Goal: Task Accomplishment & Management: Manage account settings

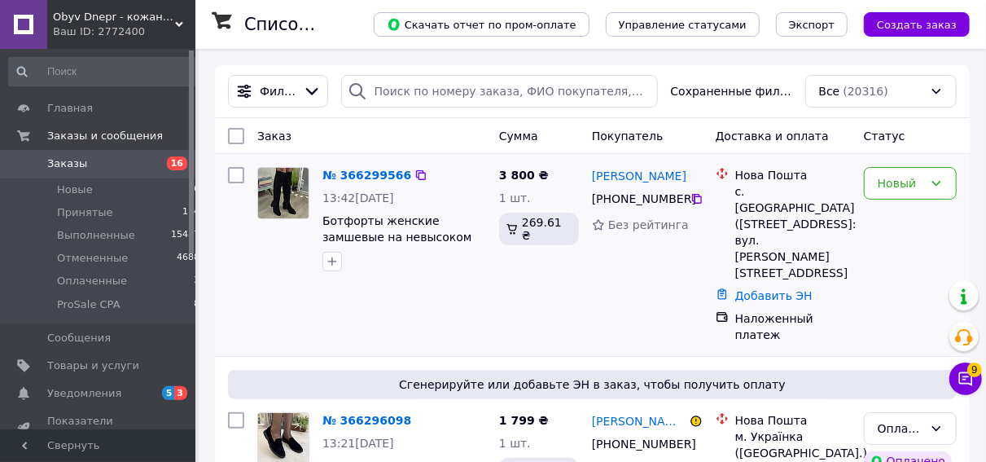
click at [604, 296] on div "[PERSON_NAME] [PHONE_NUMBER] Без рейтинга" at bounding box center [647, 254] width 124 height 189
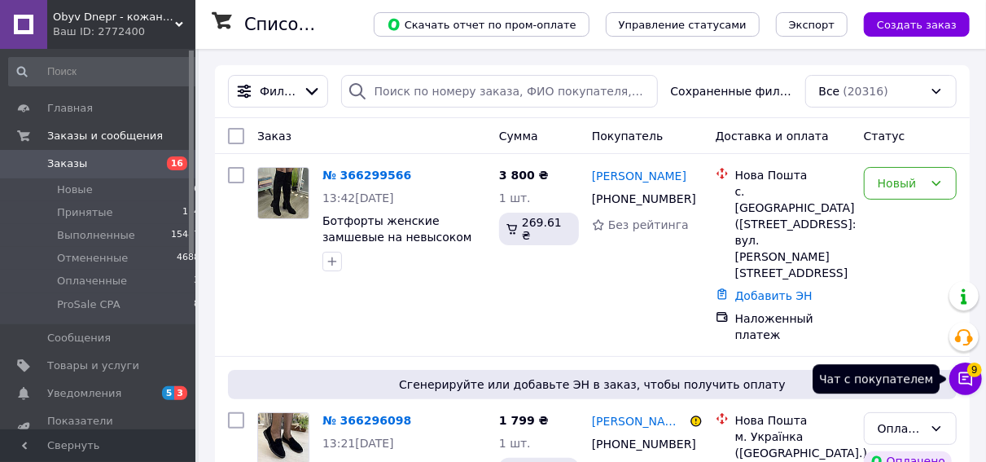
click at [963, 373] on icon at bounding box center [966, 379] width 14 height 14
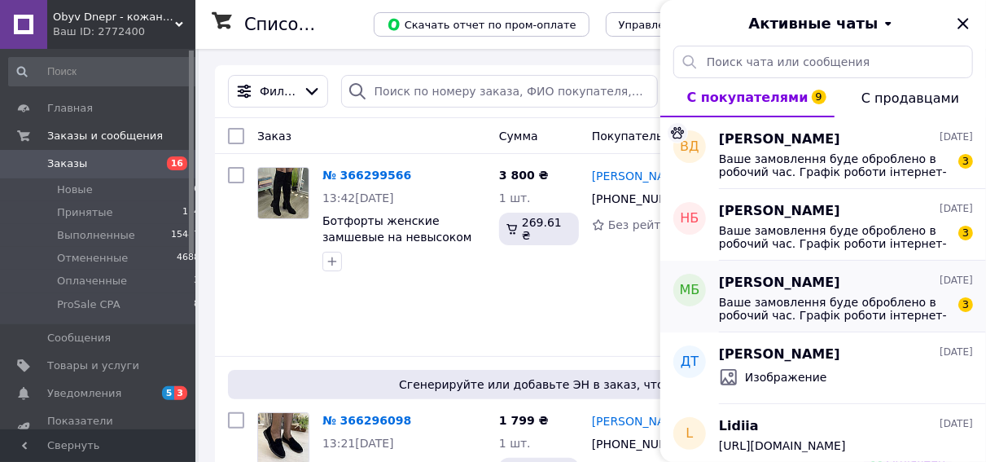
click at [792, 291] on span "[PERSON_NAME]" at bounding box center [779, 283] width 121 height 19
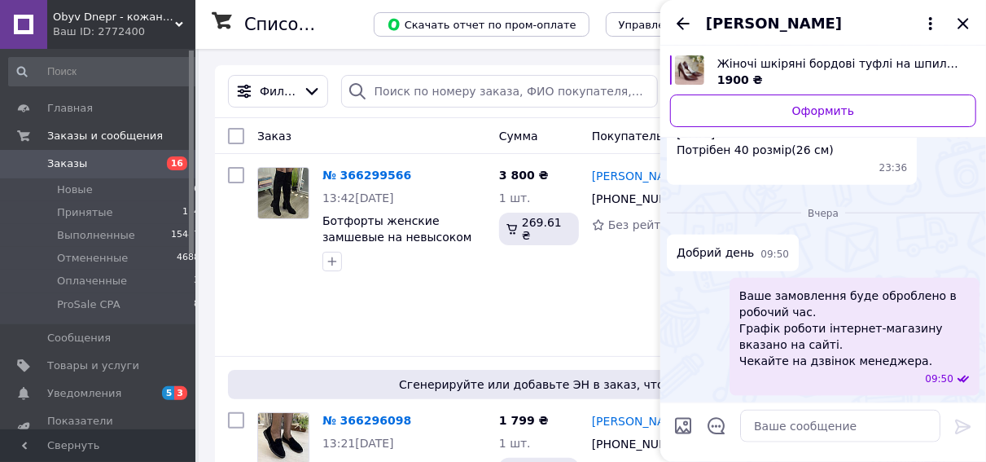
scroll to position [770, 0]
click at [766, 438] on textarea at bounding box center [840, 426] width 200 height 33
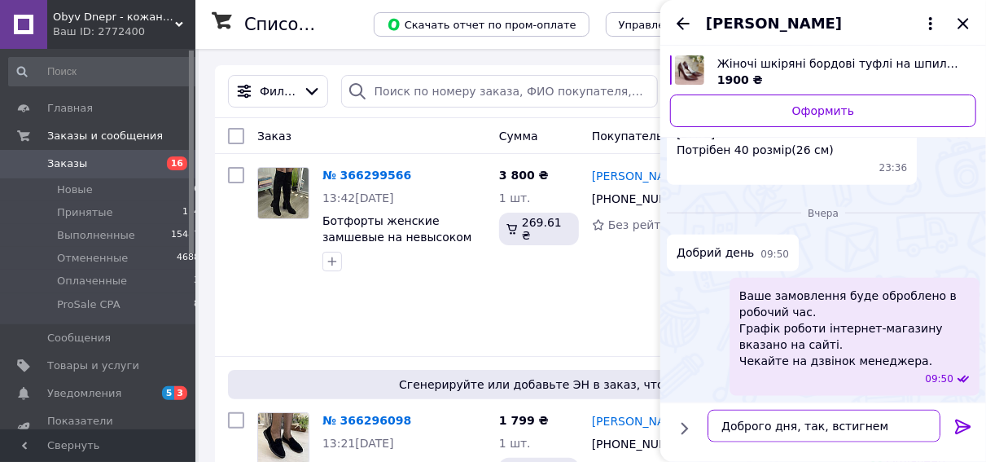
type textarea "Доброго дня, так, встигнемо"
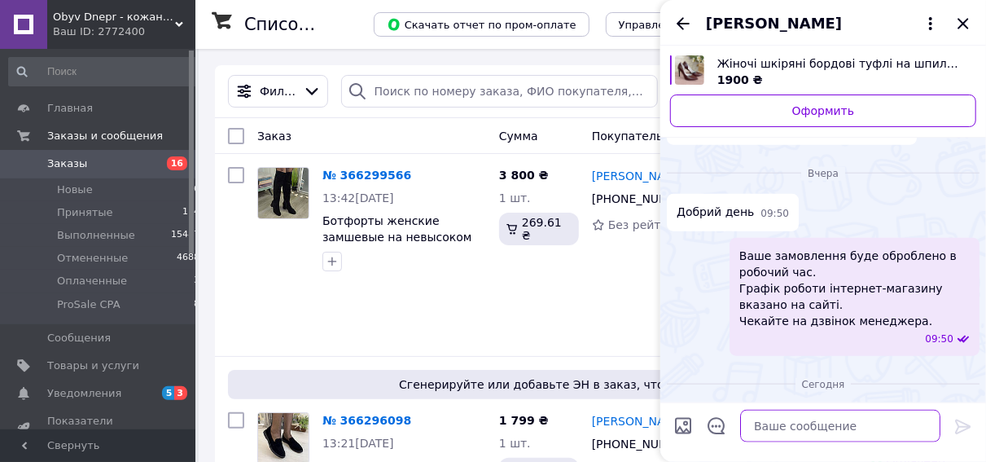
scroll to position [1010, 0]
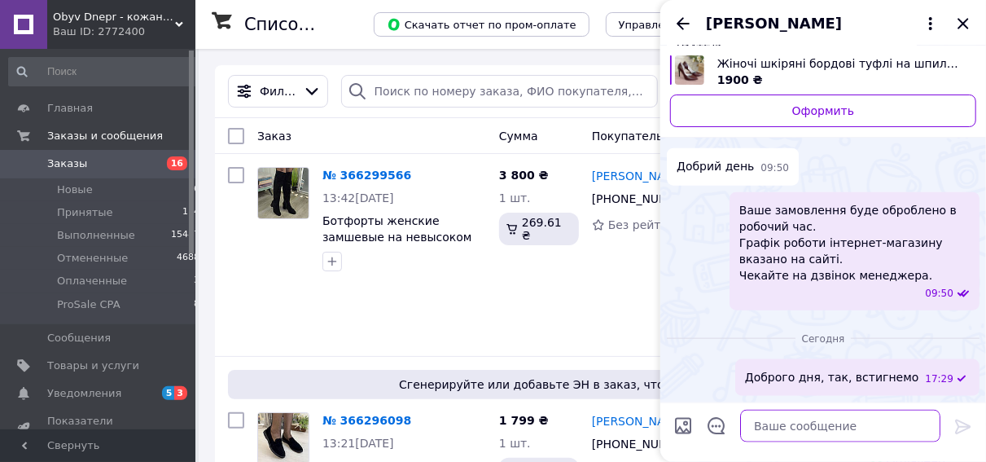
paste textarea "**********"
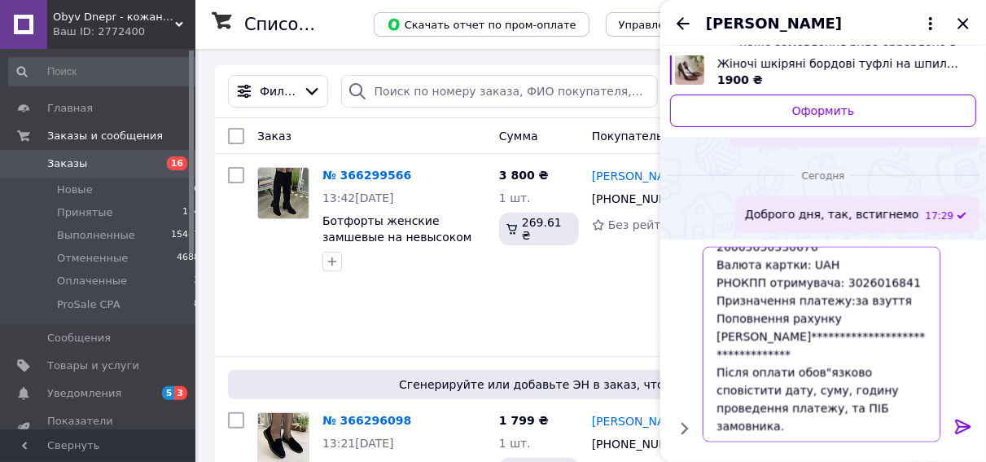
scroll to position [177, 0]
type textarea "**********"
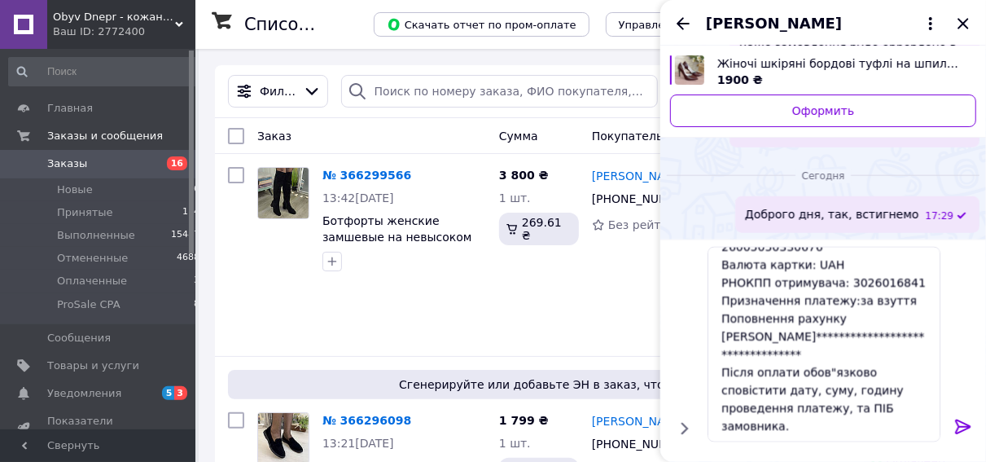
click at [954, 422] on icon at bounding box center [963, 427] width 20 height 20
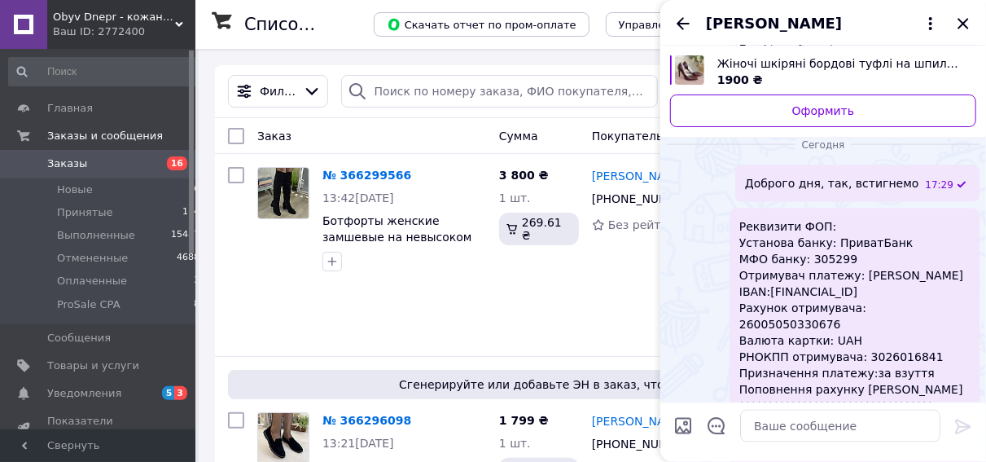
scroll to position [1274, 0]
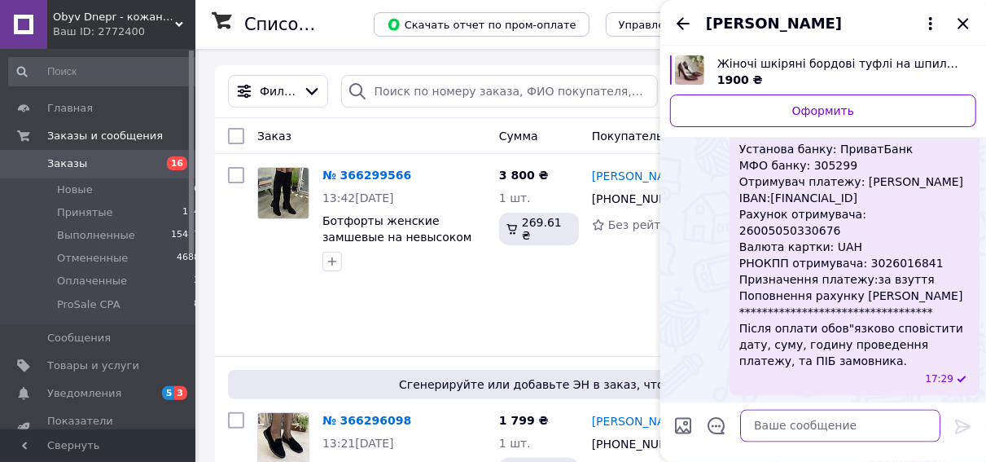
paste textarea "[FINANCIAL_ID]"
type textarea "[FINANCIAL_ID]"
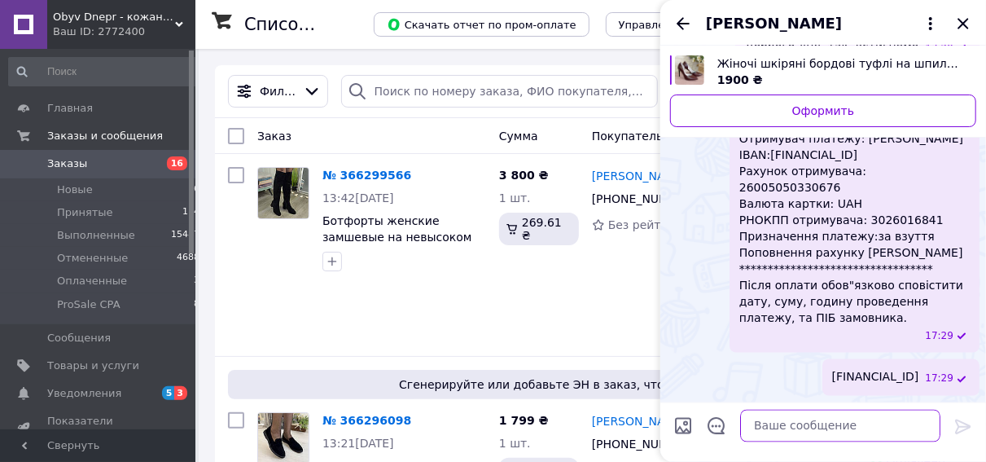
scroll to position [1373, 0]
type textarea "250грн"
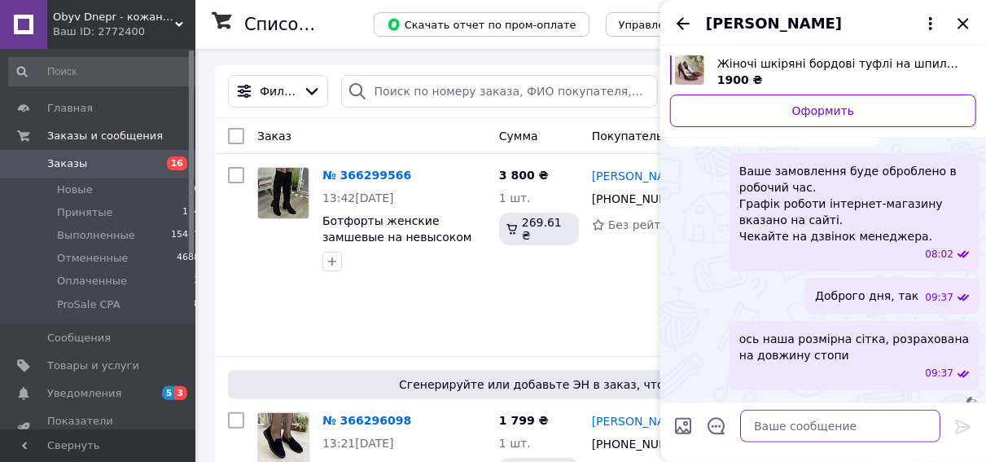
scroll to position [322, 0]
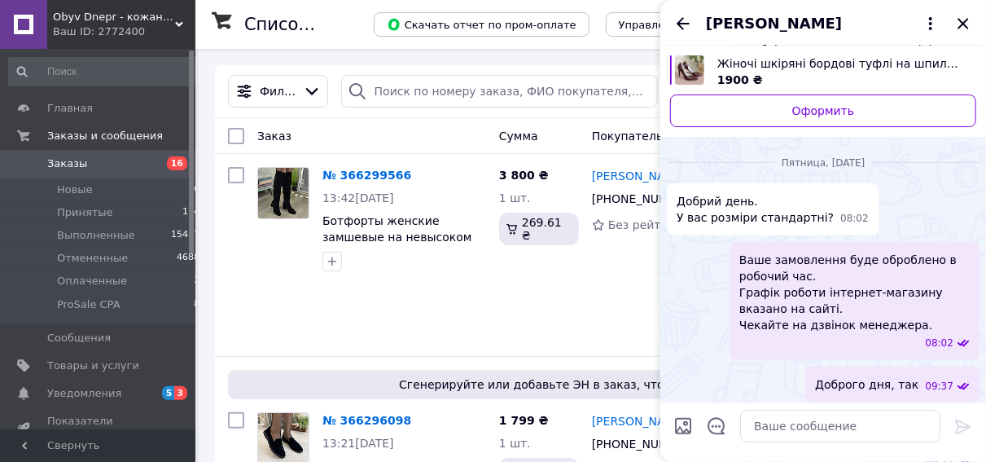
click at [761, 23] on span "[PERSON_NAME]" at bounding box center [774, 23] width 136 height 21
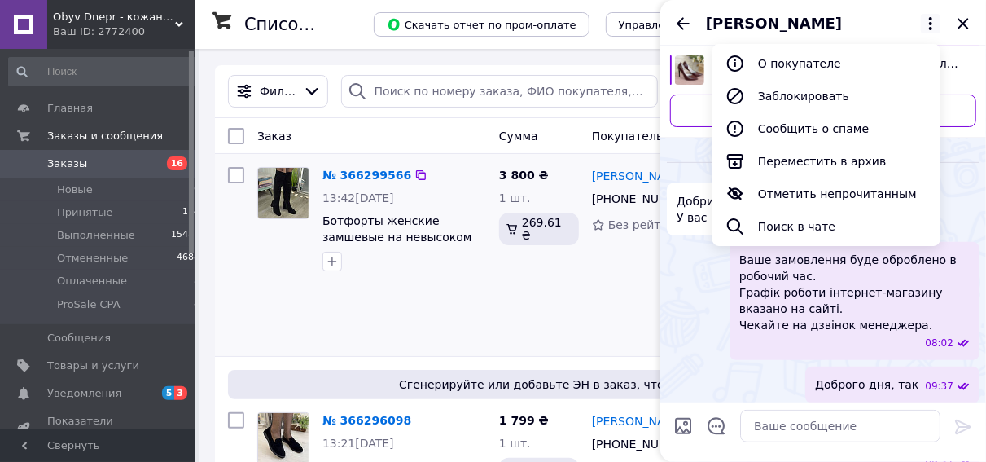
click at [436, 284] on div "№ 366299566 13:42[DATE] Ботфорты женские замшевые на невысоком устойчивом каблу…" at bounding box center [372, 254] width 242 height 189
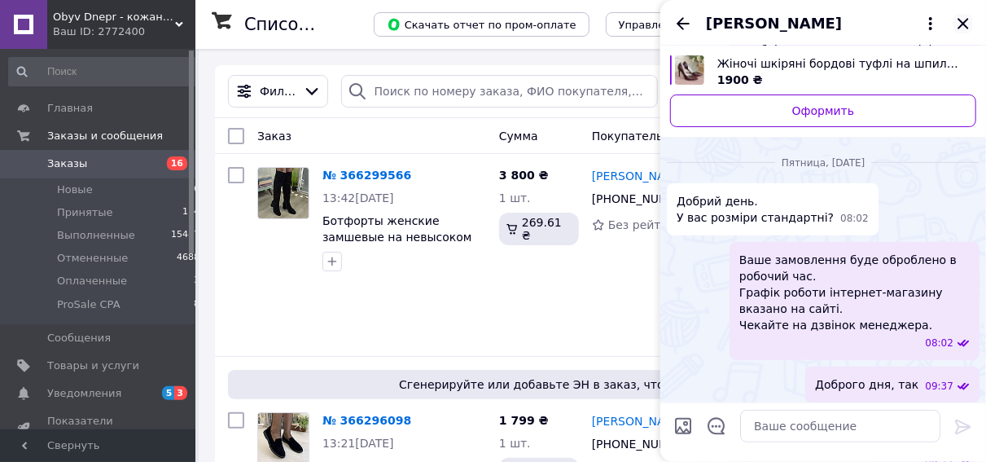
click at [962, 24] on icon "Закрыть" at bounding box center [963, 24] width 20 height 20
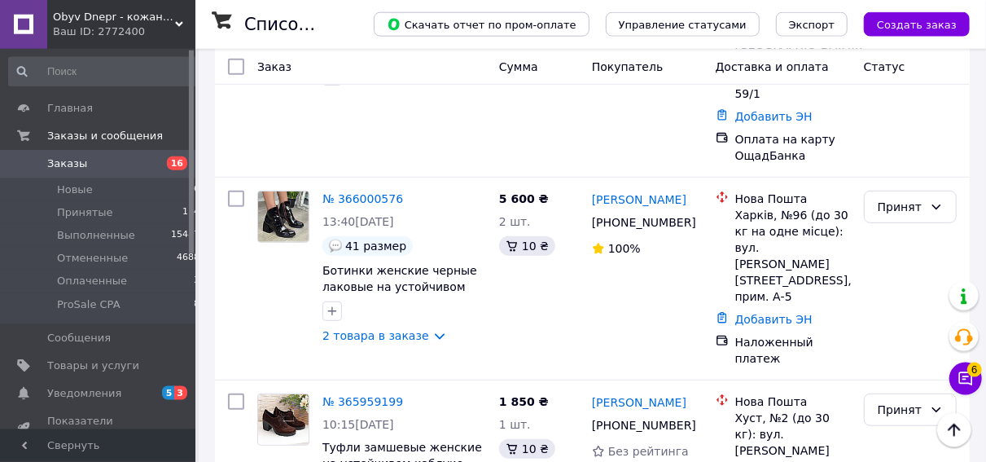
scroll to position [3302, 0]
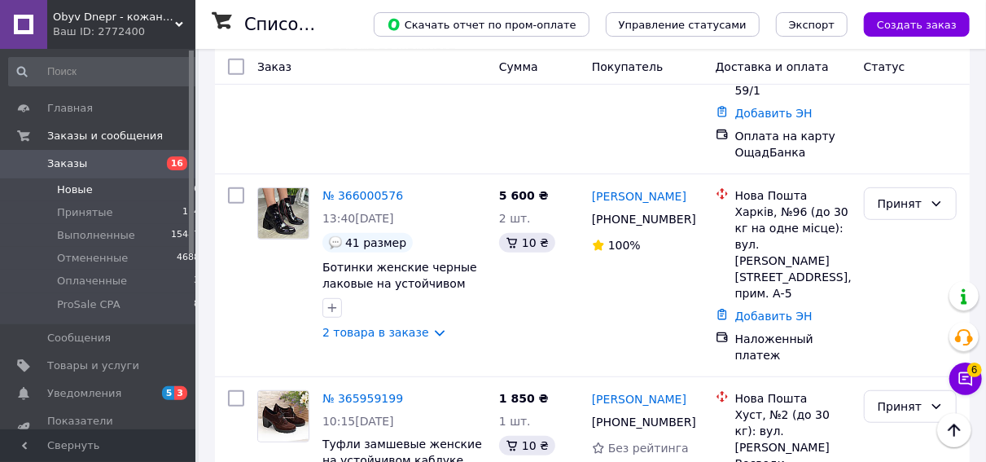
click at [61, 191] on span "Новые" at bounding box center [75, 189] width 36 height 15
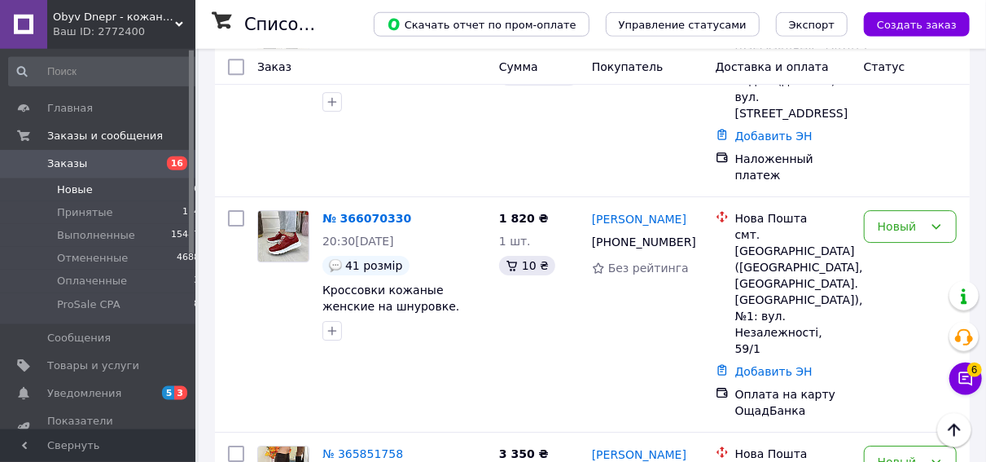
scroll to position [2431, 0]
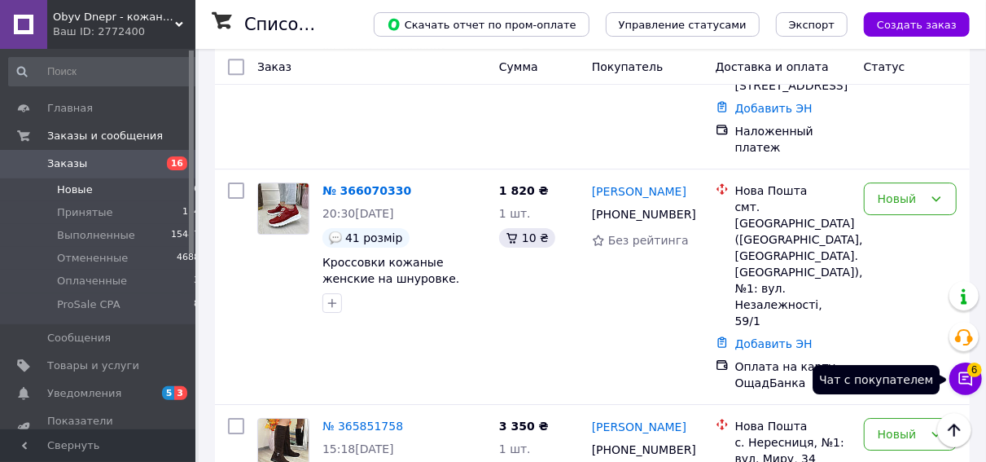
click at [971, 374] on span "6" at bounding box center [974, 369] width 15 height 15
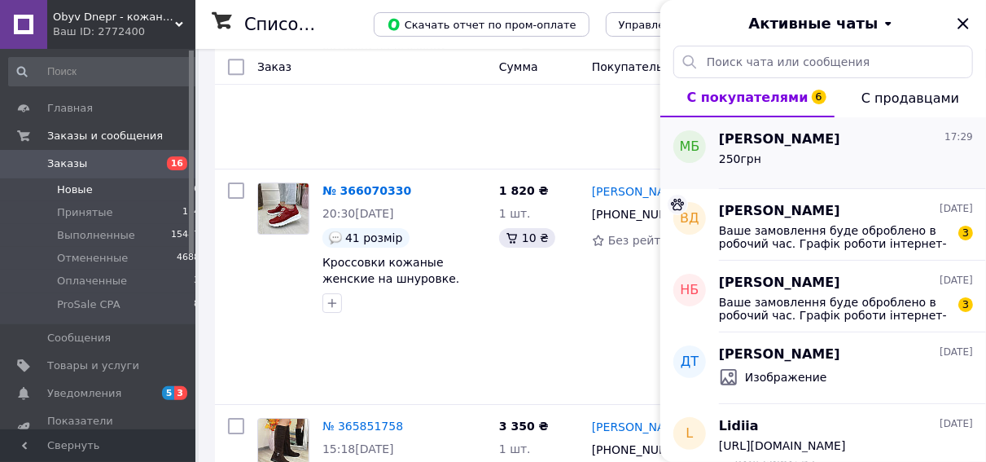
click at [757, 151] on div "250грн" at bounding box center [846, 162] width 254 height 26
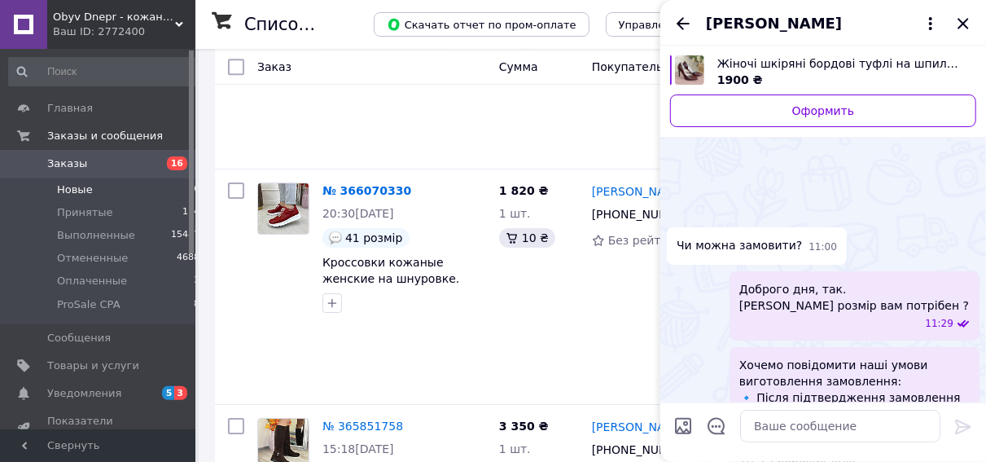
scroll to position [1416, 0]
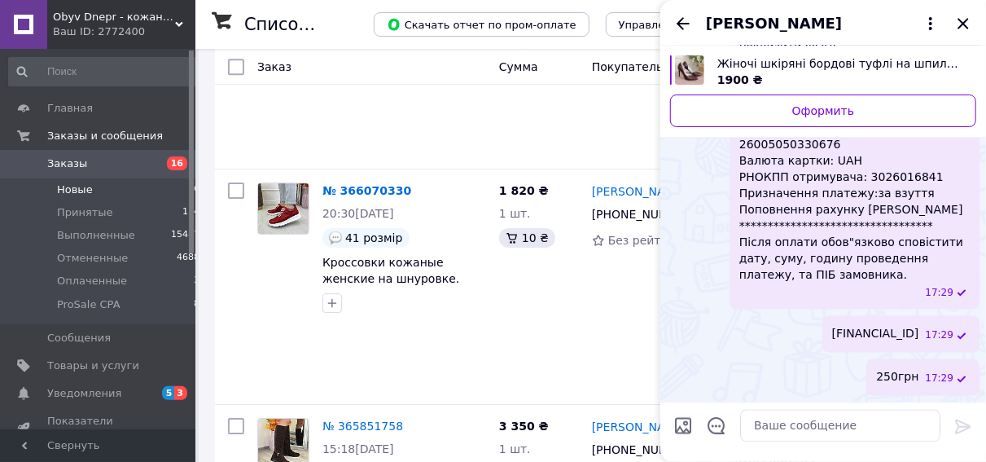
click at [759, 25] on span "[PERSON_NAME]" at bounding box center [774, 23] width 136 height 21
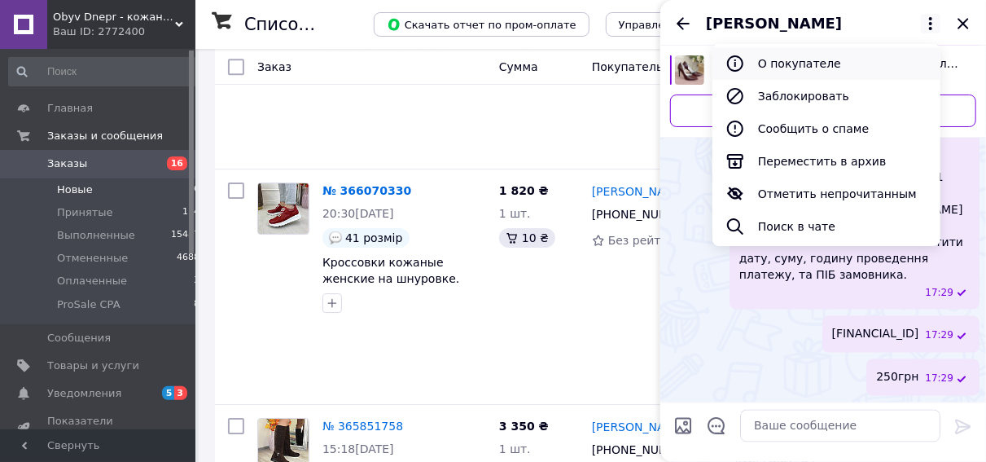
click at [788, 64] on button "О покупателе" at bounding box center [826, 63] width 228 height 33
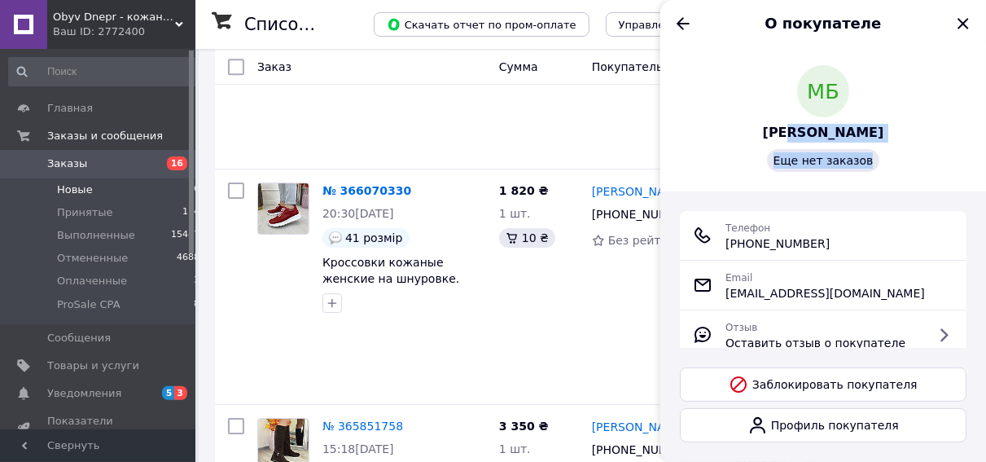
drag, startPoint x: 880, startPoint y: 125, endPoint x: 795, endPoint y: 133, distance: 85.0
click at [795, 133] on div "МБ [PERSON_NAME] Еще нет заказов" at bounding box center [823, 118] width 287 height 107
click at [891, 167] on div "МБ [PERSON_NAME] Еще нет заказов" at bounding box center [823, 118] width 287 height 107
drag, startPoint x: 874, startPoint y: 116, endPoint x: 875, endPoint y: 127, distance: 10.7
click at [875, 126] on div "МБ [PERSON_NAME] Еще нет заказов" at bounding box center [823, 118] width 287 height 107
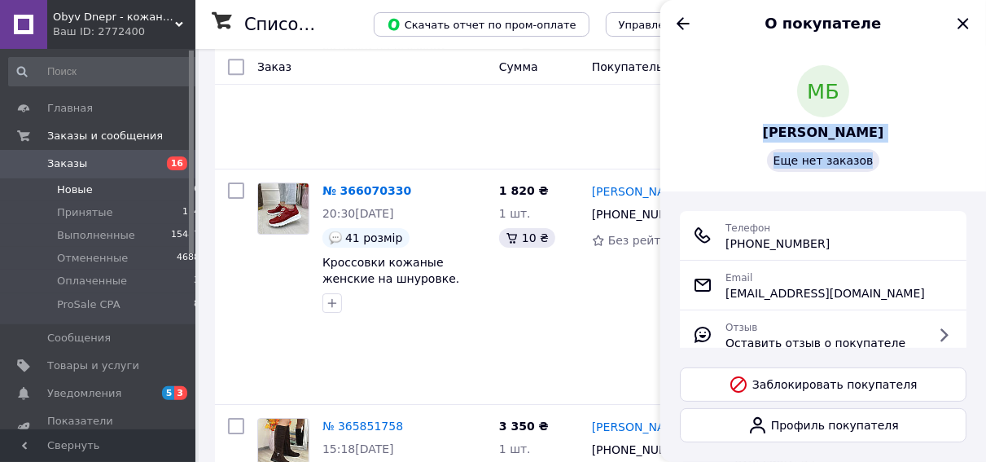
drag, startPoint x: 877, startPoint y: 134, endPoint x: 769, endPoint y: 130, distance: 107.5
click at [769, 130] on div "МБ [PERSON_NAME] Еще нет заказов" at bounding box center [823, 118] width 287 height 107
drag, startPoint x: 846, startPoint y: 248, endPoint x: 738, endPoint y: 242, distance: 107.7
click at [738, 242] on div "Телефон [PHONE_NUMBER]" at bounding box center [823, 235] width 261 height 33
drag, startPoint x: 738, startPoint y: 242, endPoint x: 771, endPoint y: 260, distance: 37.2
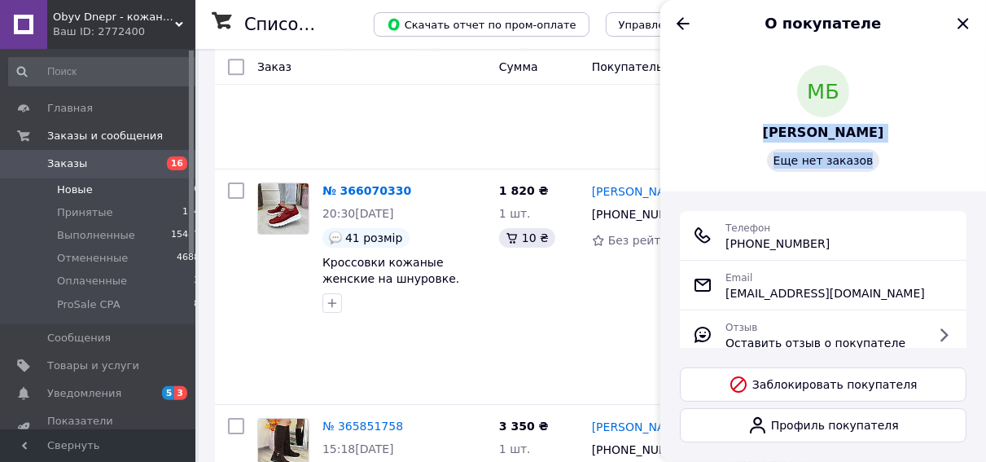
copy span "[PHONE_NUMBER]"
click at [681, 25] on icon "Назад" at bounding box center [683, 24] width 20 height 20
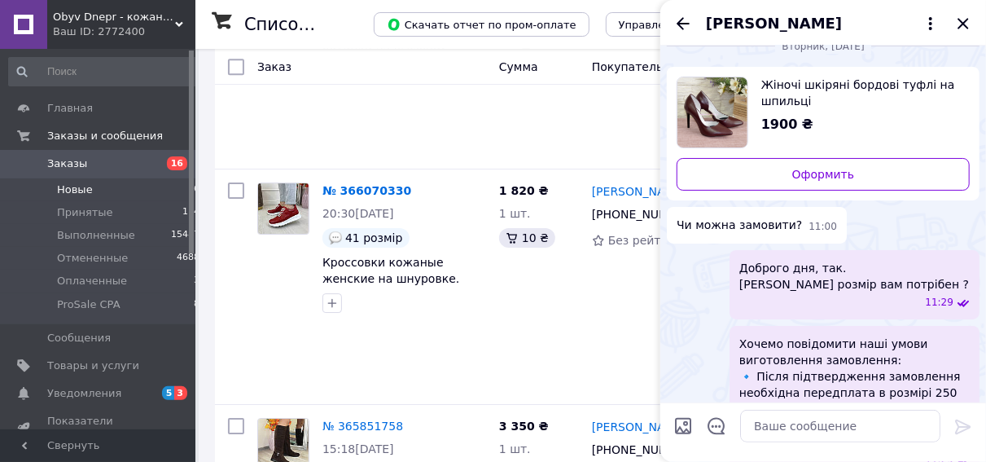
scroll to position [0, 0]
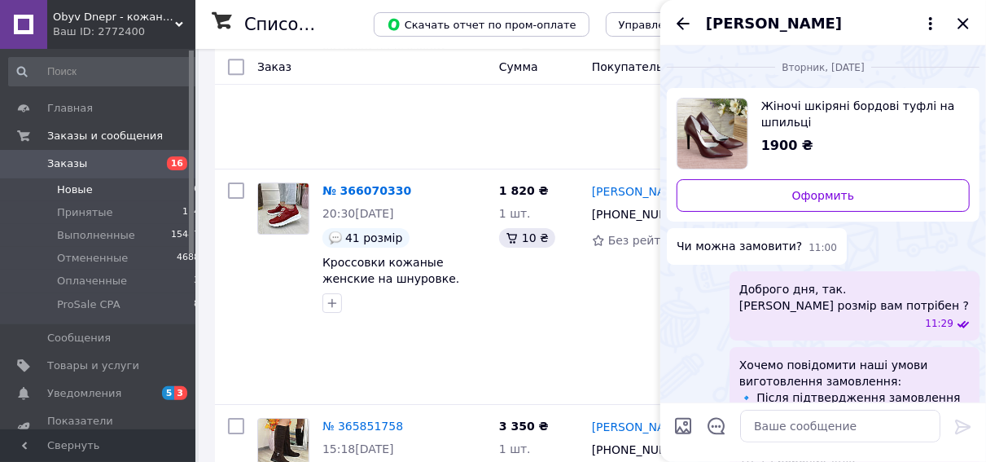
click at [793, 109] on span "Жіночі шкіряні бордові туфлі на шпильці" at bounding box center [858, 114] width 195 height 33
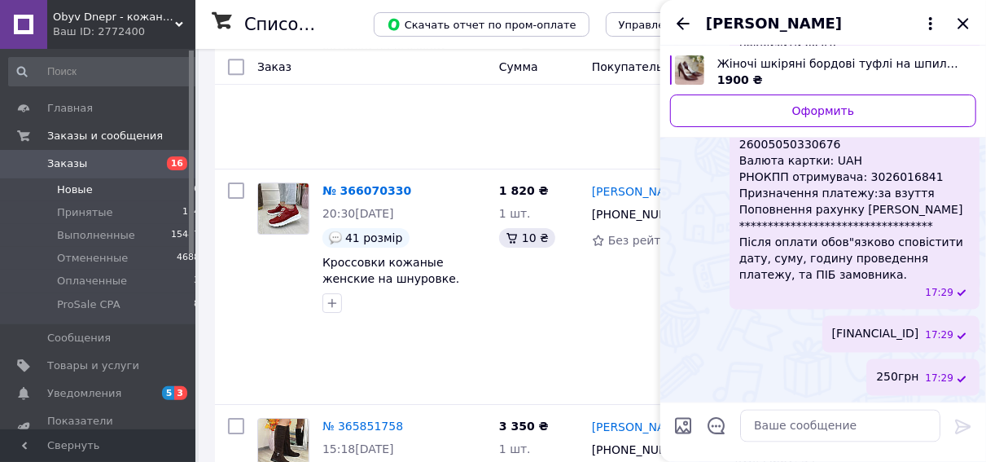
scroll to position [1416, 0]
click at [683, 25] on icon "Назад" at bounding box center [683, 24] width 20 height 20
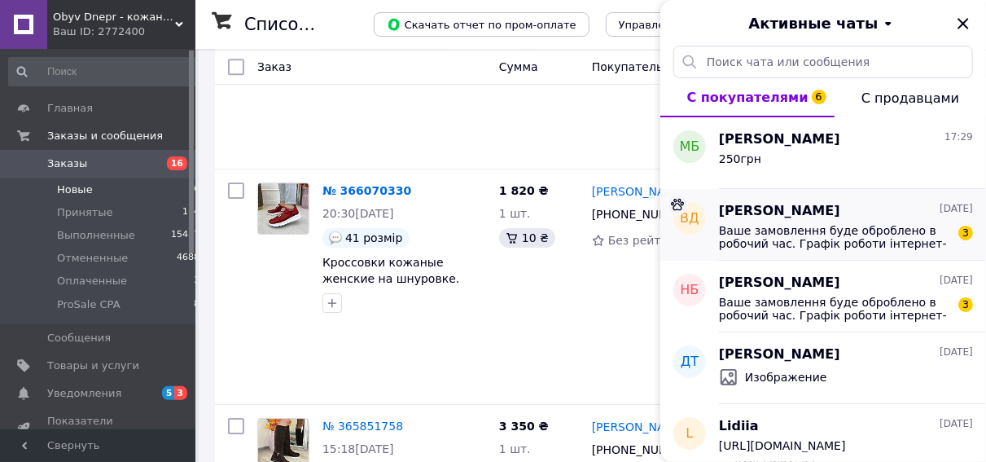
click at [791, 234] on span "Ваше замовлення буде оброблено в робочий час. Графік роботи інтернет-магазину в…" at bounding box center [834, 237] width 231 height 26
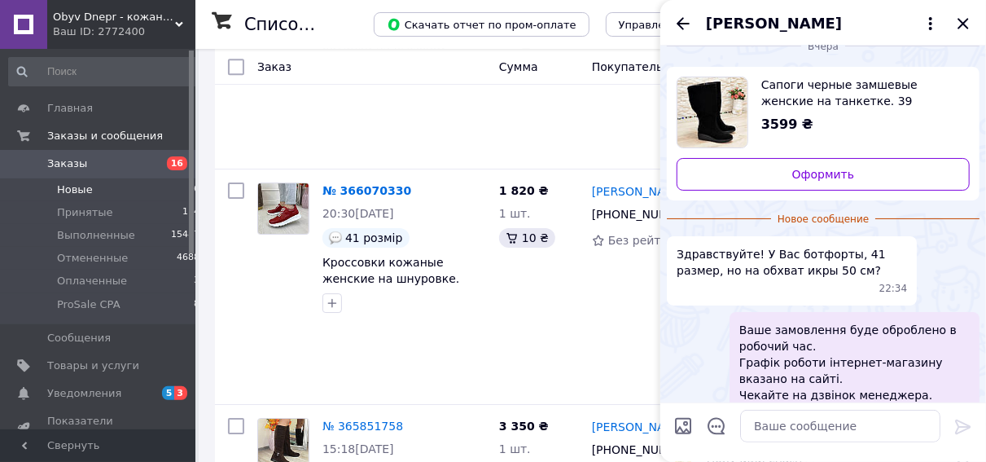
scroll to position [0, 0]
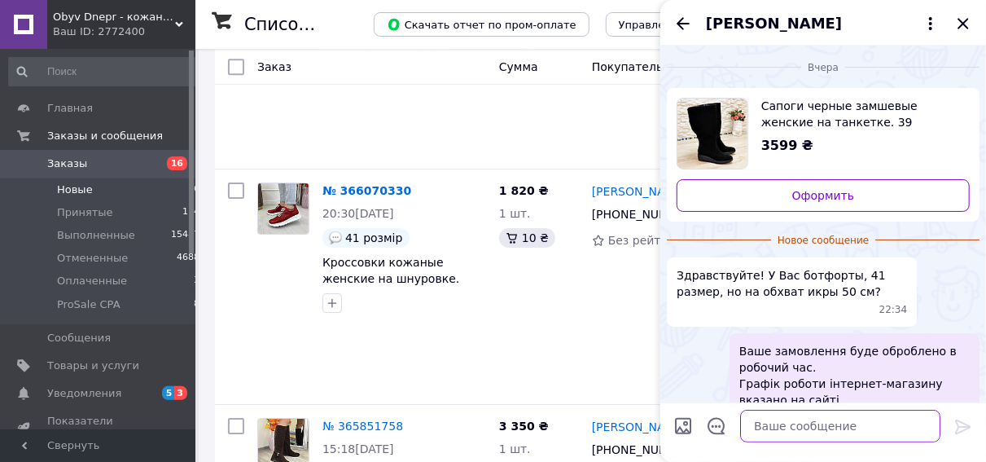
click at [780, 427] on textarea at bounding box center [840, 426] width 200 height 33
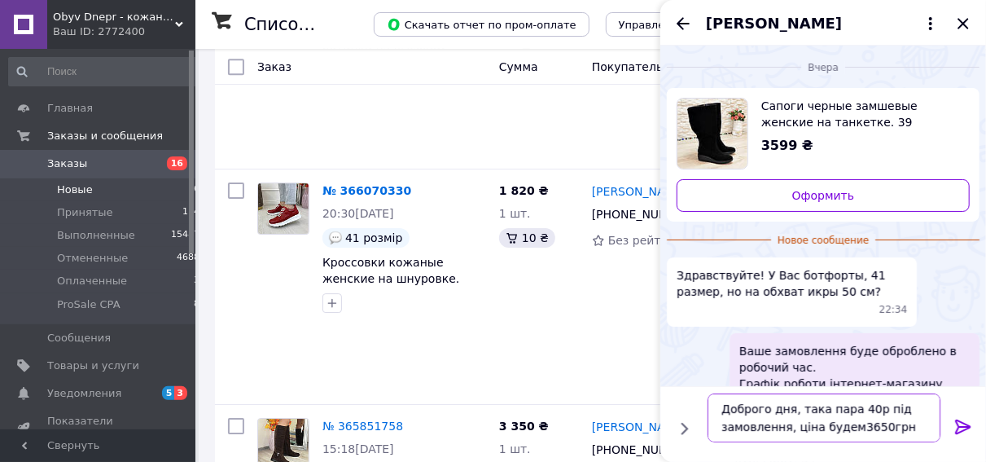
click at [848, 426] on textarea "Доброго дня, така пара 40р під замовлення, ціна будем3650грн" at bounding box center [824, 417] width 233 height 49
type textarea "Доброго дня, така пара 40р під замовлення, ціна буде 3650грн"
click at [957, 426] on icon at bounding box center [962, 426] width 15 height 15
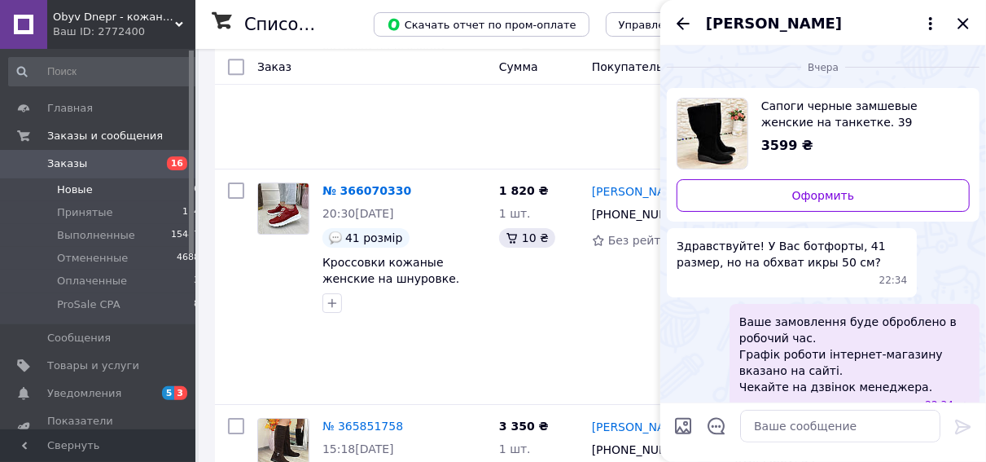
scroll to position [143, 0]
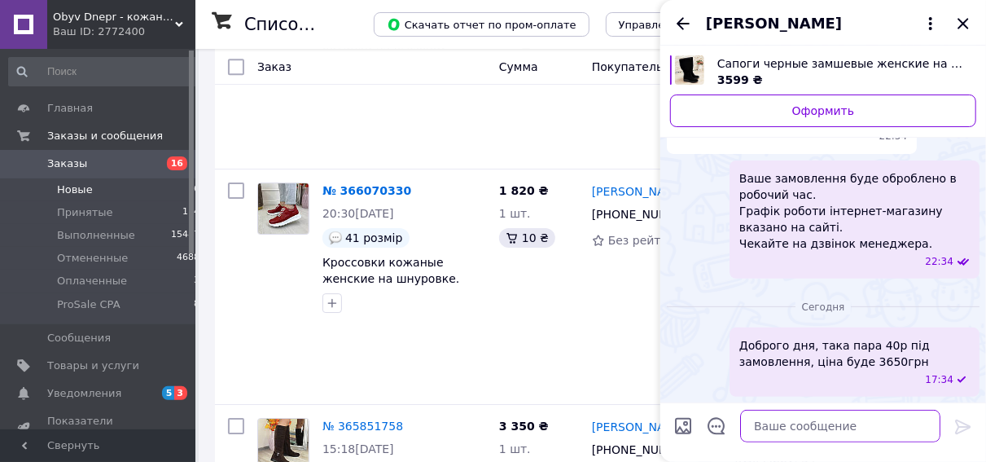
click at [783, 429] on textarea at bounding box center [840, 426] width 200 height 33
paste textarea "Хочемо повідомити наші умови виготовлення замовлення: 🔹 Після підтвердження зам…"
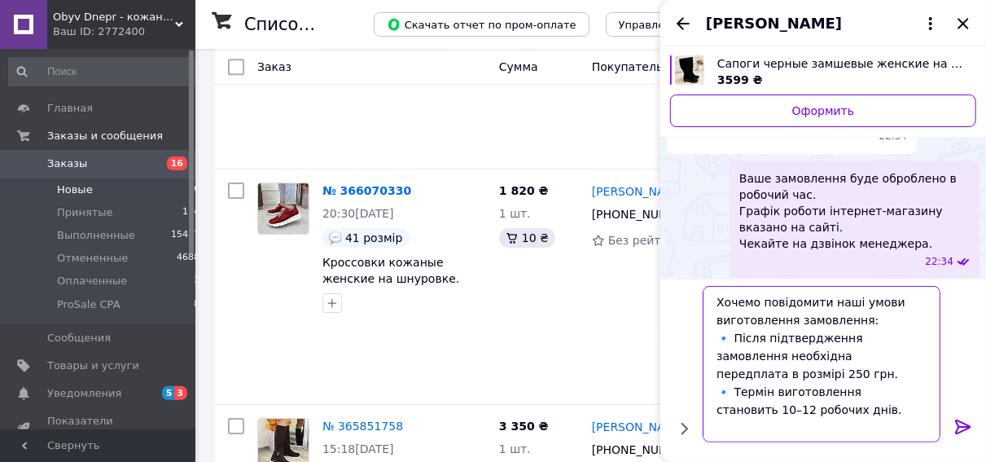
scroll to position [1, 0]
drag, startPoint x: 854, startPoint y: 372, endPoint x: 837, endPoint y: 374, distance: 17.2
click at [837, 374] on textarea "Хочемо повідомити наші умови виготовлення замовлення: 🔹 Після підтвердження зам…" at bounding box center [824, 364] width 233 height 156
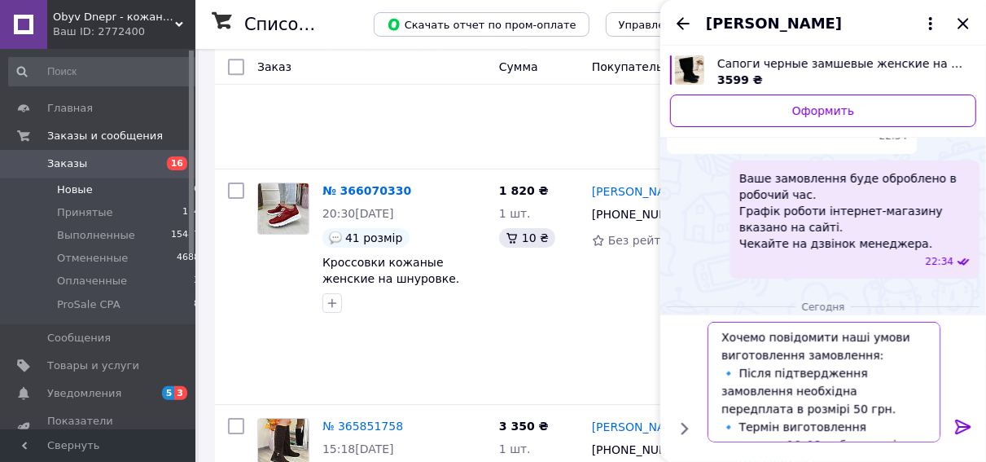
type textarea "Хочемо повідомити наші умови виготовлення замовлення: 🔹 Після підтвердження зам…"
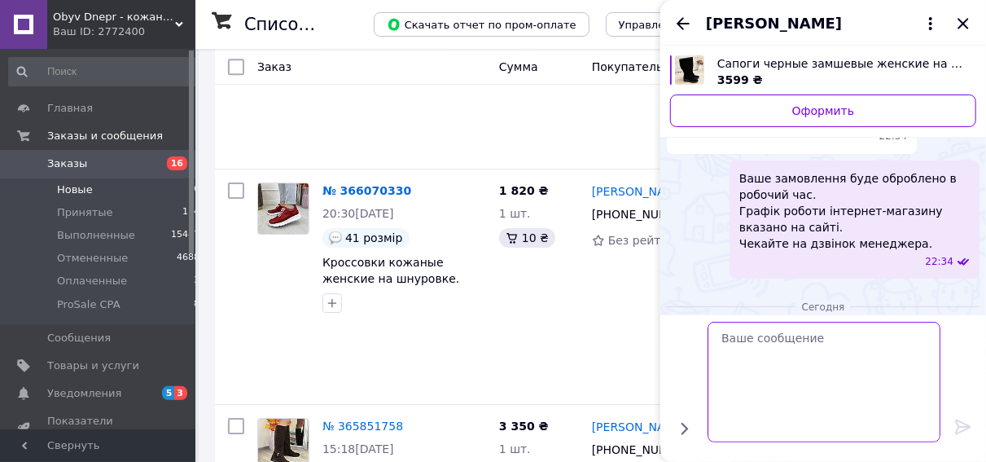
scroll to position [243, 0]
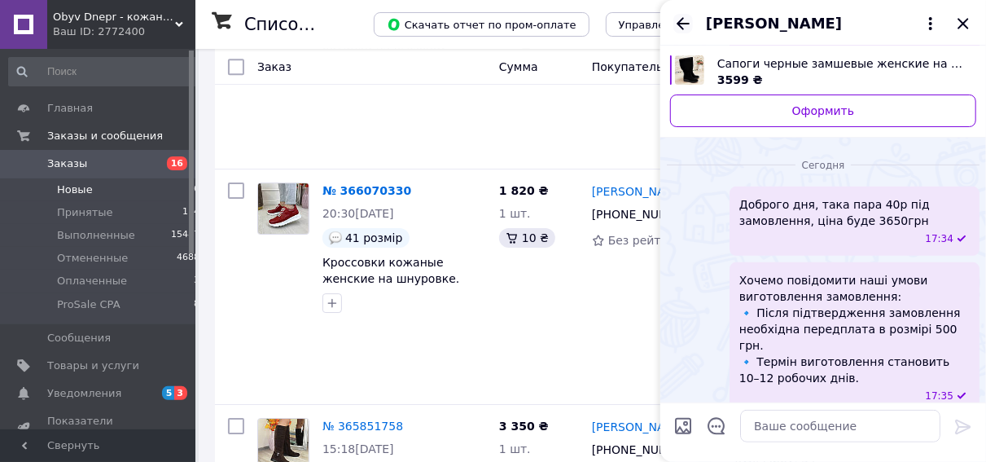
click at [682, 22] on icon "Назад" at bounding box center [683, 24] width 20 height 20
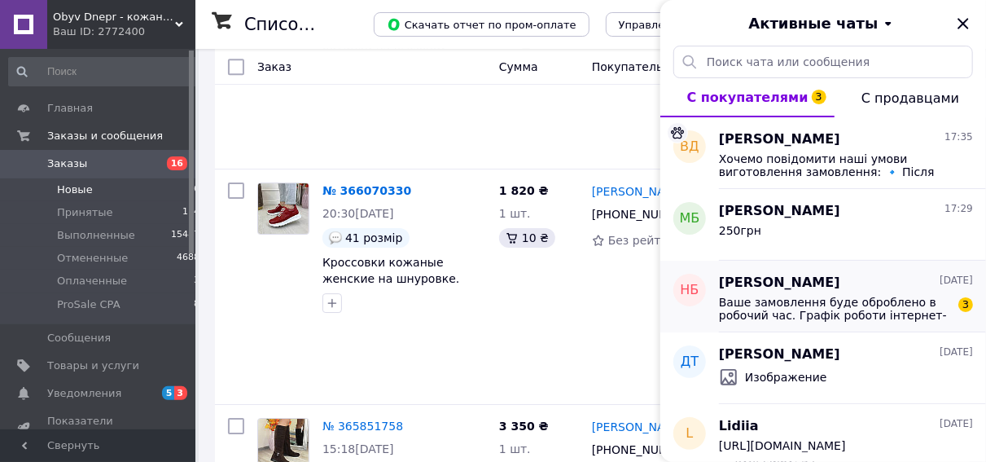
click at [758, 289] on span "[PERSON_NAME]" at bounding box center [779, 283] width 121 height 19
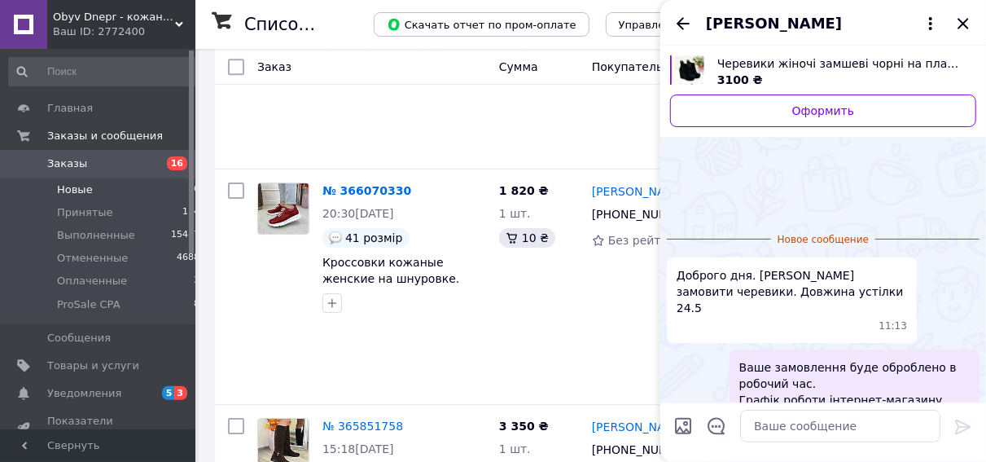
scroll to position [72, 0]
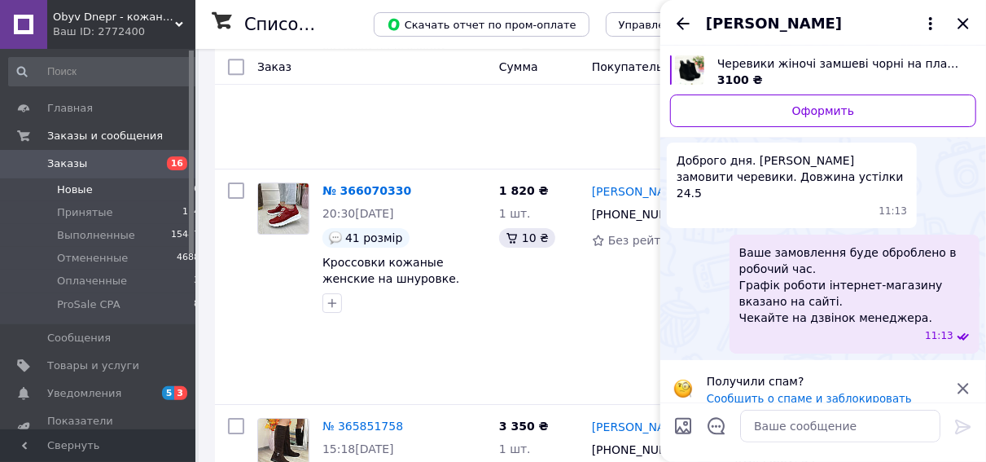
click at [953, 379] on icon at bounding box center [963, 389] width 20 height 20
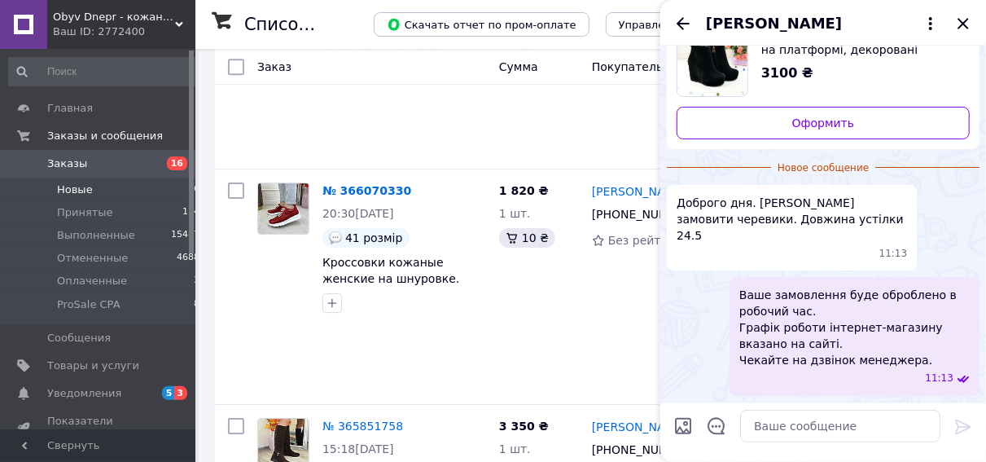
scroll to position [12, 0]
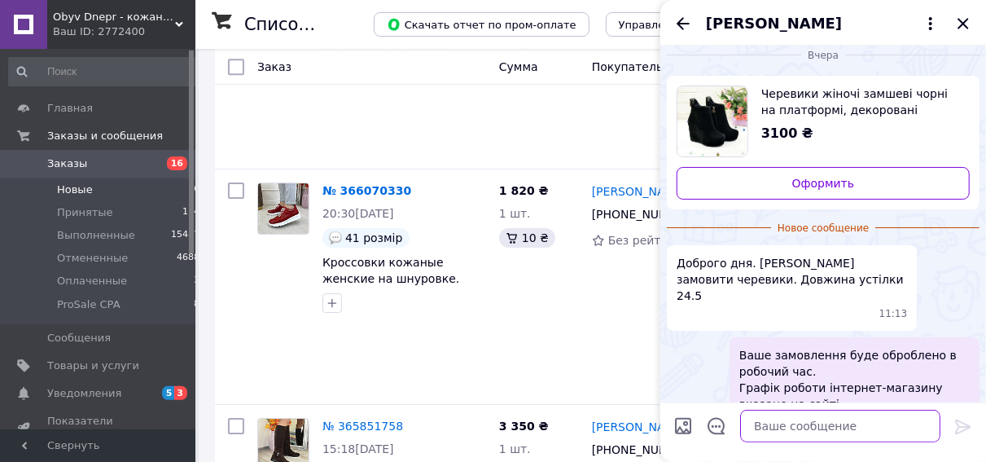
click at [782, 418] on textarea at bounding box center [840, 426] width 200 height 33
click at [721, 424] on textarea "оброго дня," at bounding box center [824, 426] width 233 height 33
type textarea "Доброго дня,"
click at [953, 421] on icon at bounding box center [963, 427] width 20 height 20
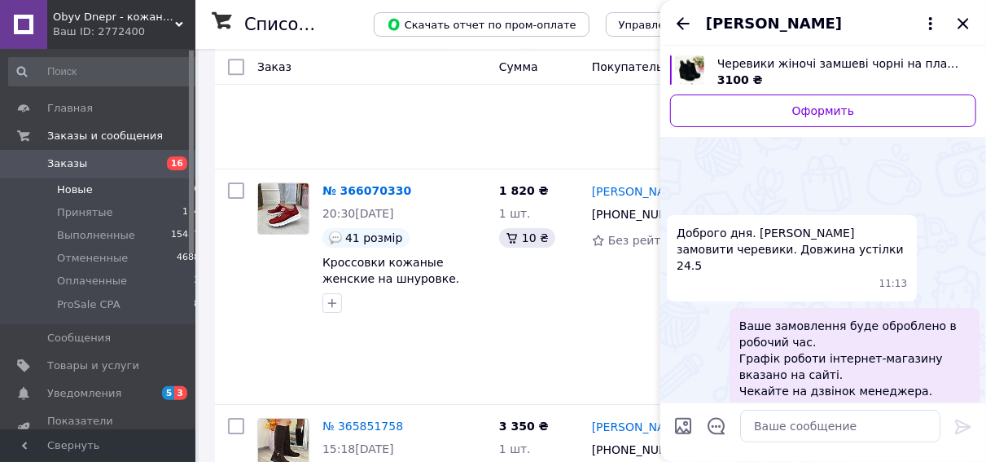
scroll to position [111, 0]
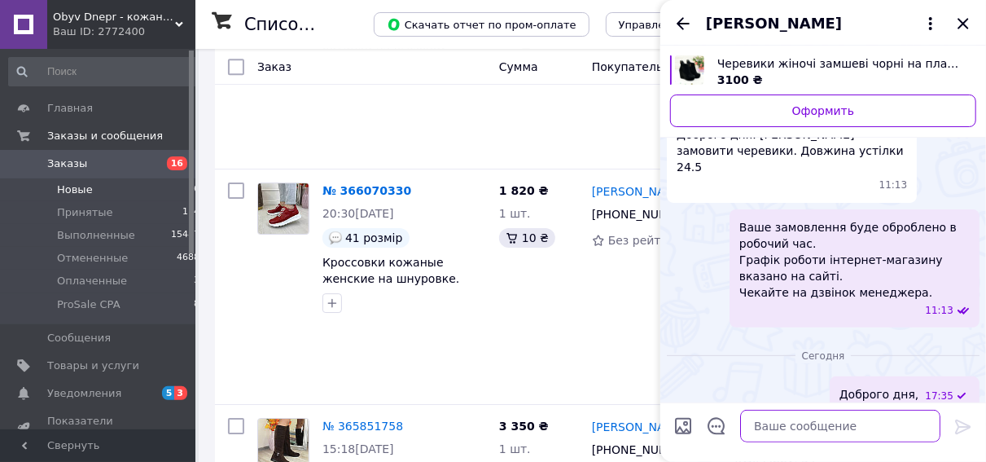
paste textarea "Хочемо повідомити наші умови виготовлення замовлення: 🔹 Після підтвердження зам…"
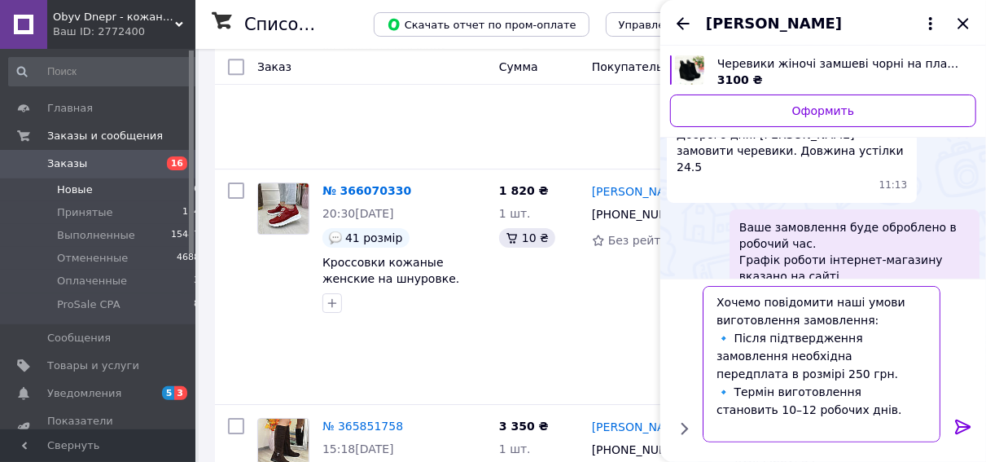
scroll to position [1, 0]
drag, startPoint x: 853, startPoint y: 374, endPoint x: 837, endPoint y: 372, distance: 16.4
click at [837, 372] on textarea "Хочемо повідомити наші умови виготовлення замовлення: 🔹 Після підтвердження зам…" at bounding box center [824, 364] width 233 height 156
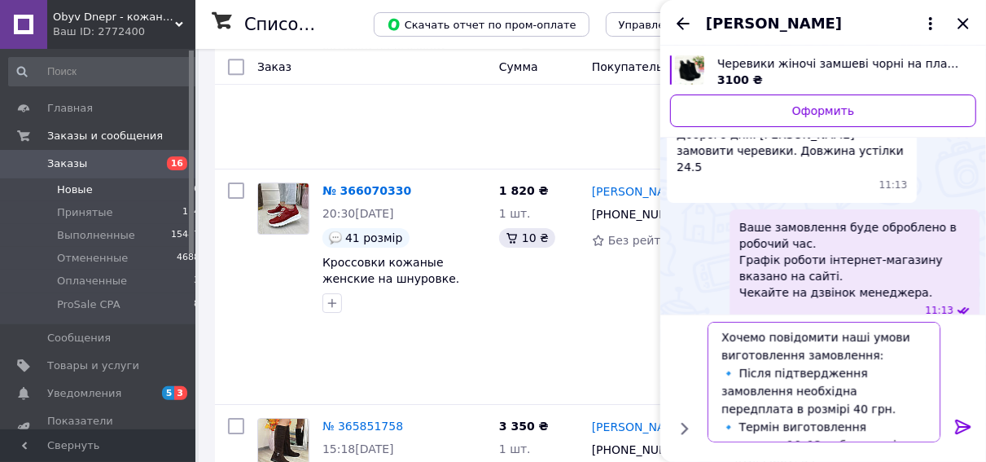
type textarea "Хочемо повідомити наші умови виготовлення замовлення: 🔹 Після підтвердження зам…"
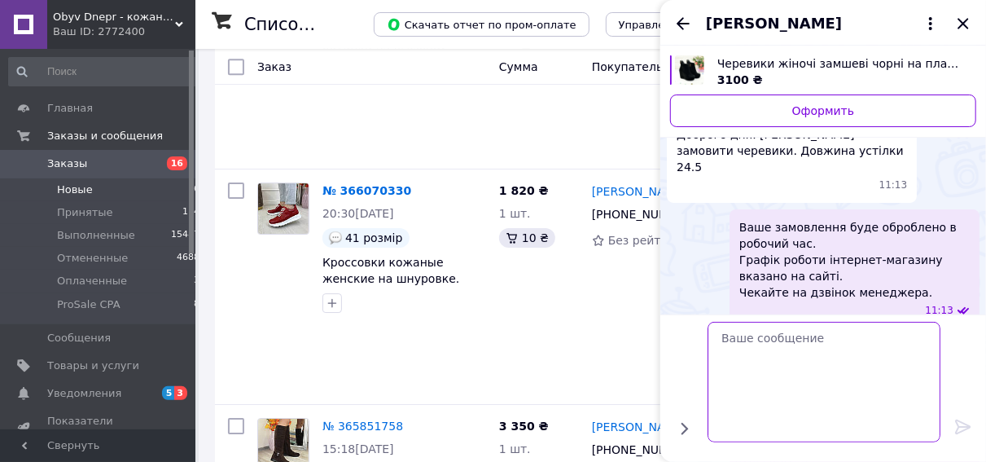
scroll to position [210, 0]
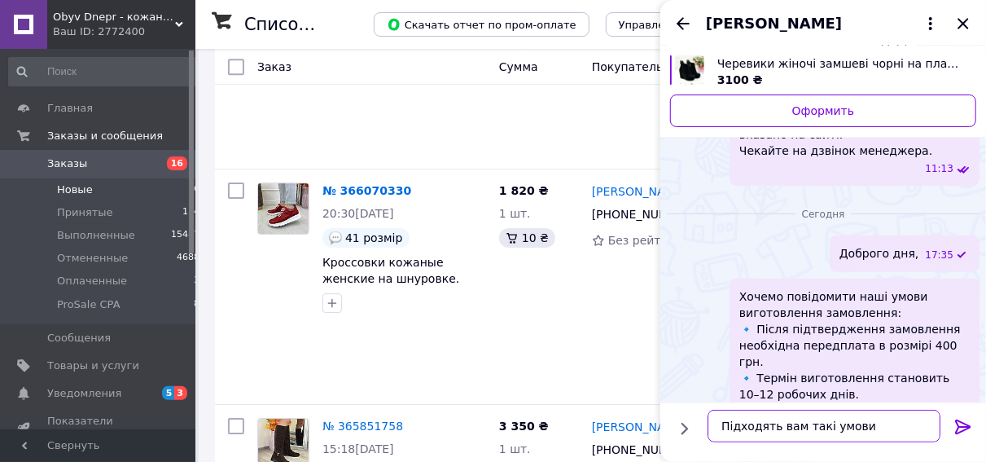
type textarea "Підходять вам такі умови?"
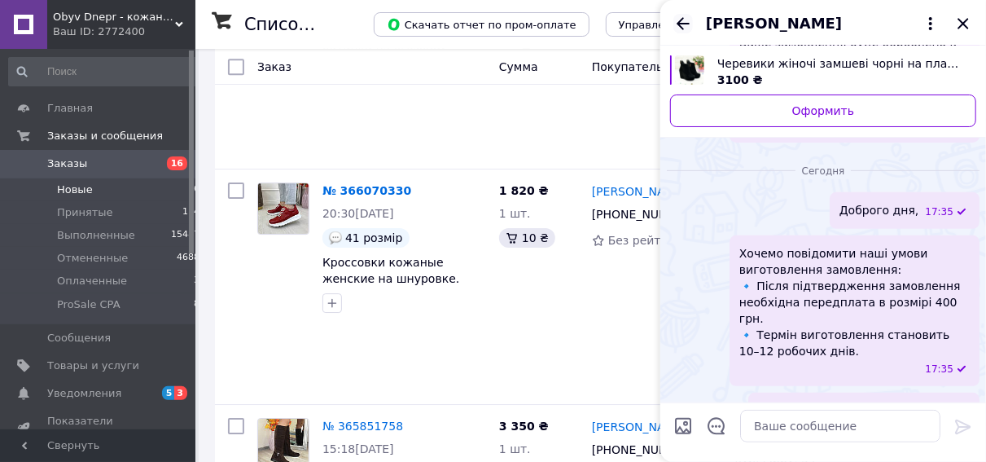
click at [679, 25] on icon "Назад" at bounding box center [683, 23] width 13 height 12
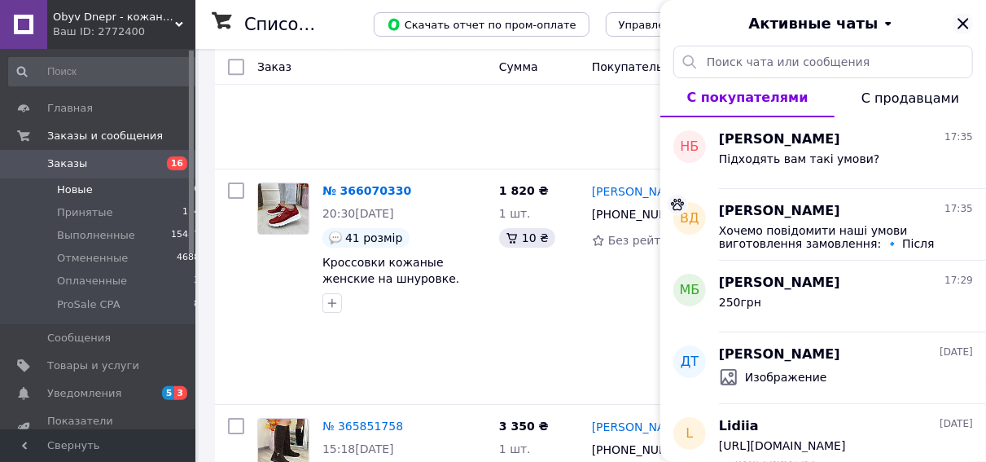
click at [961, 23] on icon "Закрыть" at bounding box center [963, 24] width 20 height 20
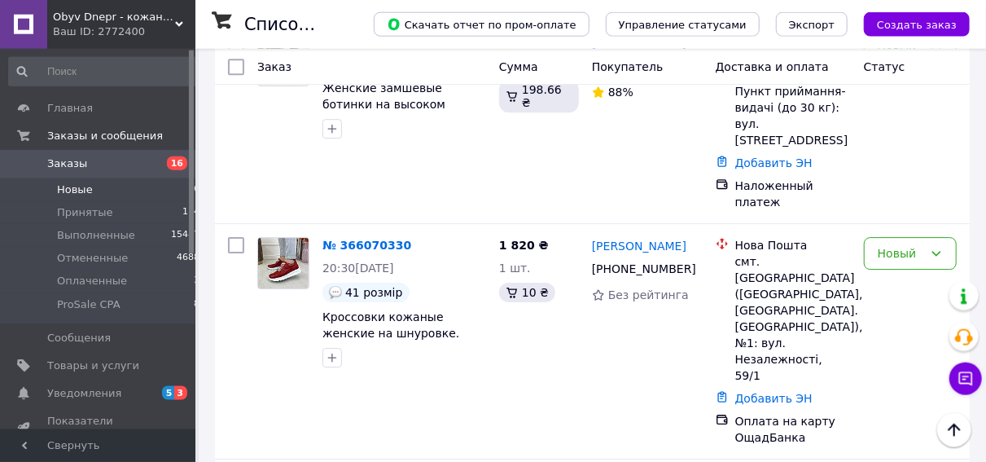
scroll to position [2346, 0]
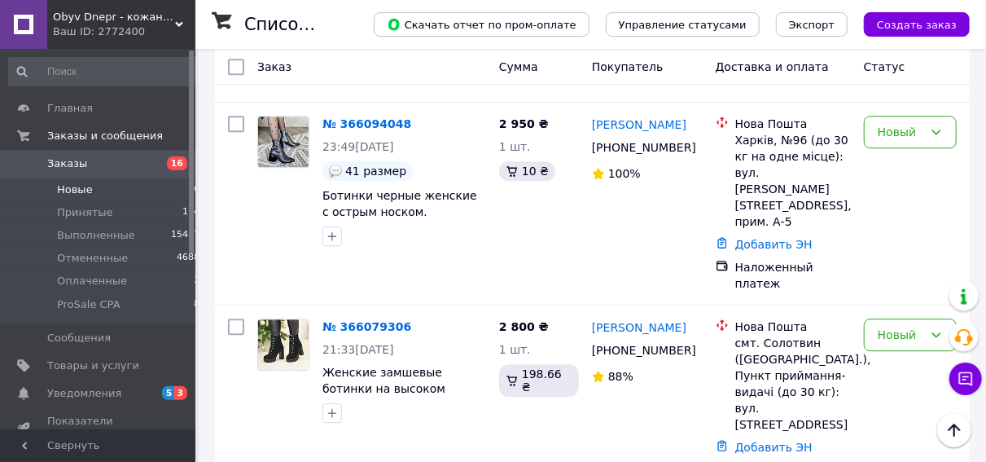
scroll to position [2177, 0]
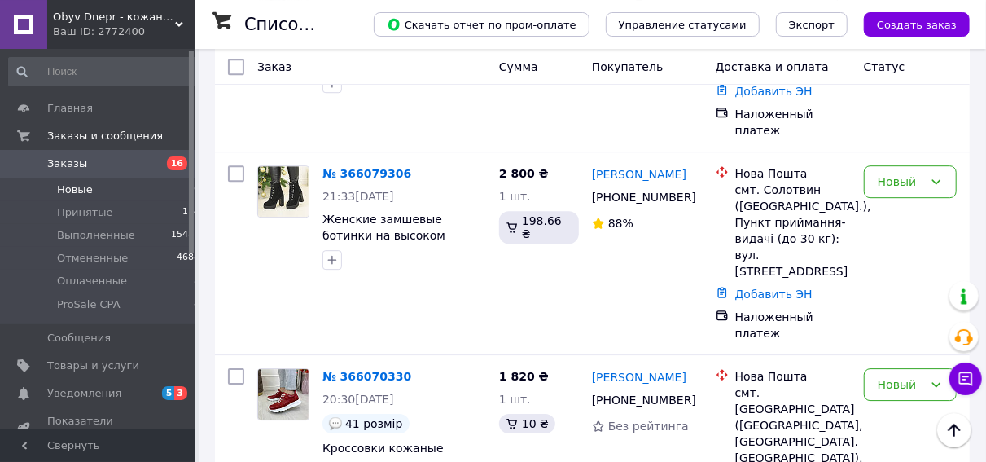
scroll to position [2262, 0]
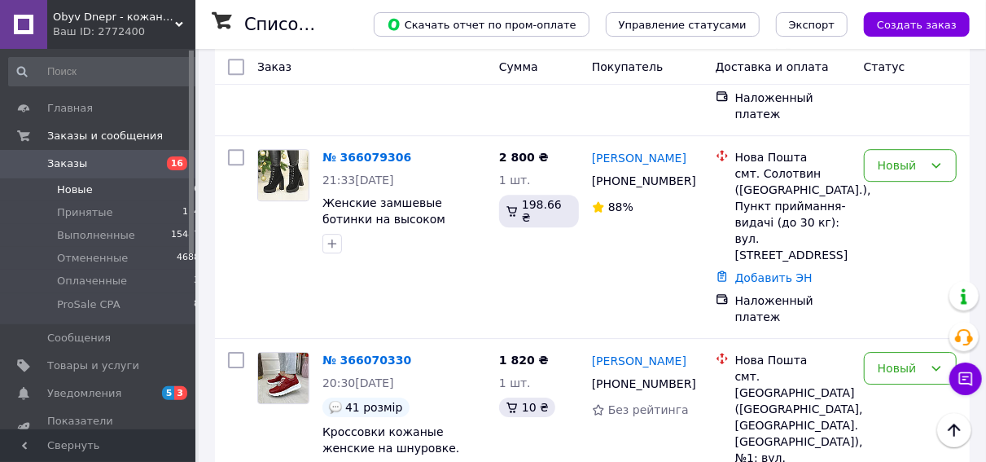
drag, startPoint x: 895, startPoint y: 292, endPoint x: 515, endPoint y: 304, distance: 379.6
click at [894, 293] on li "ProSale CPA" at bounding box center [910, 295] width 91 height 46
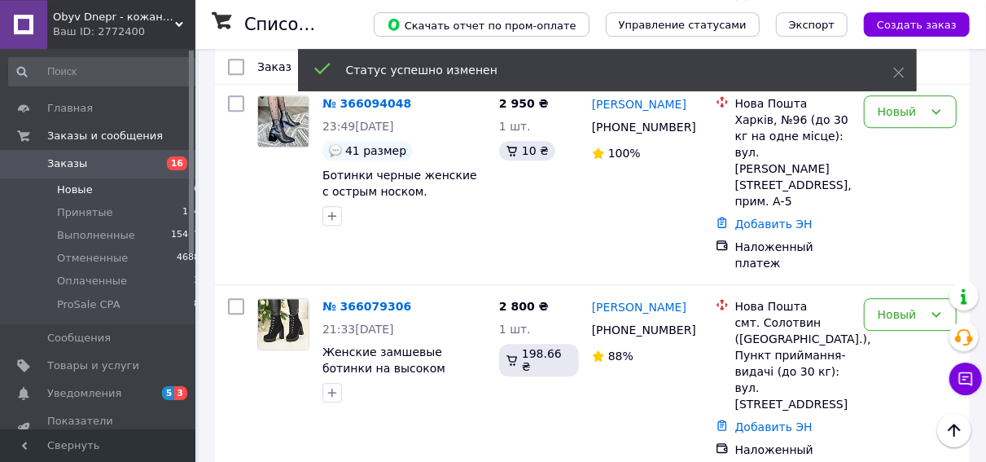
scroll to position [2092, 0]
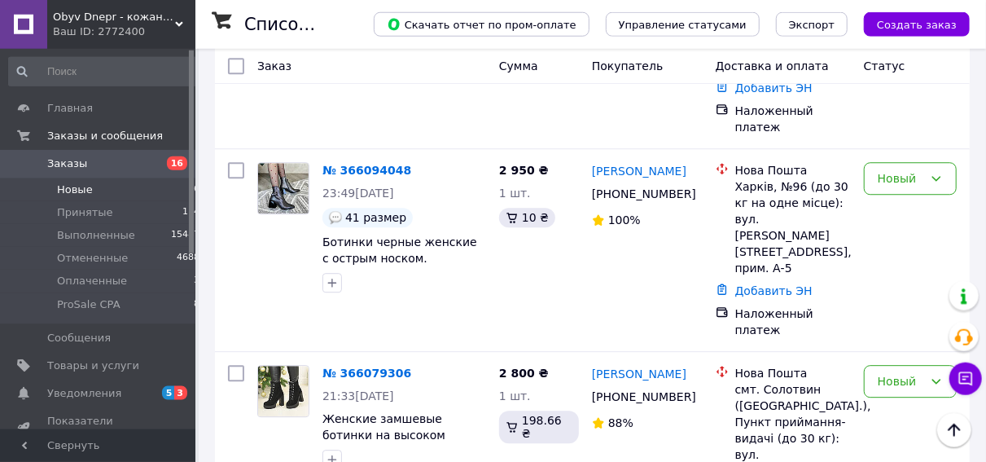
scroll to position [2008, 0]
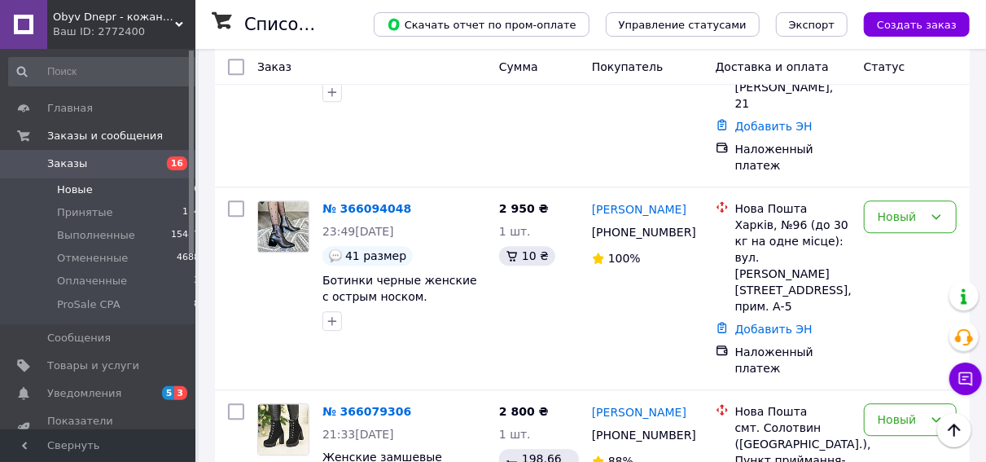
drag, startPoint x: 700, startPoint y: 209, endPoint x: 607, endPoint y: 207, distance: 93.7
copy link "[PERSON_NAME]"
drag, startPoint x: 696, startPoint y: 224, endPoint x: 649, endPoint y: 248, distance: 53.2
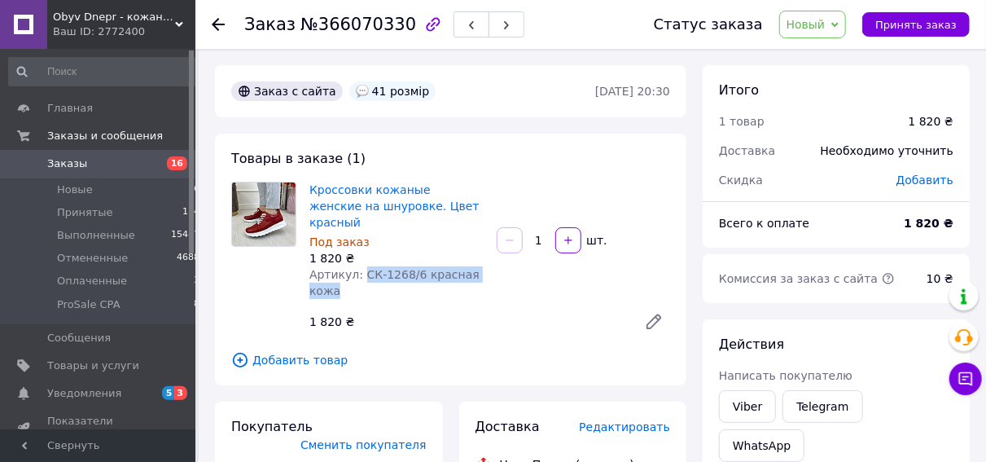
drag, startPoint x: 357, startPoint y: 274, endPoint x: 357, endPoint y: 260, distance: 13.8
click at [357, 266] on div "Артикул: СК-1268/6 красная кожа" at bounding box center [396, 282] width 174 height 33
drag, startPoint x: 357, startPoint y: 260, endPoint x: 412, endPoint y: 285, distance: 60.1
copy span "СК-1268/6 красная кожа"
drag, startPoint x: 416, startPoint y: 308, endPoint x: 388, endPoint y: 258, distance: 56.9
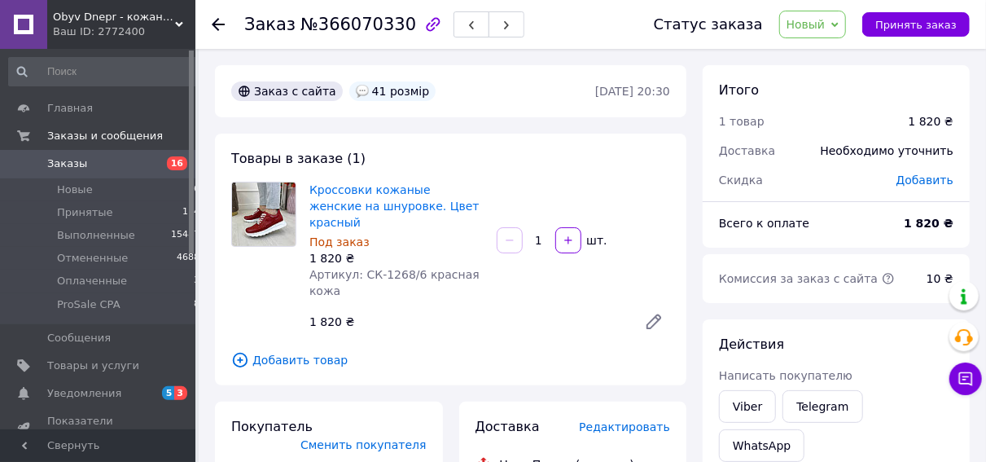
click at [416, 310] on div "1 820 ₴" at bounding box center [467, 321] width 328 height 23
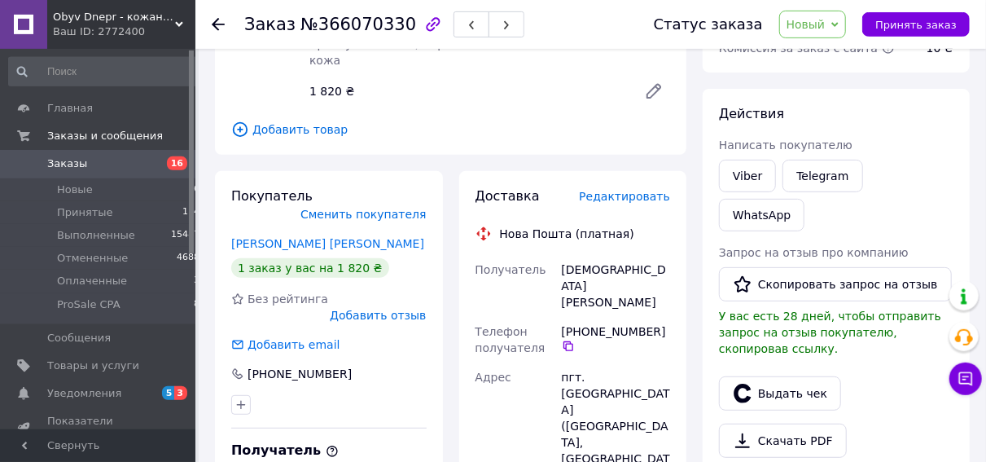
scroll to position [254, 0]
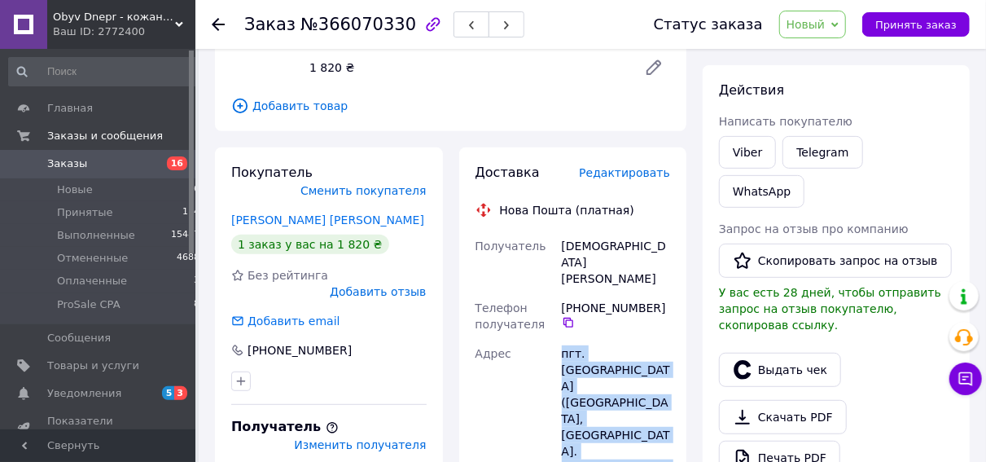
drag, startPoint x: 642, startPoint y: 369, endPoint x: 550, endPoint y: 315, distance: 106.5
click at [545, 302] on div "Получатель [PERSON_NAME] Телефон получателя [PHONE_NUMBER]   [GEOGRAPHIC_DATA] …" at bounding box center [573, 441] width 202 height 420
copy div "[GEOGRAPHIC_DATA] пгт. [GEOGRAPHIC_DATA] ([GEOGRAPHIC_DATA], [GEOGRAPHIC_DATA].…"
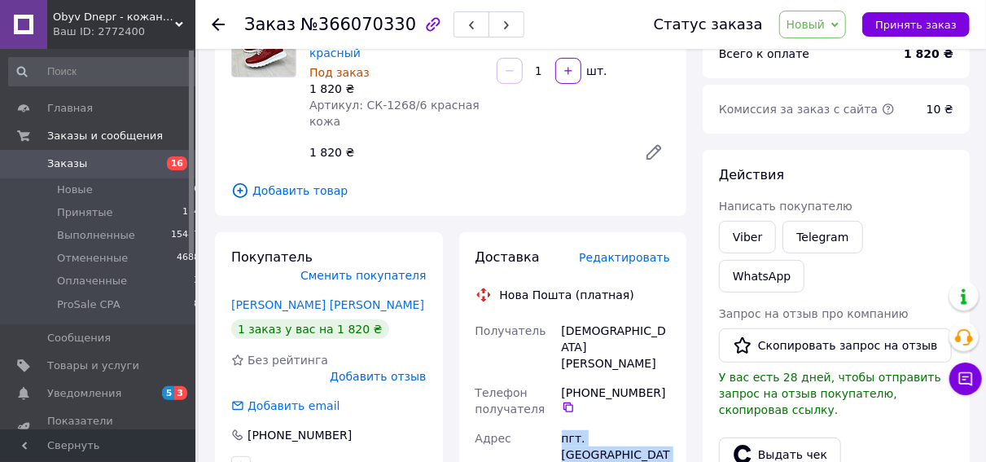
scroll to position [0, 0]
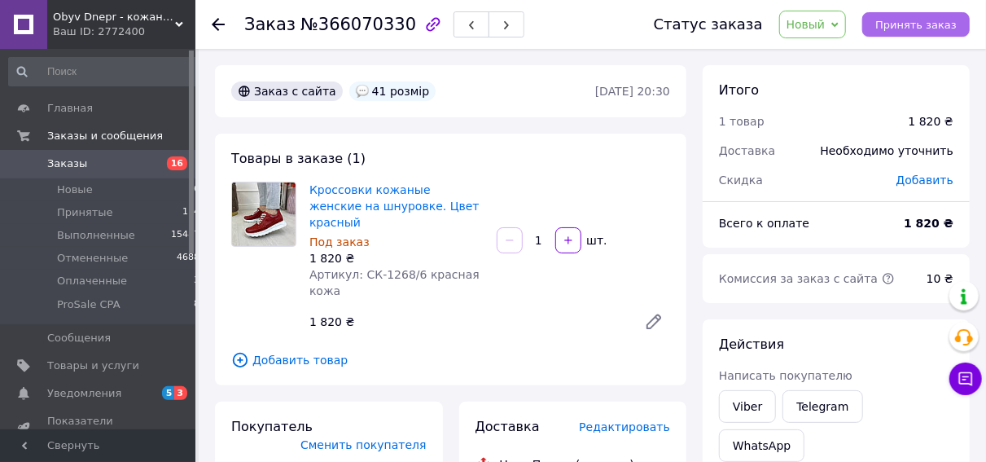
click at [887, 20] on button "Принять заказ" at bounding box center [915, 24] width 107 height 24
click at [101, 193] on li "Новые 16" at bounding box center [104, 189] width 209 height 23
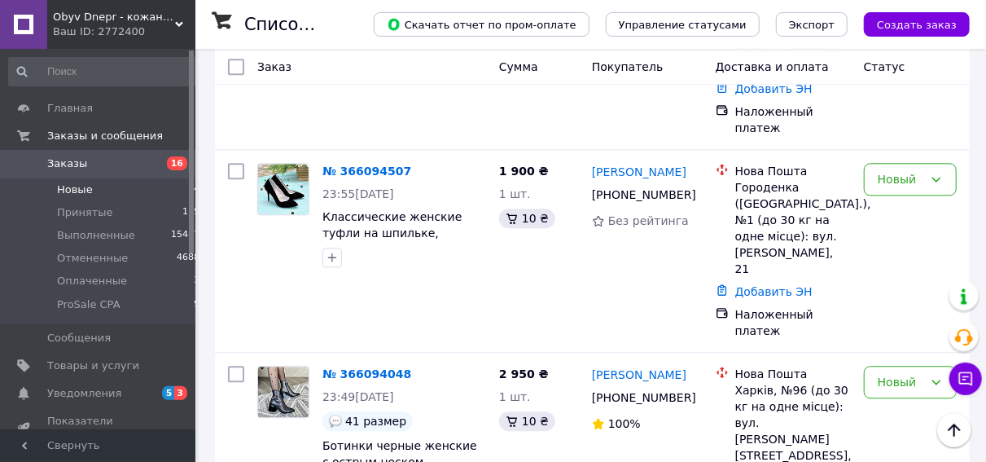
scroll to position [1759, 0]
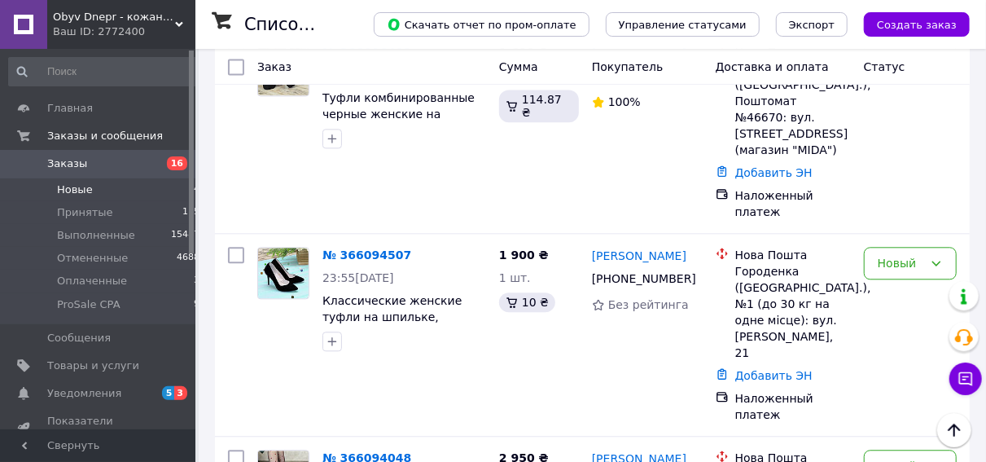
drag, startPoint x: 681, startPoint y: 280, endPoint x: 588, endPoint y: 279, distance: 93.6
copy link "[PERSON_NAME]"
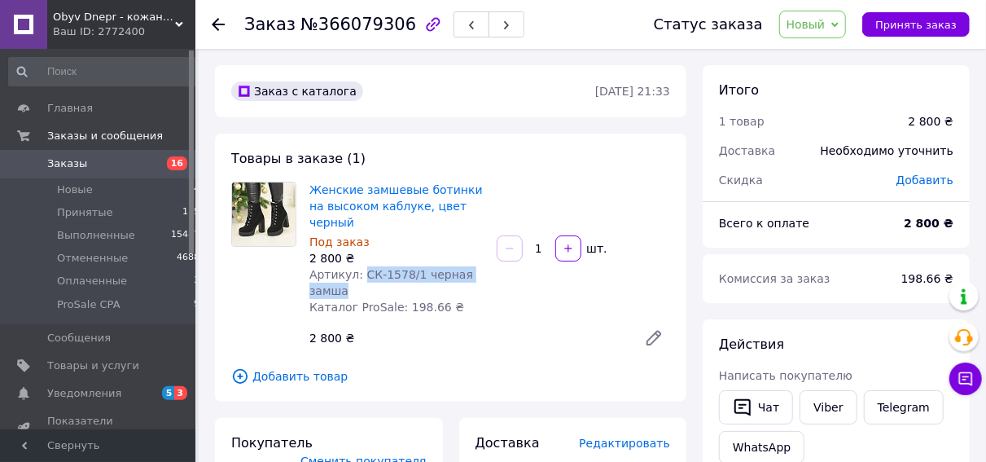
drag, startPoint x: 342, startPoint y: 278, endPoint x: 359, endPoint y: 257, distance: 26.6
click at [359, 266] on div "Артикул: СК-1578/1 черная замша" at bounding box center [396, 282] width 174 height 33
drag, startPoint x: 359, startPoint y: 257, endPoint x: 398, endPoint y: 269, distance: 40.9
copy span "СК-1578/1 черная замша"
click at [106, 185] on li "Новые 14" at bounding box center [104, 189] width 209 height 23
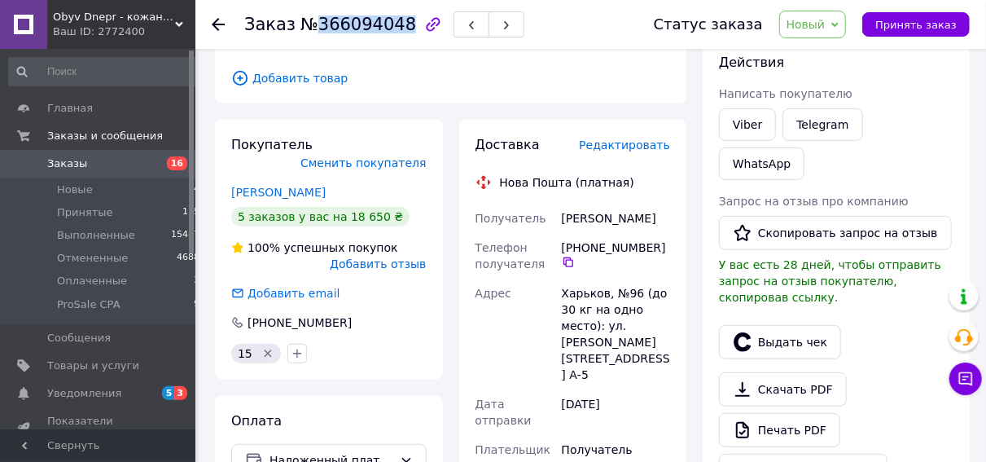
drag, startPoint x: 310, startPoint y: 23, endPoint x: 373, endPoint y: 25, distance: 62.7
click at [393, 27] on span "№366094048" at bounding box center [358, 25] width 116 height 20
drag, startPoint x: 373, startPoint y: 25, endPoint x: 383, endPoint y: 33, distance: 12.7
copy span "366094048"
drag, startPoint x: 569, startPoint y: 277, endPoint x: 438, endPoint y: 351, distance: 150.6
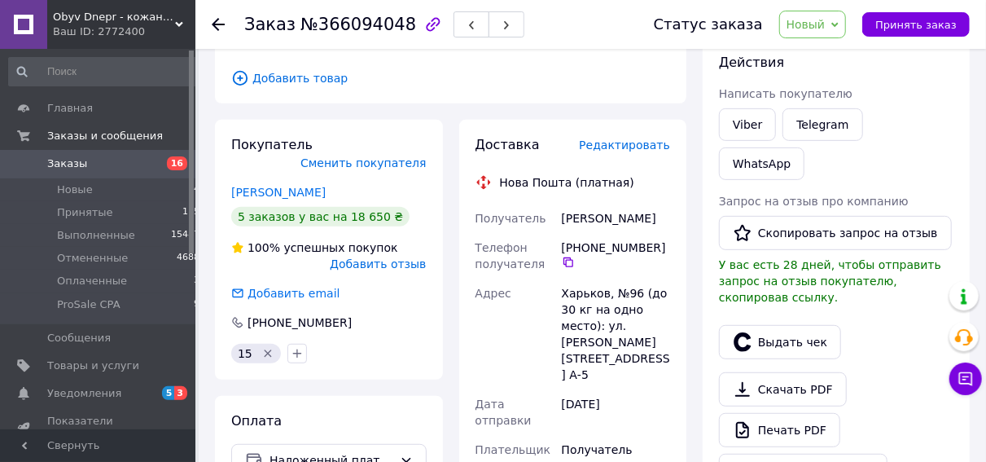
click at [568, 269] on icon at bounding box center [568, 262] width 13 height 13
drag, startPoint x: 601, startPoint y: 238, endPoint x: 560, endPoint y: 224, distance: 43.0
click at [558, 222] on div "Получатель [PERSON_NAME] Телефон получателя [PHONE_NUMBER]   Адрес Харьков, №96…" at bounding box center [573, 458] width 202 height 508
copy div "Получатель [PERSON_NAME]"
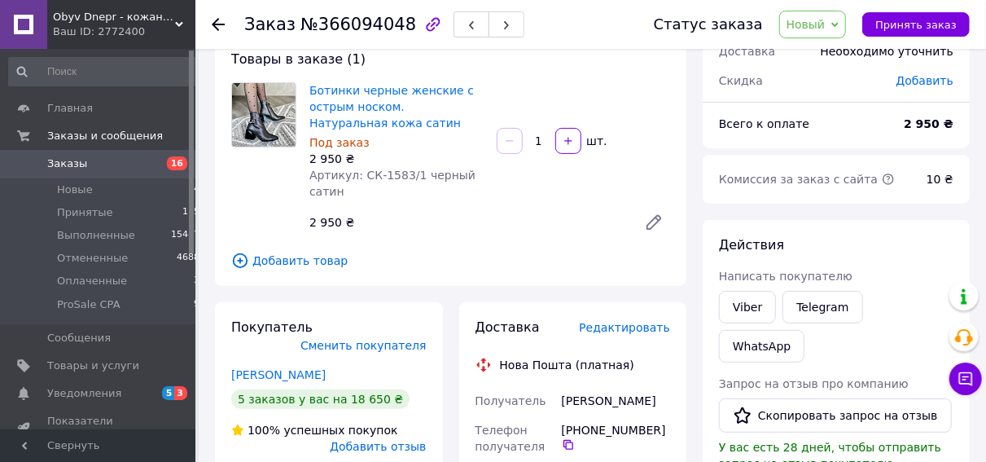
scroll to position [0, 0]
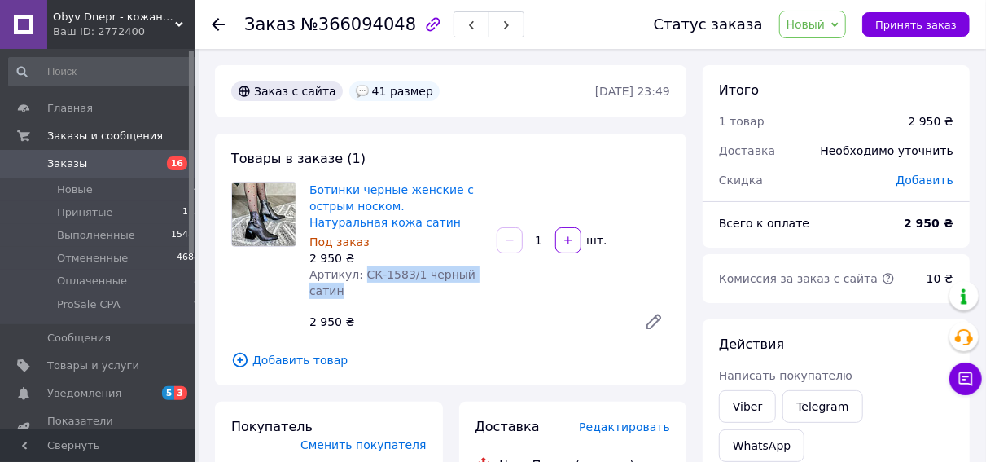
drag, startPoint x: 362, startPoint y: 294, endPoint x: 357, endPoint y: 278, distance: 17.0
click at [357, 278] on div "Артикул: СК-1583/1 черный сатин" at bounding box center [396, 282] width 174 height 33
copy span "СК-1583/1 черный сатин"
drag, startPoint x: 473, startPoint y: 234, endPoint x: 430, endPoint y: 225, distance: 44.1
click at [468, 234] on div "Ботинки черные женские с острым носком. Натуральная кожа сатин Под заказ 2 950 …" at bounding box center [396, 240] width 187 height 124
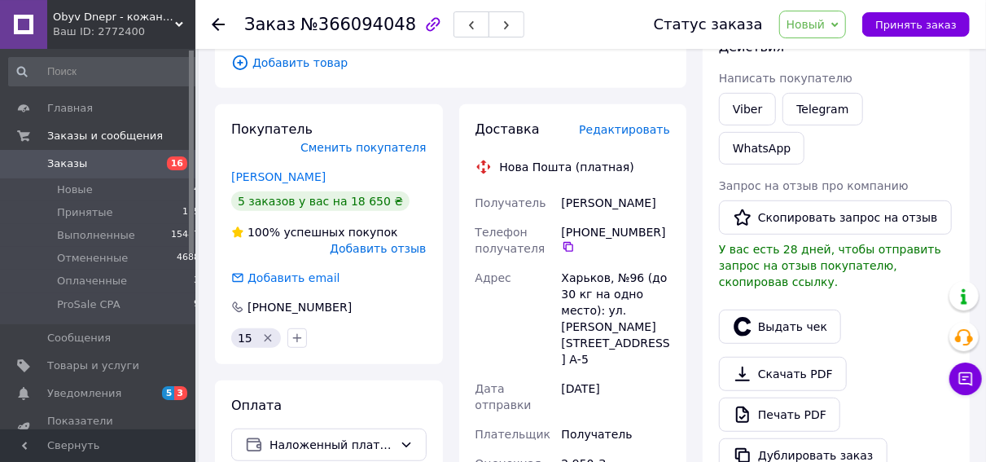
scroll to position [339, 0]
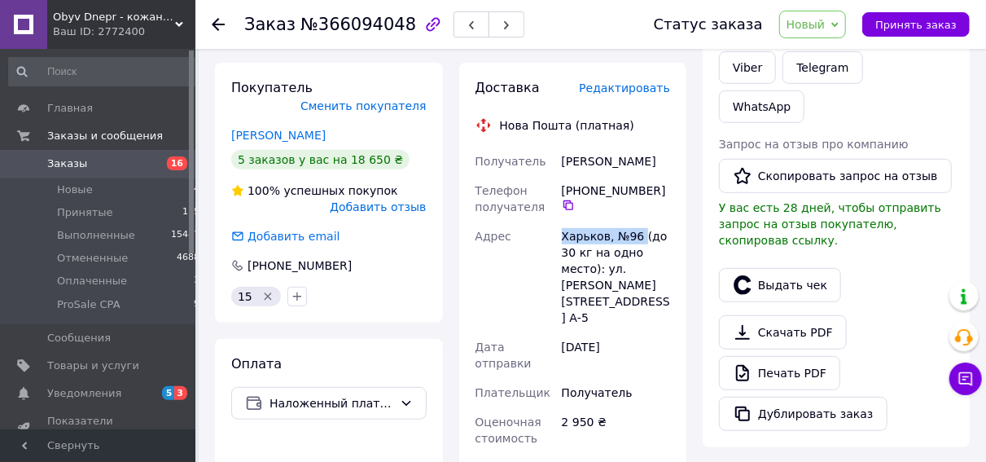
drag, startPoint x: 638, startPoint y: 255, endPoint x: 542, endPoint y: 255, distance: 95.3
click at [542, 255] on div "Получатель [PERSON_NAME] Телефон получателя [PHONE_NUMBER]   Адрес Харьков, №96…" at bounding box center [573, 401] width 202 height 508
copy div "Адрес Харьков, №96"
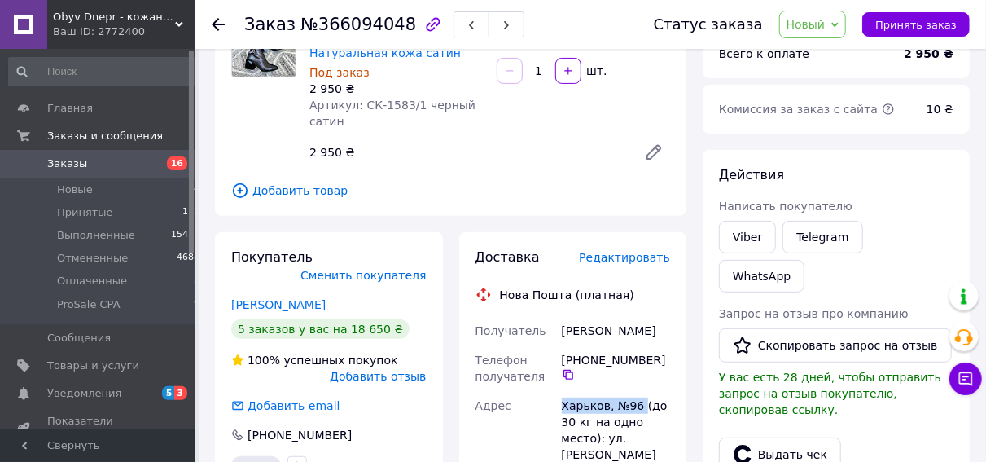
scroll to position [0, 0]
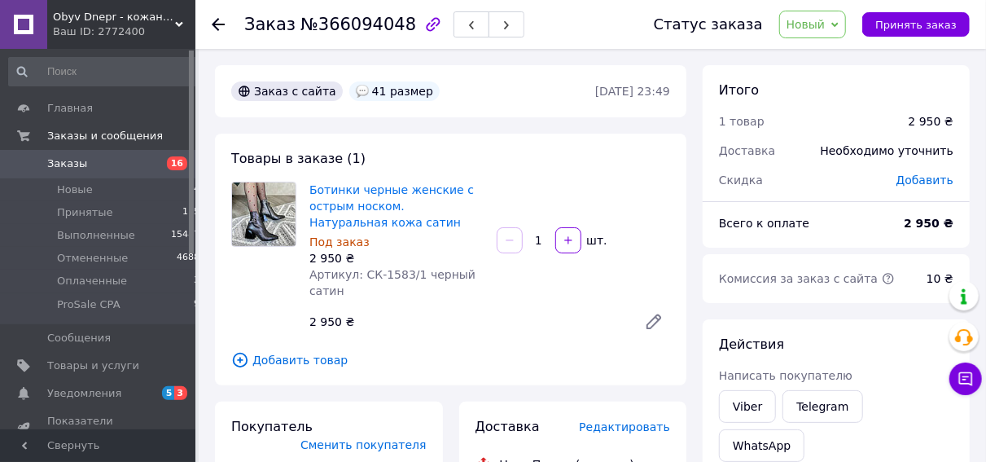
click at [930, 12] on div "Статус заказа Новый Принят Выполнен Отменен Оплаченный ProSale CPA Принять заказ" at bounding box center [804, 25] width 332 height 28
click at [927, 26] on span "Принять заказ" at bounding box center [915, 25] width 81 height 12
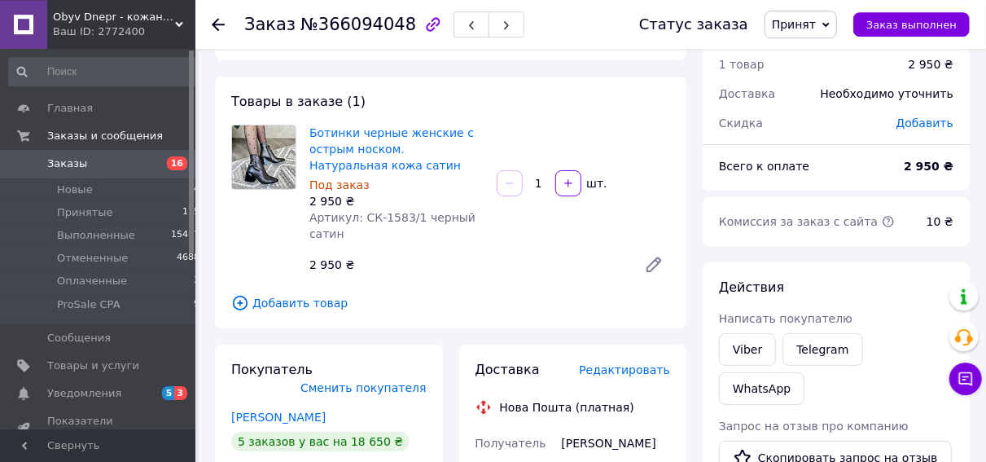
scroll to position [85, 0]
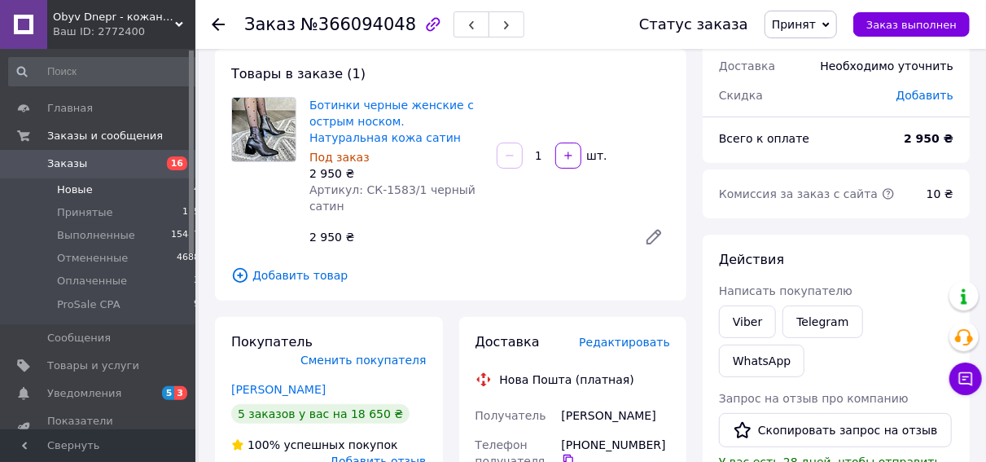
click at [77, 188] on span "Новые" at bounding box center [75, 189] width 36 height 15
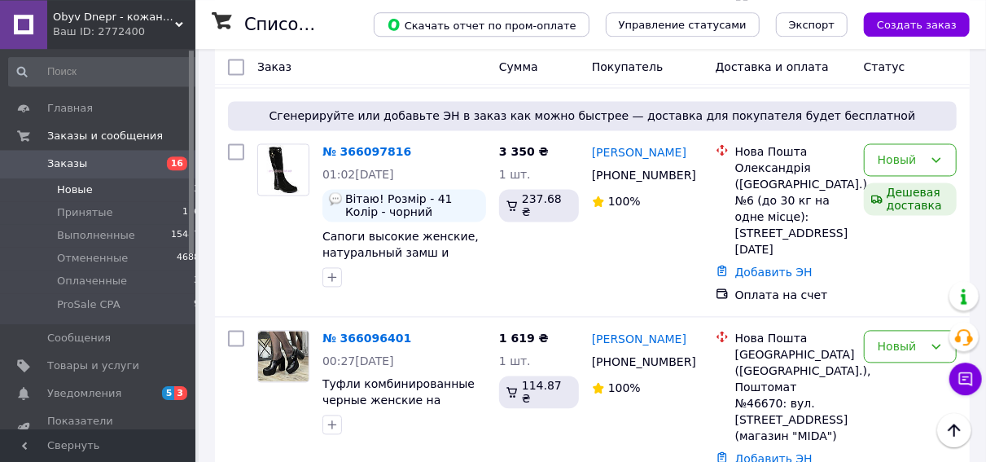
scroll to position [1439, 0]
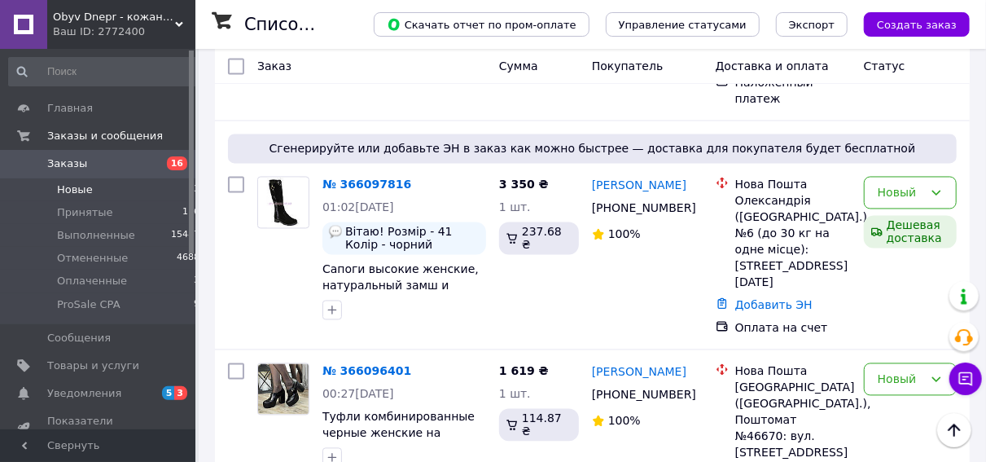
drag, startPoint x: 679, startPoint y: 261, endPoint x: 587, endPoint y: 261, distance: 92.0
drag, startPoint x: 695, startPoint y: 281, endPoint x: 495, endPoint y: 400, distance: 232.2
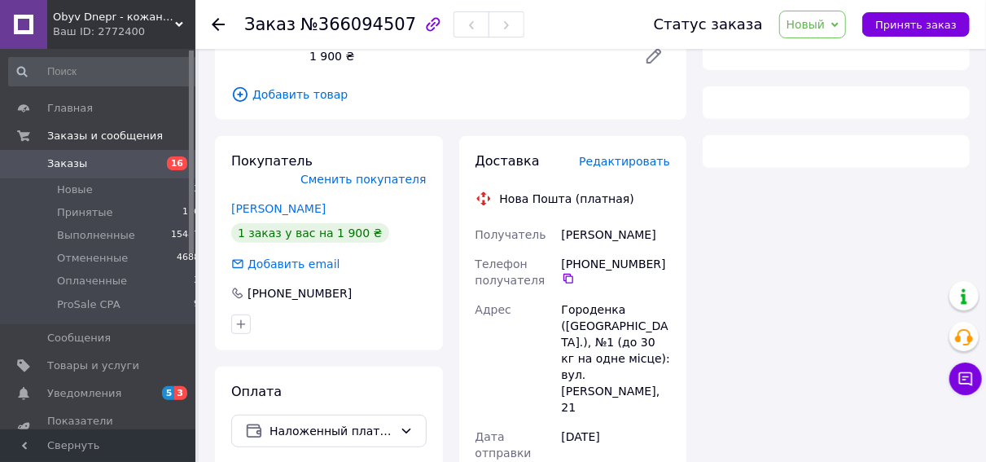
scroll to position [28, 0]
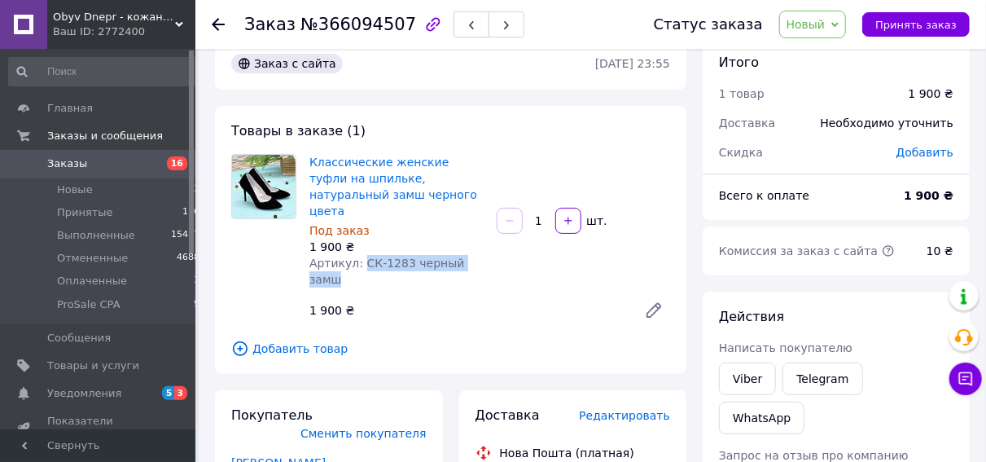
drag, startPoint x: 489, startPoint y: 250, endPoint x: 362, endPoint y: 245, distance: 126.3
click at [359, 241] on div "Классические женские туфли на шпильке, натуральный замш черного цвета Под заказ…" at bounding box center [396, 221] width 187 height 140
drag, startPoint x: 362, startPoint y: 245, endPoint x: 389, endPoint y: 257, distance: 29.5
drag, startPoint x: 395, startPoint y: 318, endPoint x: 375, endPoint y: 237, distance: 83.7
click at [392, 340] on span "Добавить товар" at bounding box center [450, 349] width 439 height 18
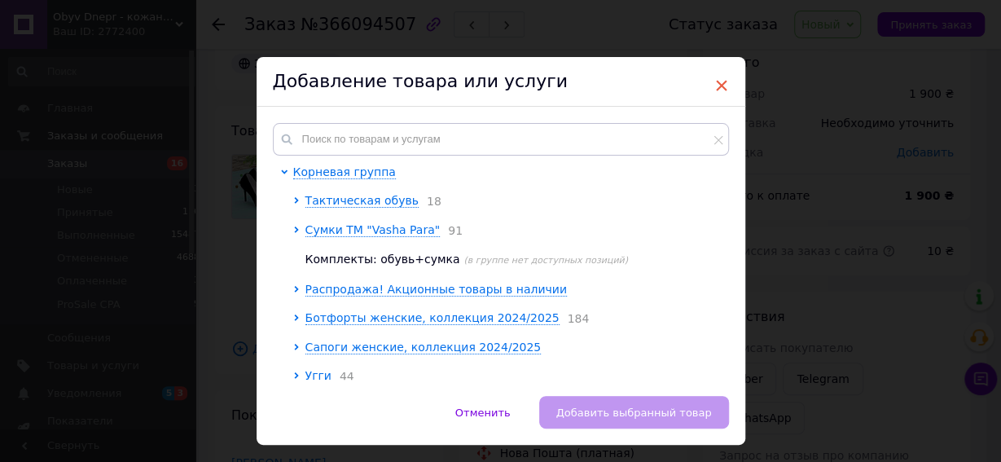
click at [714, 85] on span "×" at bounding box center [721, 86] width 15 height 28
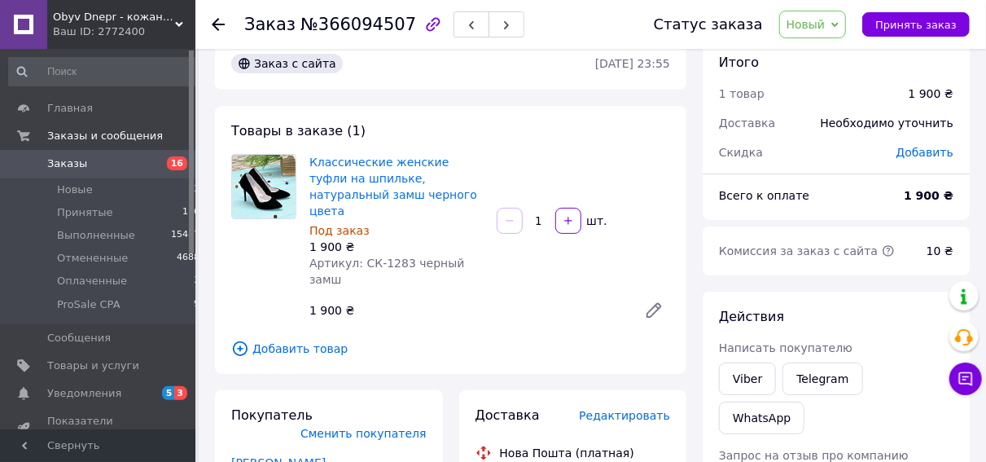
drag, startPoint x: 515, startPoint y: 268, endPoint x: 422, endPoint y: 211, distance: 109.6
click at [504, 260] on div "Классические женские туфли на шпильке, натуральный замш черного цвета Под заказ…" at bounding box center [490, 240] width 374 height 179
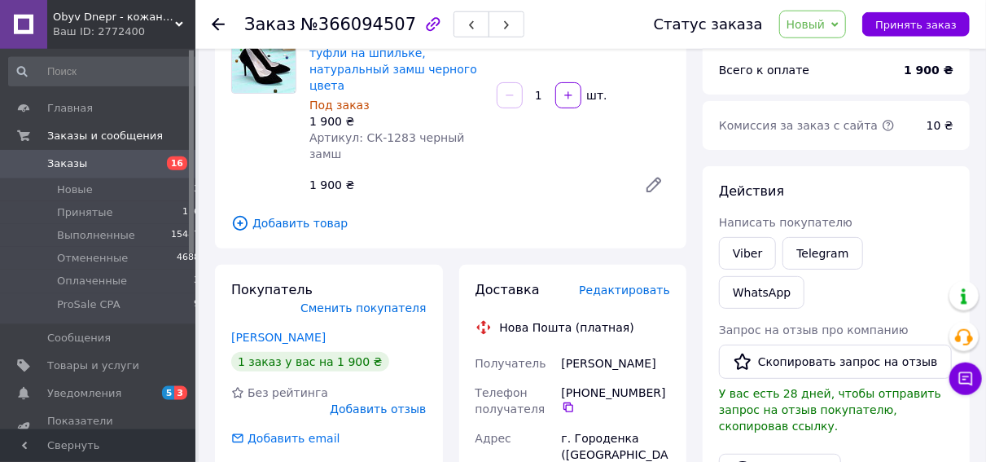
scroll to position [197, 0]
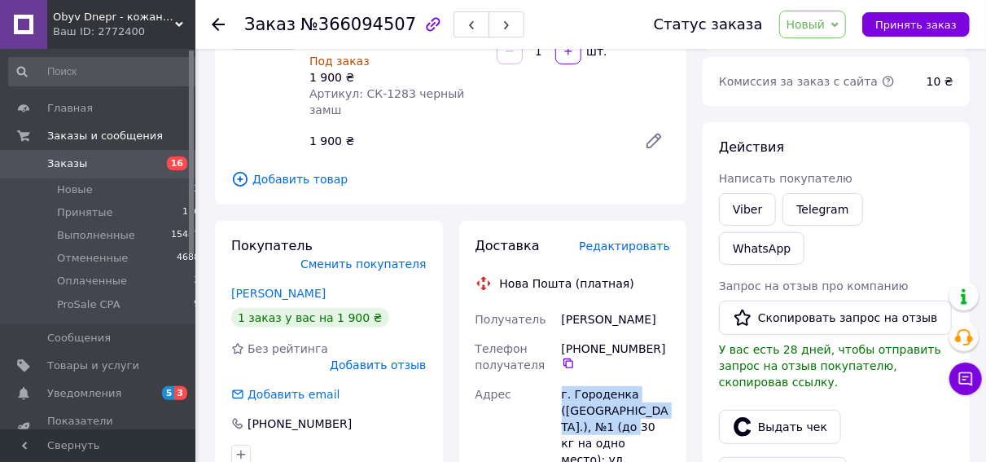
drag, startPoint x: 582, startPoint y: 410, endPoint x: 562, endPoint y: 370, distance: 44.1
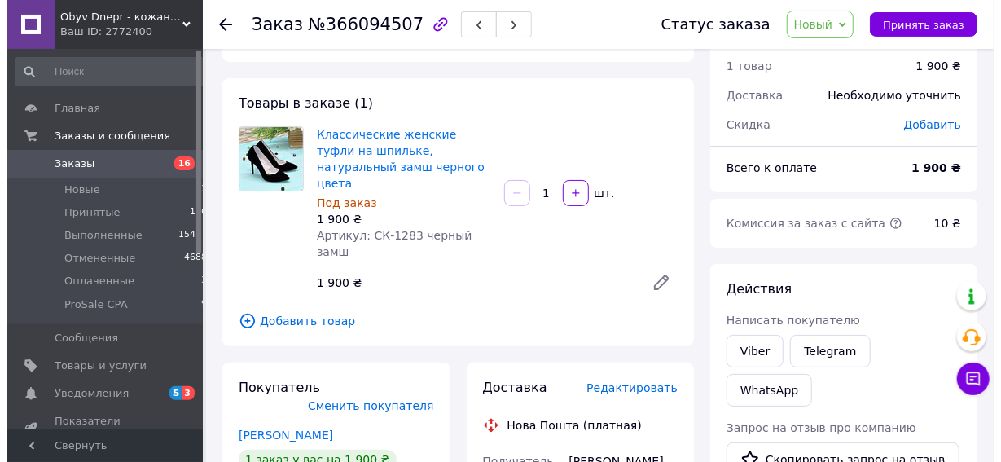
scroll to position [0, 0]
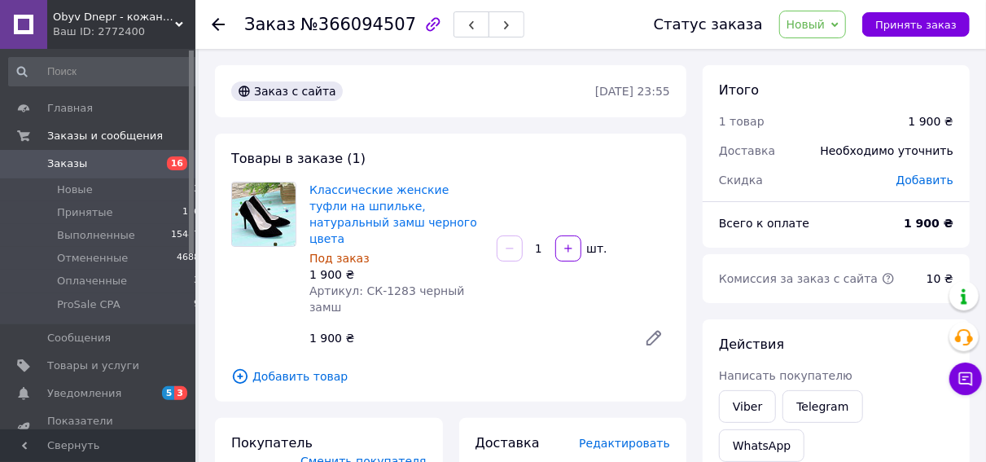
click at [806, 31] on span "Новый" at bounding box center [806, 24] width 39 height 13
click at [830, 103] on li "Отменен" at bounding box center [823, 106] width 86 height 24
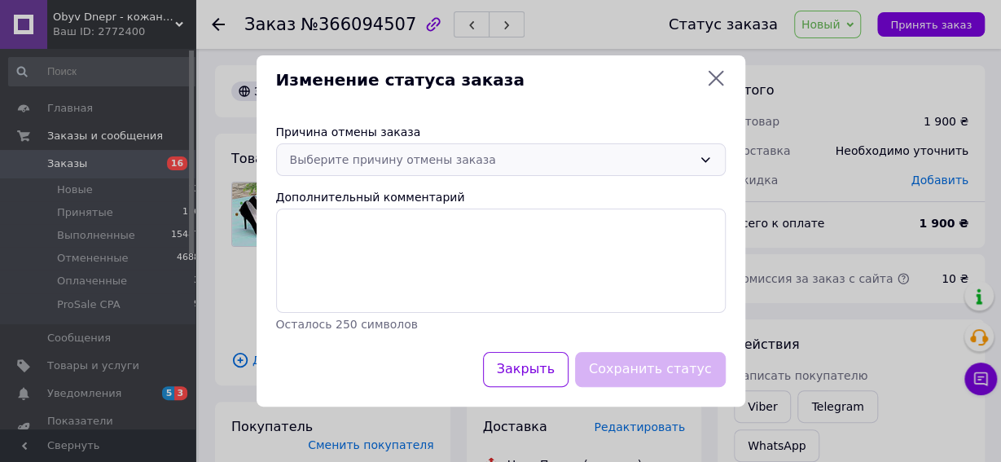
click at [490, 168] on div "Выберите причину отмены заказа" at bounding box center [491, 160] width 402 height 18
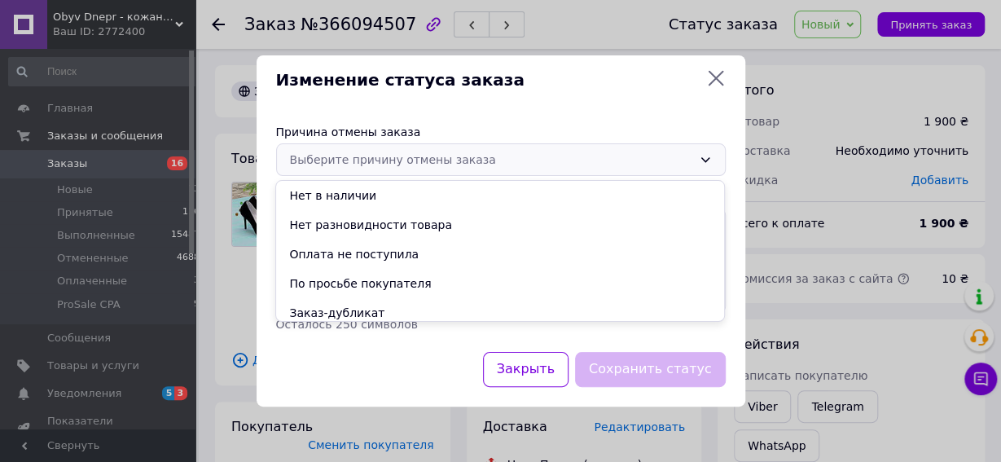
drag, startPoint x: 364, startPoint y: 278, endPoint x: 462, endPoint y: 313, distance: 103.8
click at [364, 278] on li "По просьбе покупателя" at bounding box center [500, 283] width 448 height 29
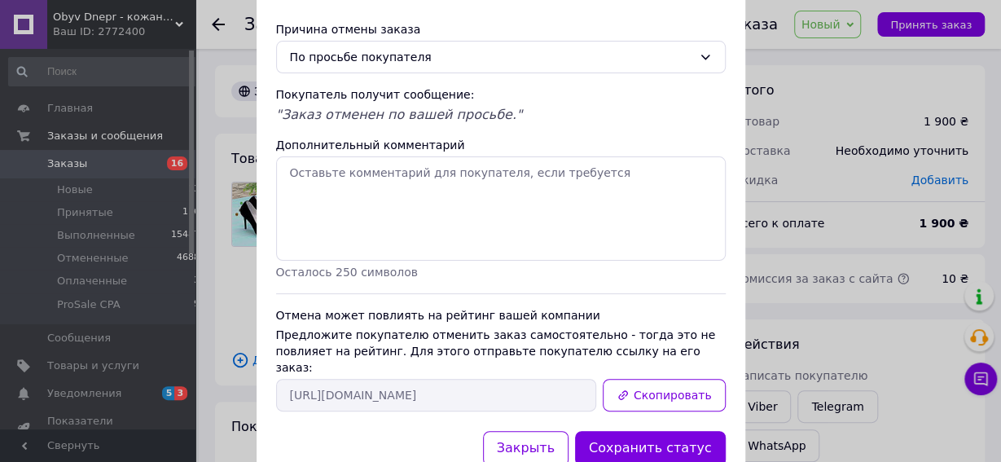
scroll to position [111, 0]
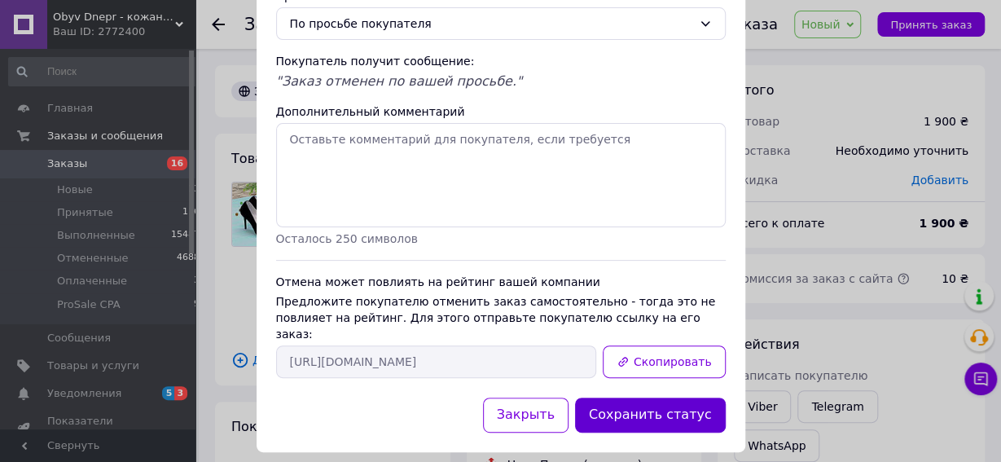
click at [639, 397] on button "Сохранить статус" at bounding box center [650, 414] width 151 height 35
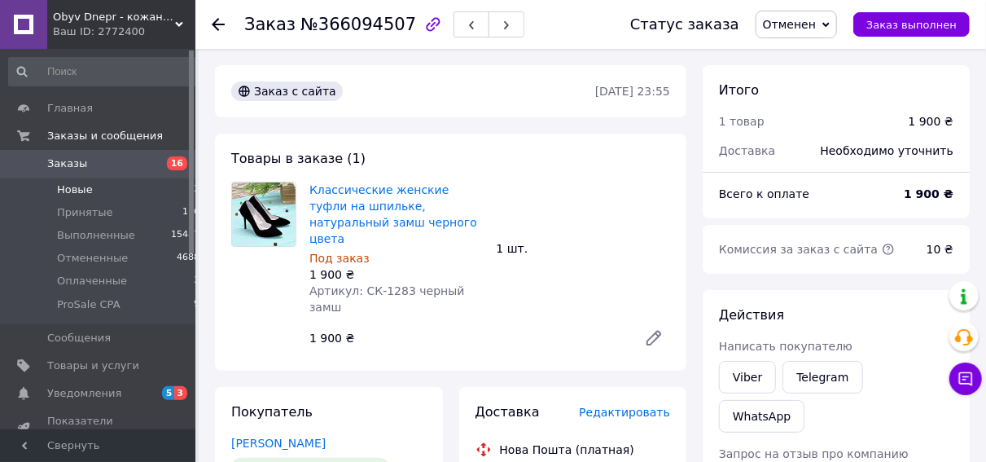
click at [100, 186] on li "Новые 13" at bounding box center [104, 189] width 209 height 23
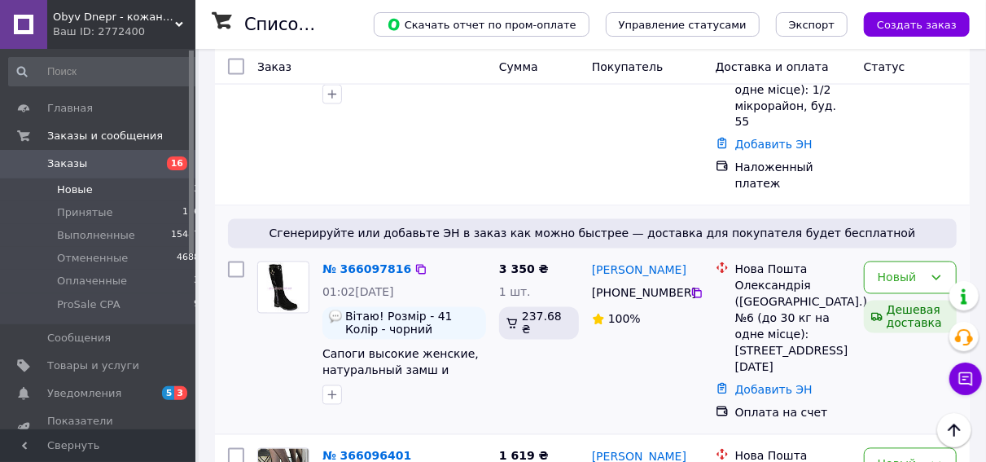
scroll to position [1270, 0]
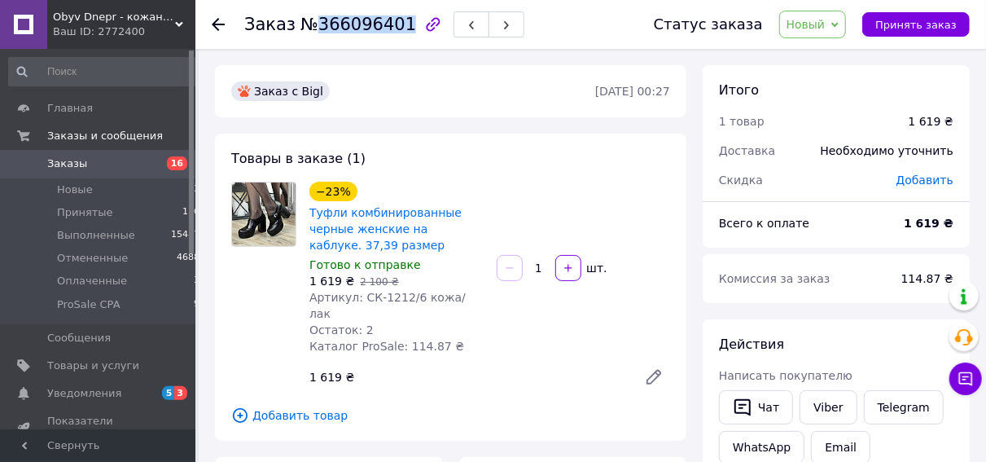
drag, startPoint x: 312, startPoint y: 24, endPoint x: 383, endPoint y: 22, distance: 71.7
click at [389, 30] on span "№366096401" at bounding box center [358, 25] width 116 height 20
click at [357, 46] on div "Заказ №366096401" at bounding box center [432, 24] width 377 height 49
drag, startPoint x: 315, startPoint y: 25, endPoint x: 393, endPoint y: 29, distance: 78.3
click at [393, 29] on span "№366096401" at bounding box center [358, 25] width 116 height 20
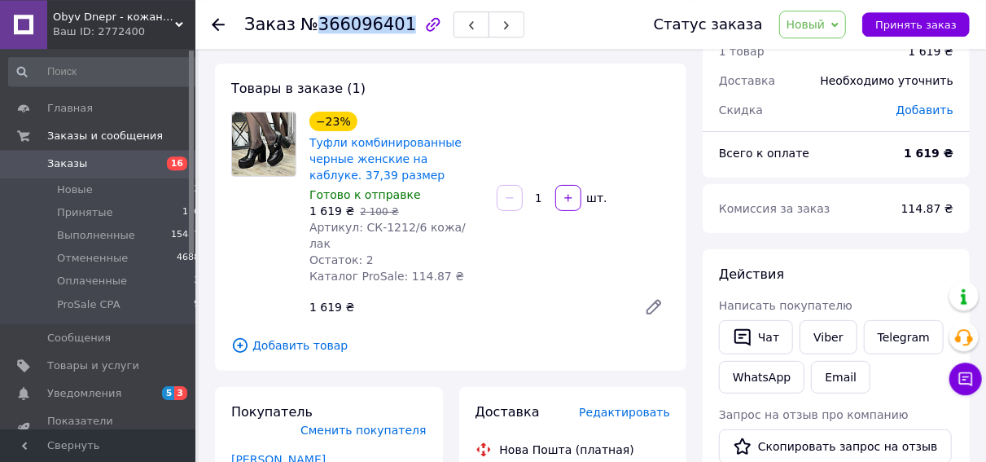
scroll to position [254, 0]
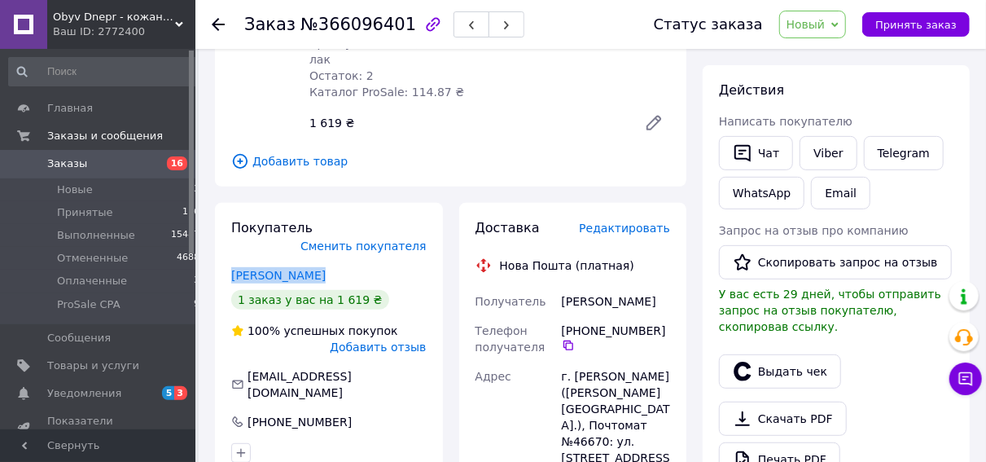
drag, startPoint x: 289, startPoint y: 243, endPoint x: 215, endPoint y: 239, distance: 74.2
click at [215, 239] on div "Покупатель Сменить покупателя [PERSON_NAME] 1 заказ у вас на 1 619 ₴ 100% успеш…" at bounding box center [329, 341] width 228 height 276
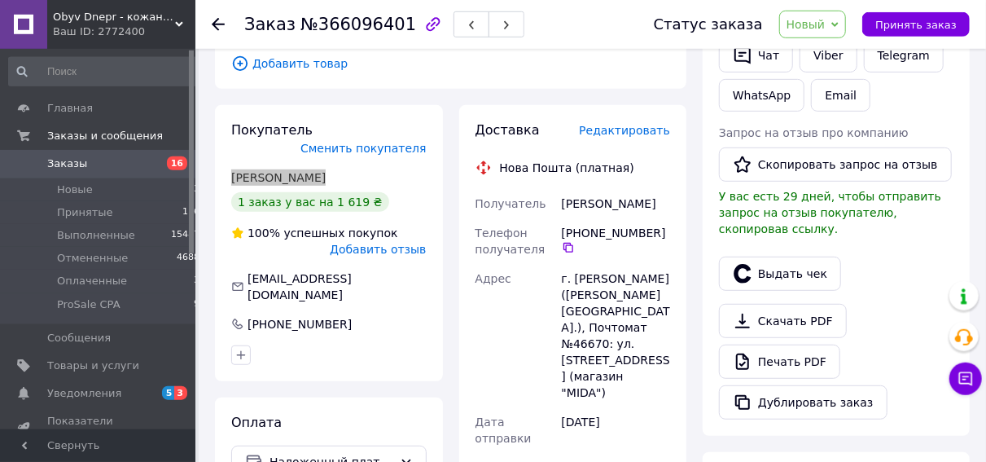
scroll to position [423, 0]
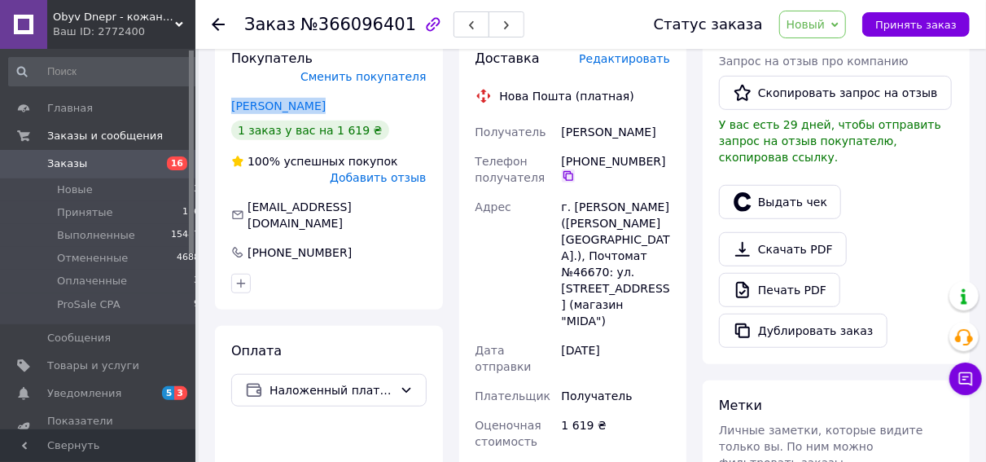
click at [567, 169] on icon at bounding box center [568, 175] width 13 height 13
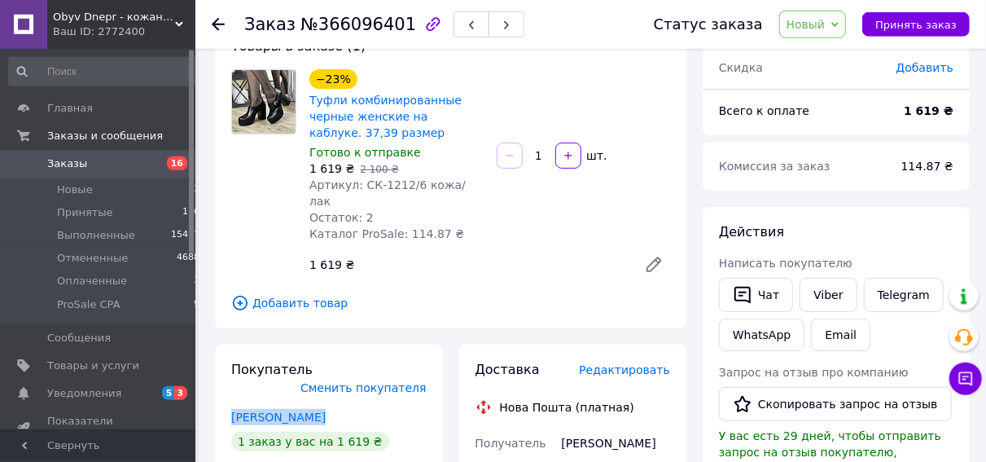
scroll to position [85, 0]
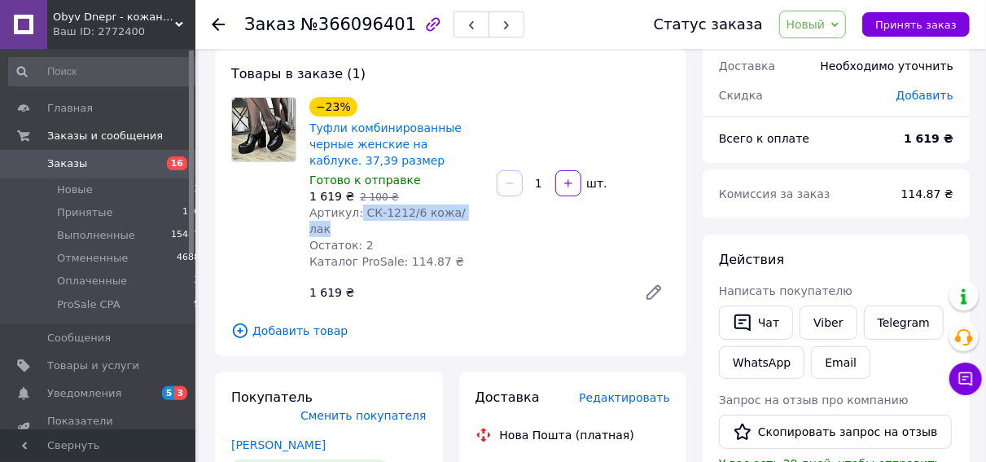
drag, startPoint x: 473, startPoint y: 215, endPoint x: 356, endPoint y: 213, distance: 117.3
click at [356, 213] on div "Артикул: СК-1212/6 кожа/лак" at bounding box center [396, 220] width 174 height 33
click at [413, 281] on div "1 619 ₴" at bounding box center [467, 292] width 328 height 23
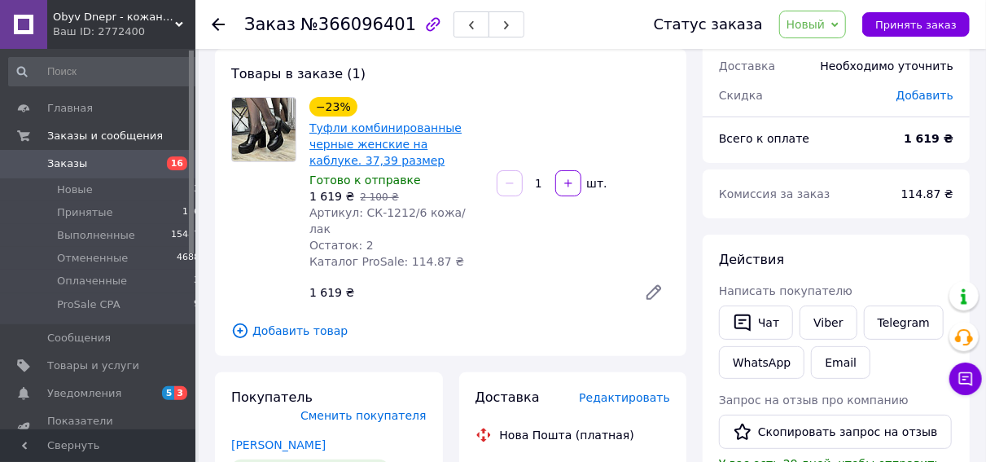
drag, startPoint x: 362, startPoint y: 127, endPoint x: 370, endPoint y: 132, distance: 9.5
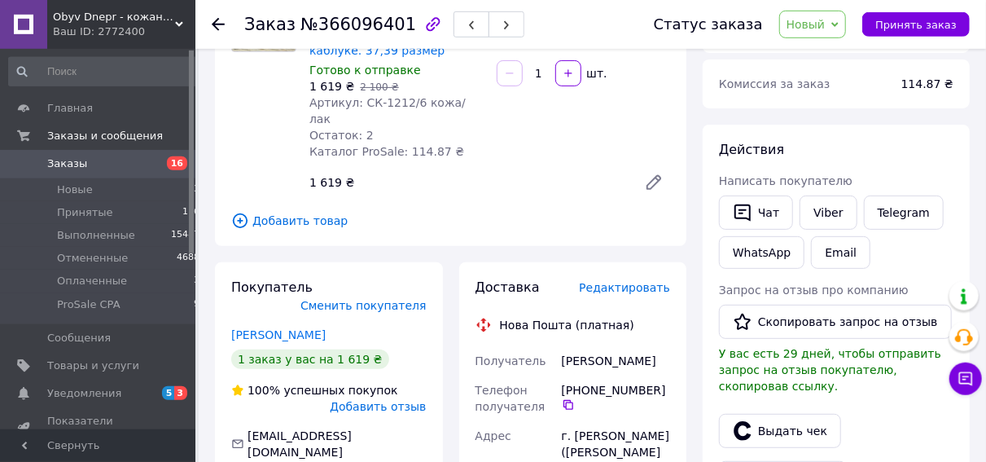
scroll to position [339, 0]
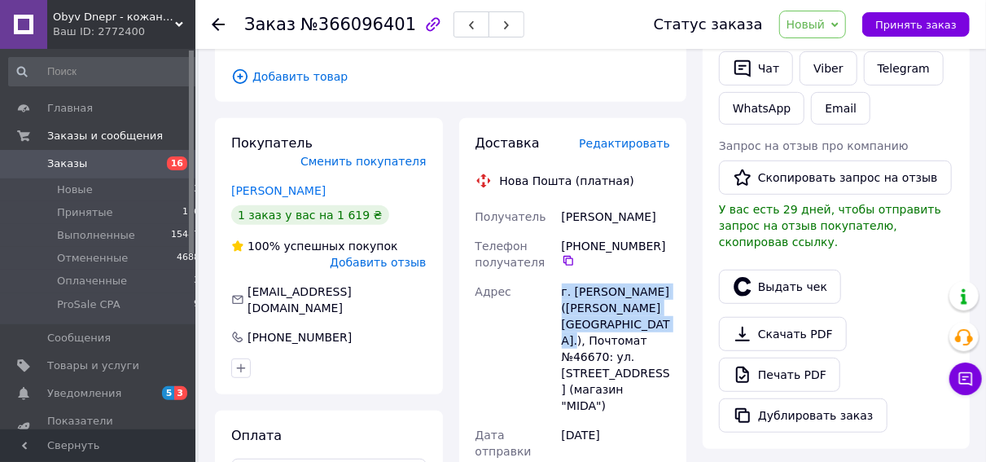
drag, startPoint x: 662, startPoint y: 312, endPoint x: 528, endPoint y: 277, distance: 138.0
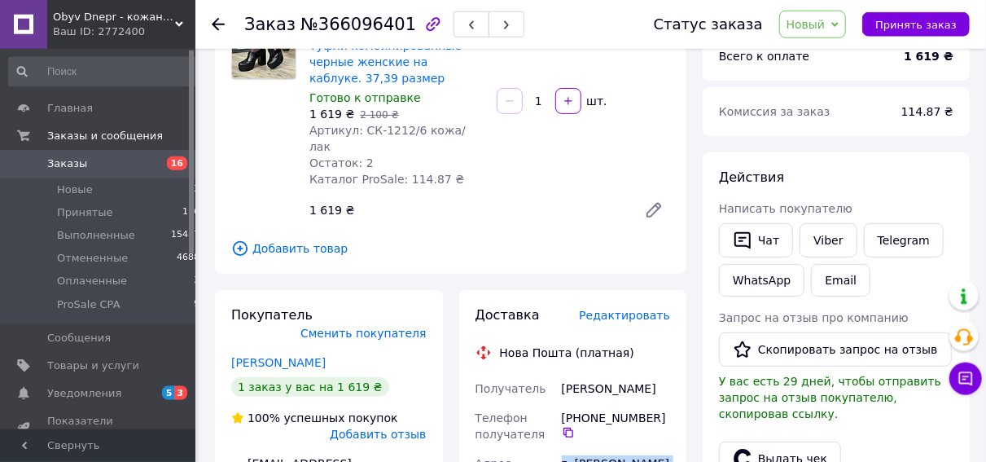
scroll to position [0, 0]
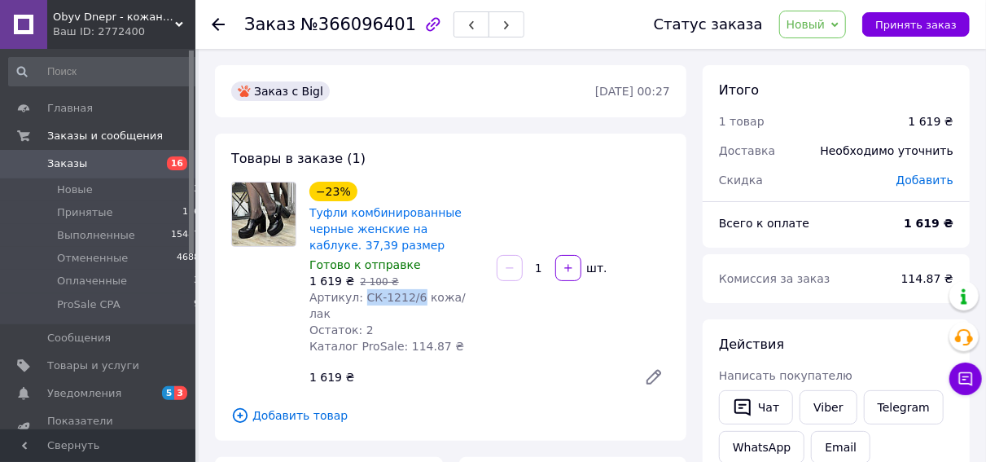
drag, startPoint x: 411, startPoint y: 300, endPoint x: 358, endPoint y: 297, distance: 53.0
click at [358, 297] on span "Артикул: СК-1212/6 кожа/лак" at bounding box center [387, 305] width 156 height 29
drag, startPoint x: 358, startPoint y: 297, endPoint x: 374, endPoint y: 305, distance: 17.5
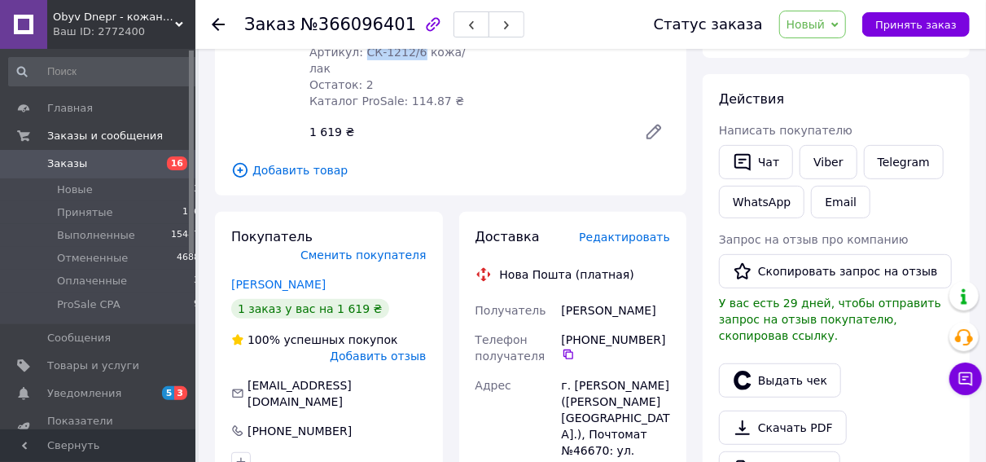
scroll to position [254, 0]
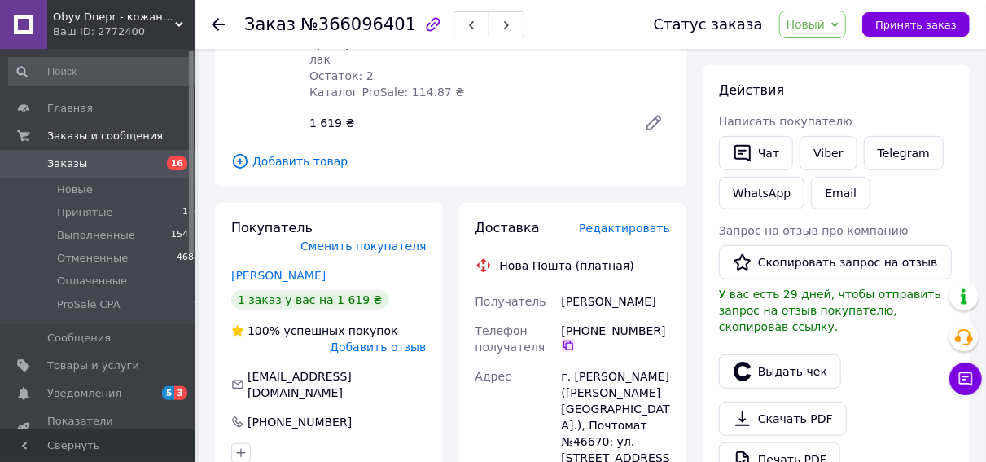
click at [565, 339] on icon at bounding box center [568, 345] width 13 height 13
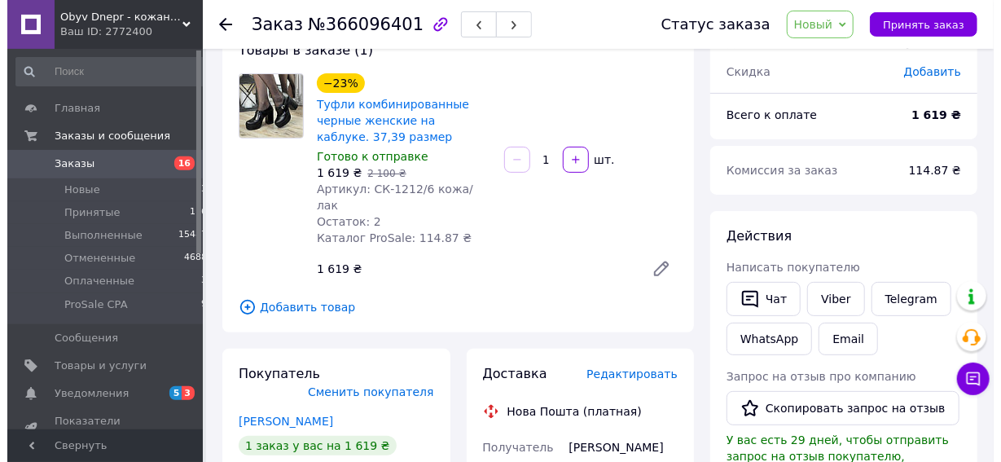
scroll to position [0, 0]
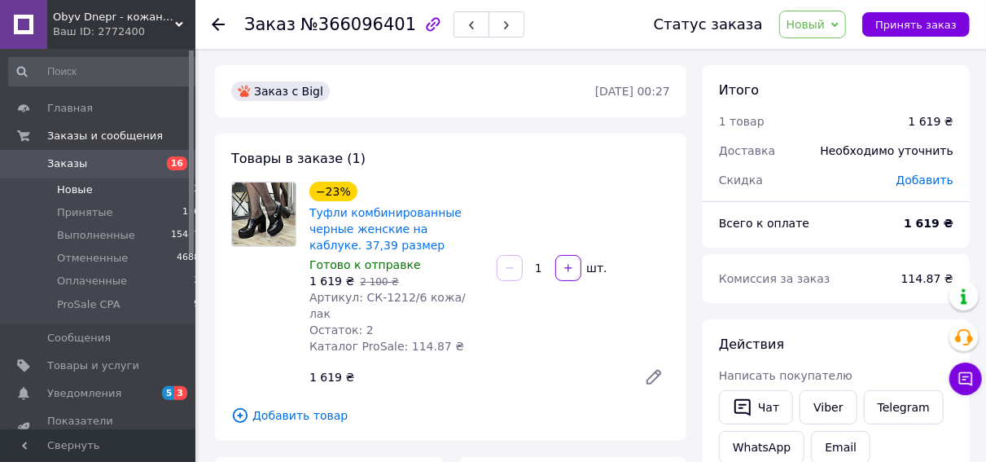
click at [86, 188] on span "Новые" at bounding box center [75, 189] width 36 height 15
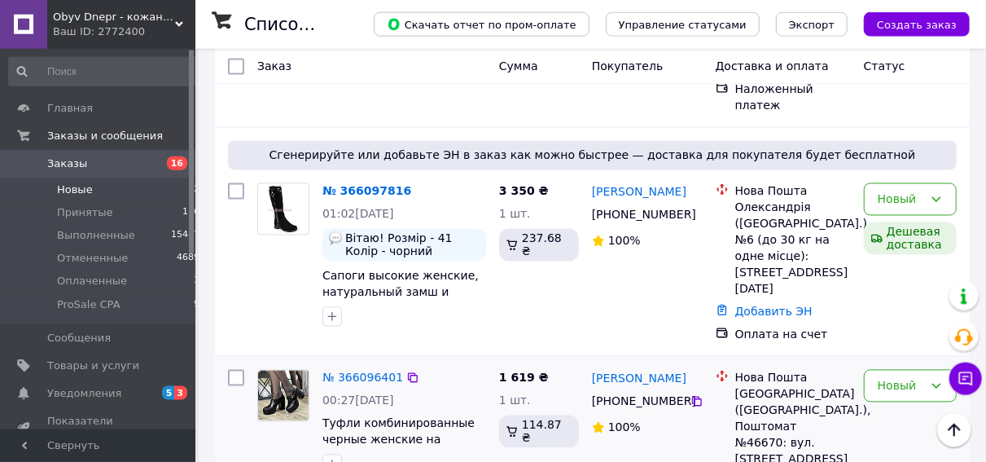
scroll to position [1442, 0]
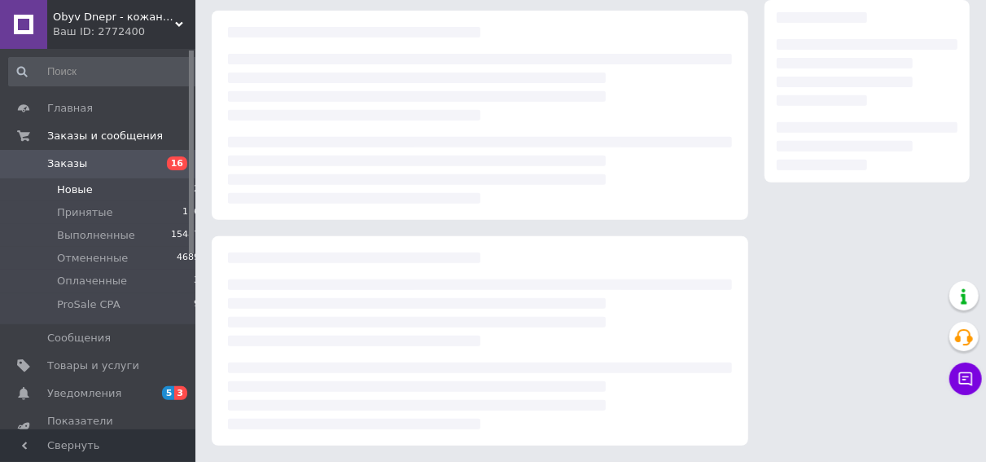
scroll to position [282, 0]
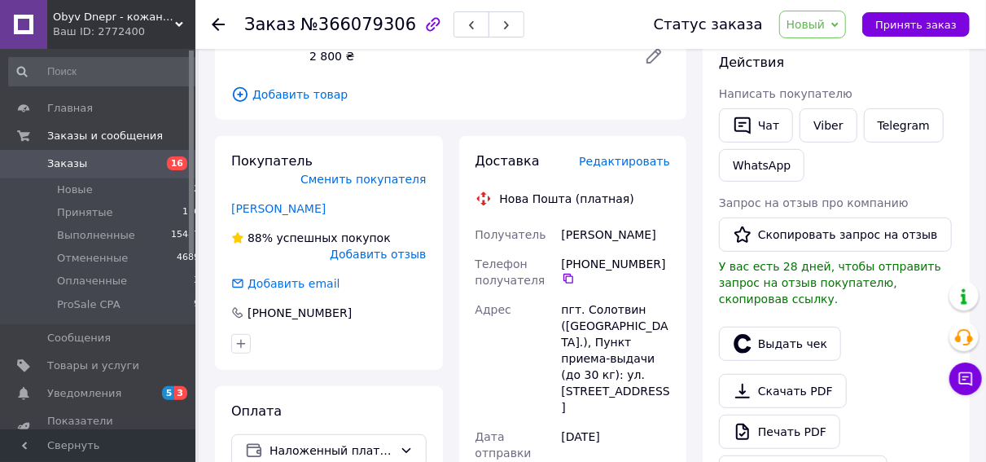
click at [427, 24] on icon "button" at bounding box center [434, 24] width 14 height 14
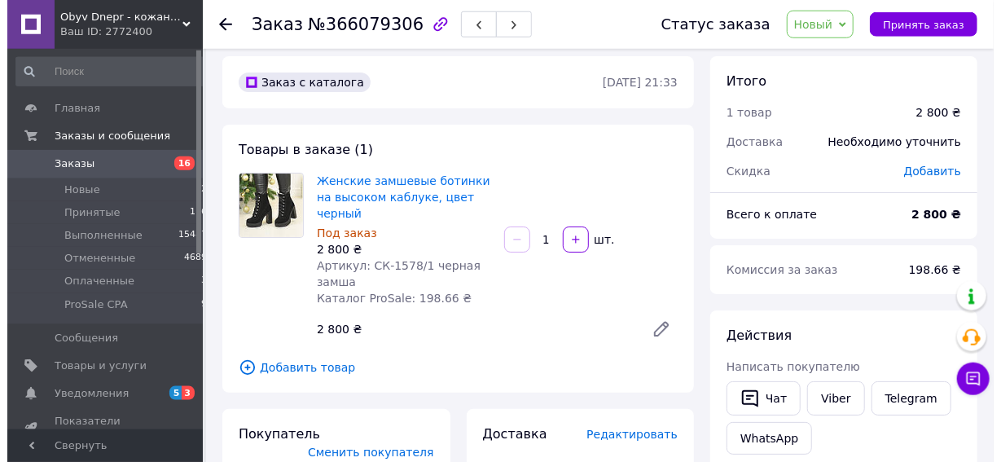
scroll to position [0, 0]
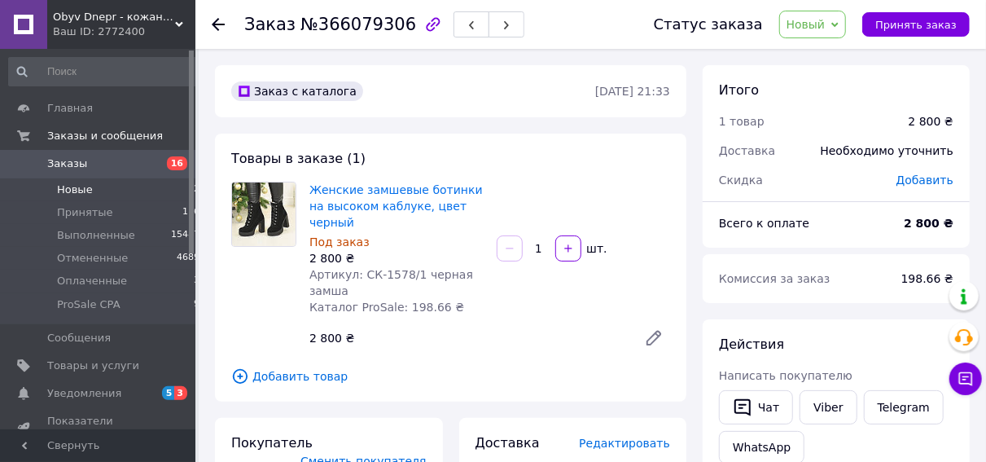
drag, startPoint x: 93, startPoint y: 186, endPoint x: 79, endPoint y: 181, distance: 15.0
click at [92, 186] on li "Новые 12" at bounding box center [104, 189] width 209 height 23
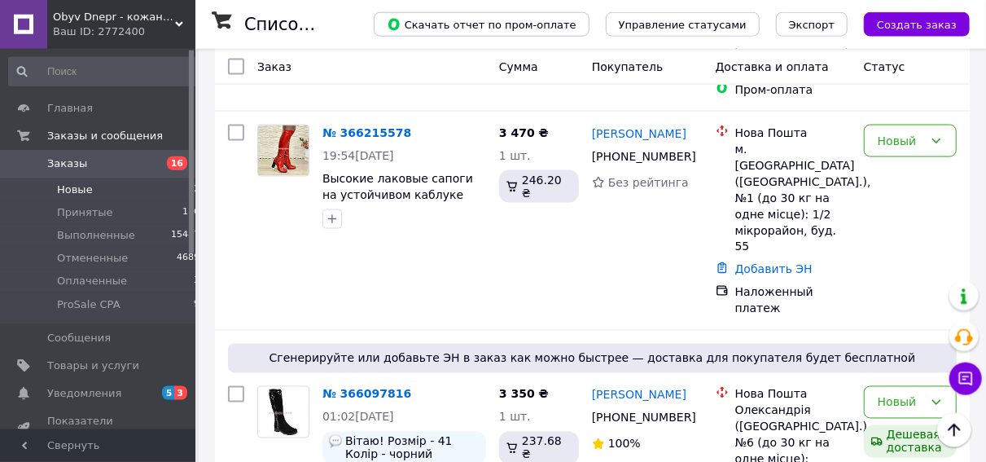
scroll to position [1185, 0]
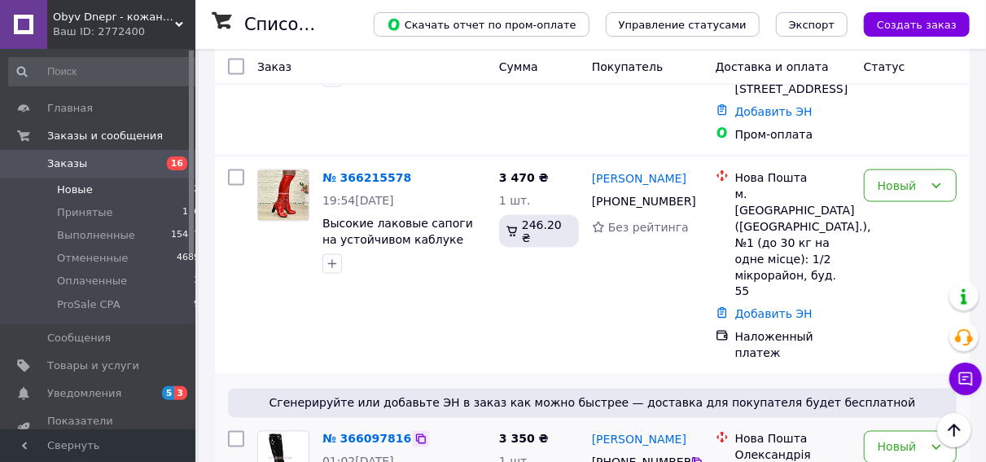
click at [416, 434] on icon at bounding box center [421, 439] width 10 height 10
drag, startPoint x: 673, startPoint y: 173, endPoint x: 589, endPoint y: 173, distance: 84.7
click at [698, 456] on icon at bounding box center [696, 462] width 13 height 13
click at [361, 432] on link "№ 366097816" at bounding box center [366, 438] width 89 height 13
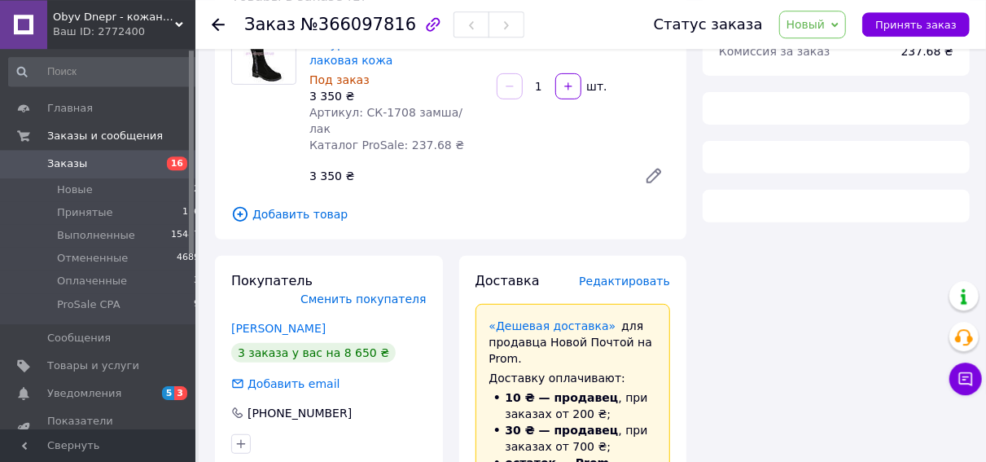
scroll to position [28, 0]
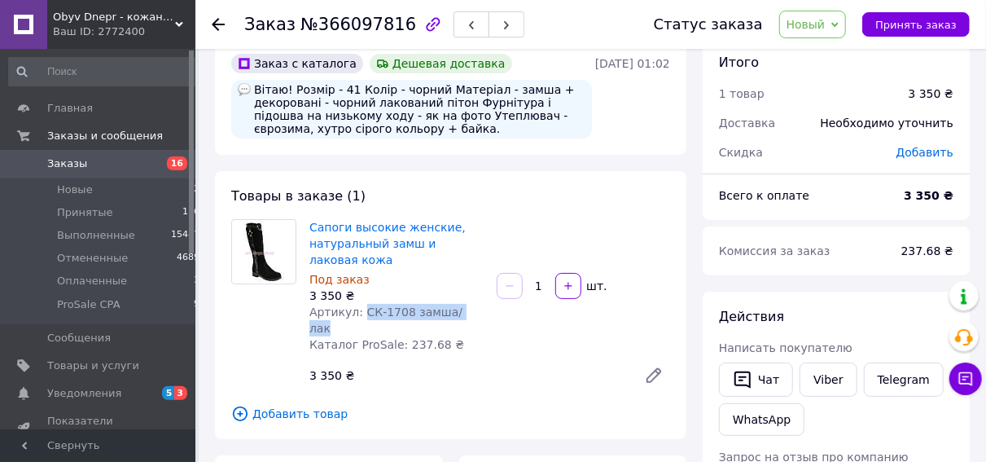
drag, startPoint x: 466, startPoint y: 318, endPoint x: 358, endPoint y: 312, distance: 107.6
click at [358, 312] on div "Артикул: СК-1708 замша/лак" at bounding box center [396, 320] width 174 height 33
drag, startPoint x: 358, startPoint y: 312, endPoint x: 374, endPoint y: 315, distance: 15.8
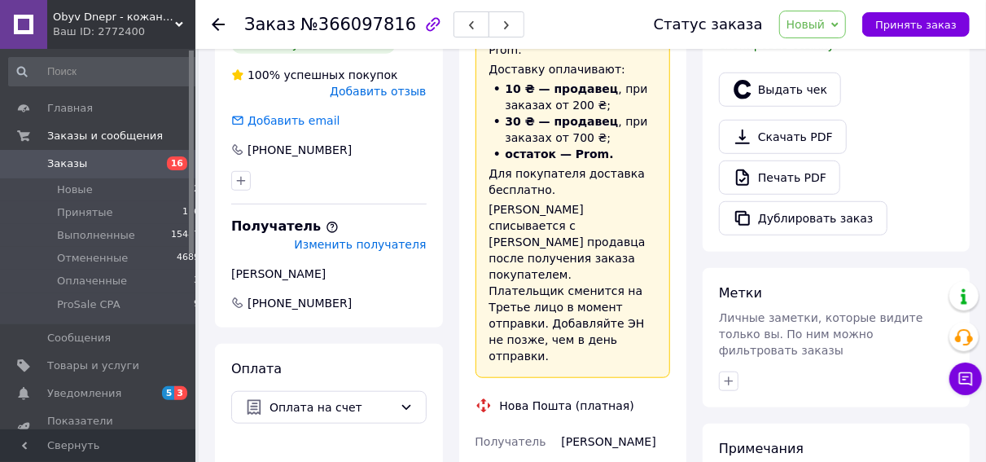
scroll to position [620, 0]
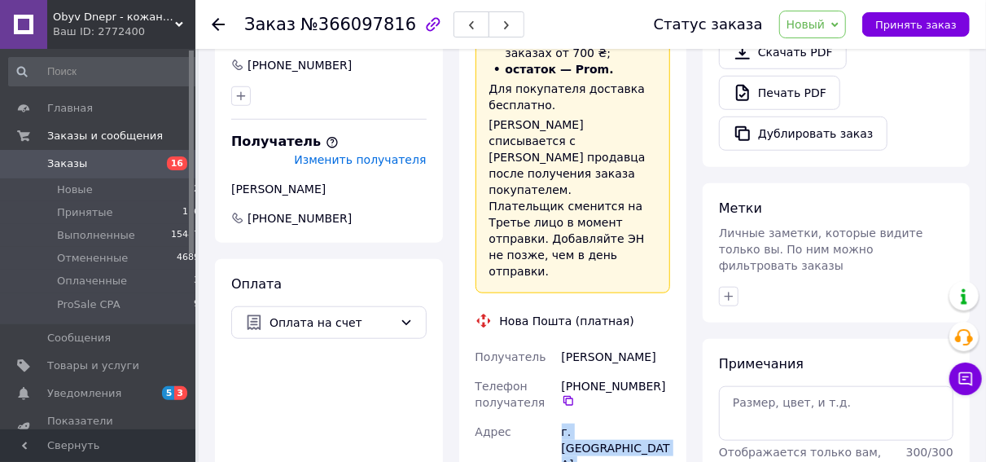
drag, startPoint x: 613, startPoint y: 398, endPoint x: 562, endPoint y: 369, distance: 59.1
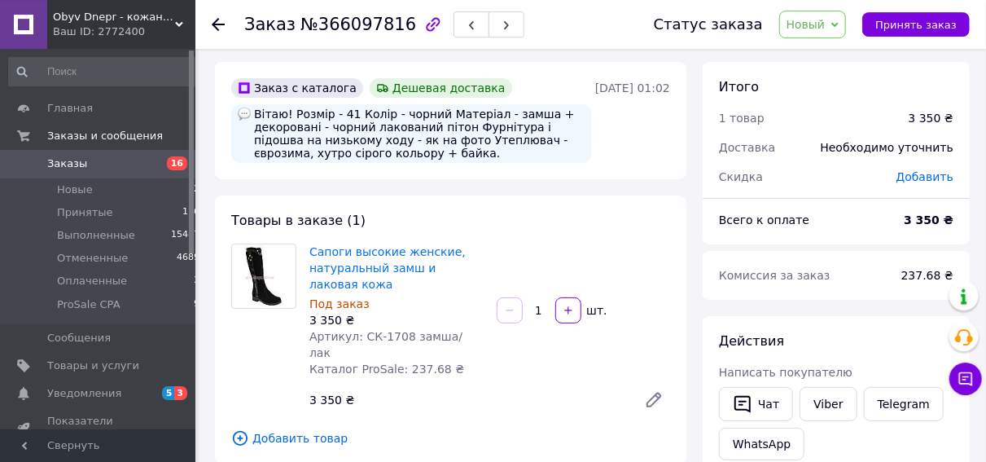
scroll to position [0, 0]
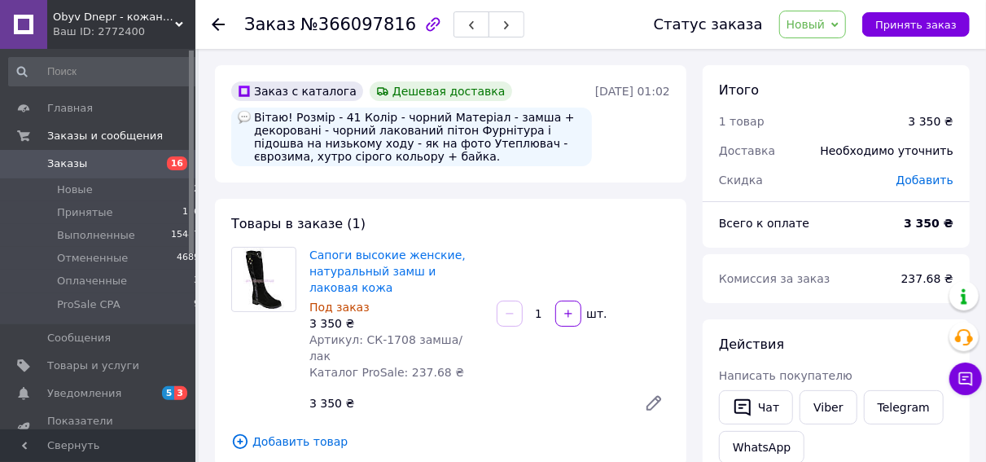
drag, startPoint x: 349, startPoint y: 116, endPoint x: 410, endPoint y: 155, distance: 72.1
click at [416, 154] on div "Вітаю! Розмір - 41 Колір - чорний Матеріал - замша + декоровані - чорний лакова…" at bounding box center [411, 136] width 361 height 59
click at [602, 147] on div "[DATE] 01:02" at bounding box center [633, 123] width 78 height 85
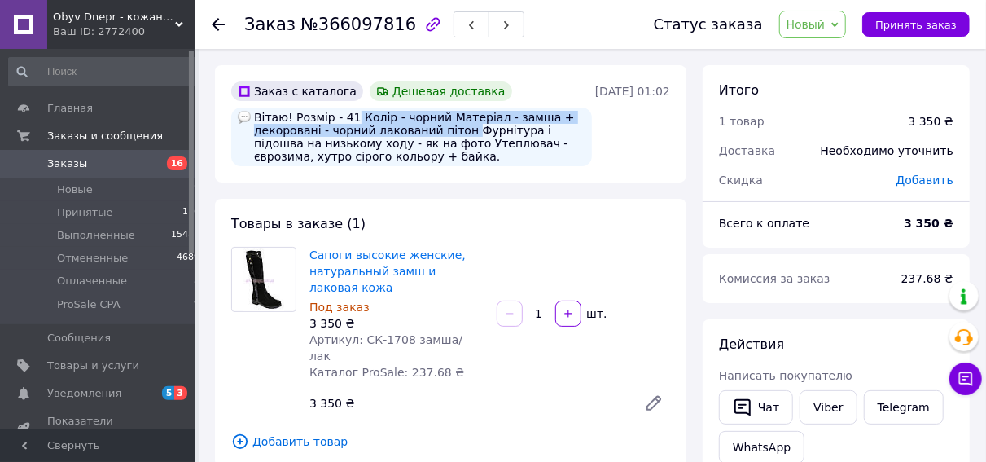
drag, startPoint x: 346, startPoint y: 116, endPoint x: 454, endPoint y: 132, distance: 108.6
click at [454, 132] on div "Вітаю! Розмір - 41 Колір - чорний Матеріал - замша + декоровані - чорний лакова…" at bounding box center [411, 136] width 361 height 59
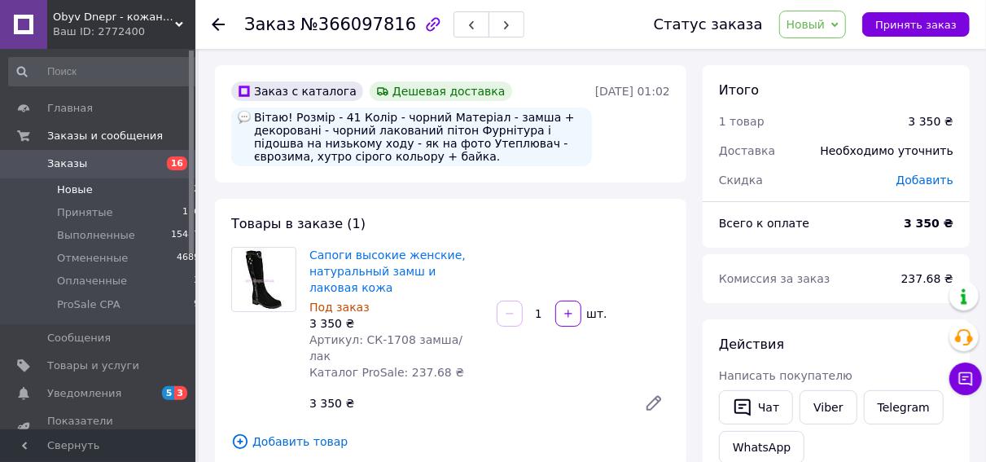
click at [85, 186] on span "Новые" at bounding box center [75, 189] width 36 height 15
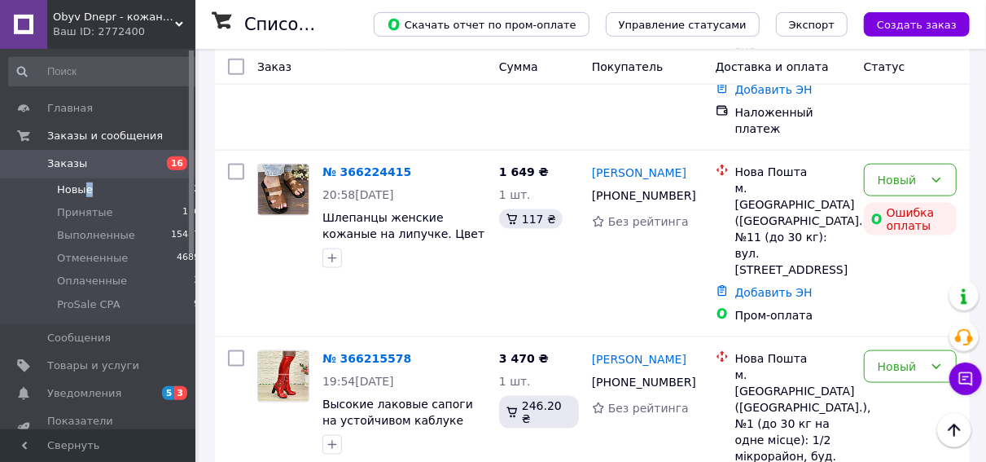
scroll to position [931, 0]
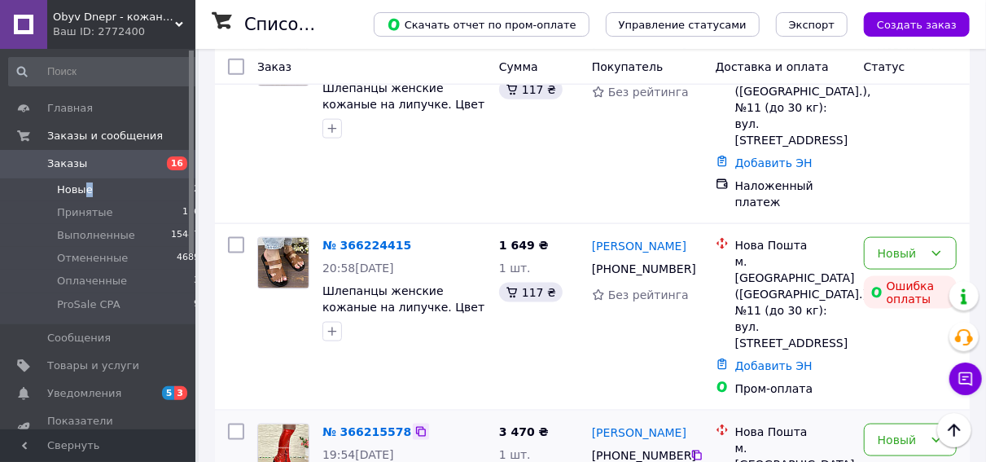
click at [416, 427] on icon at bounding box center [421, 432] width 10 height 10
drag, startPoint x: 688, startPoint y: 217, endPoint x: 589, endPoint y: 213, distance: 98.6
drag, startPoint x: 700, startPoint y: 232, endPoint x: 686, endPoint y: 243, distance: 17.4
click at [698, 449] on icon at bounding box center [696, 455] width 13 height 13
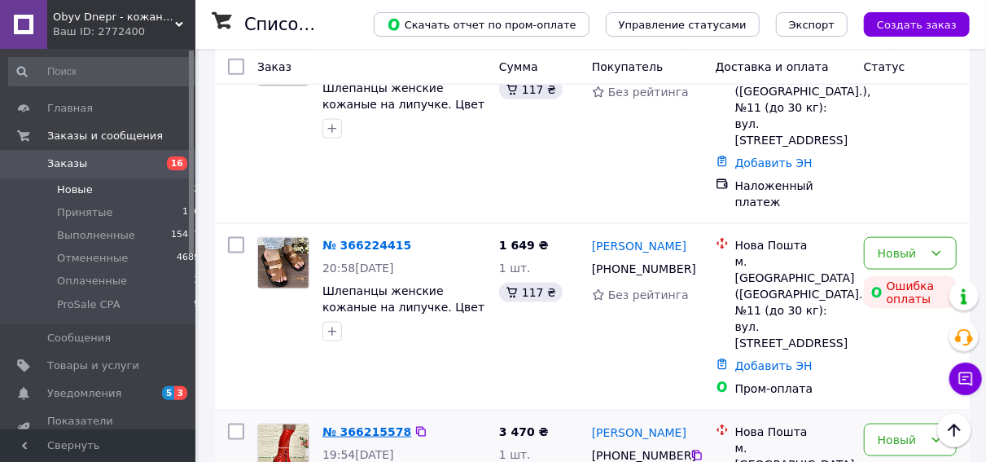
click at [356, 425] on link "№ 366215578" at bounding box center [366, 431] width 89 height 13
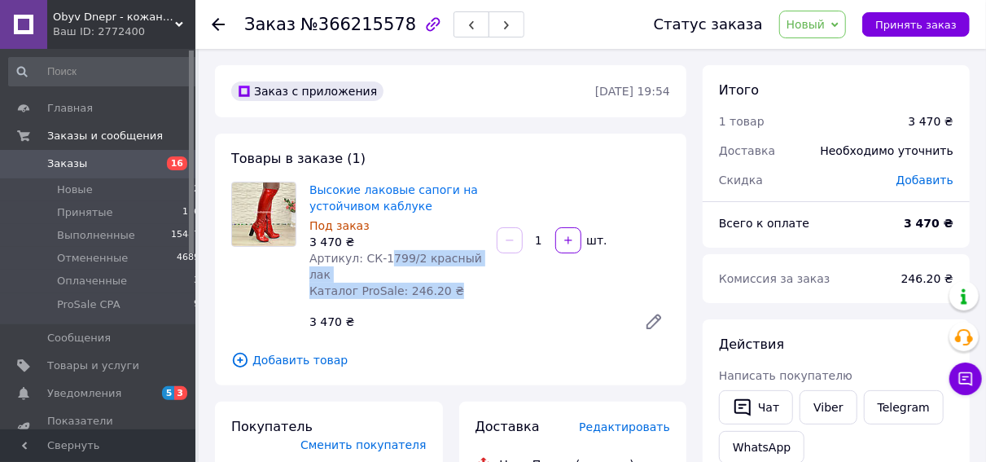
drag, startPoint x: 491, startPoint y: 261, endPoint x: 380, endPoint y: 261, distance: 110.7
click at [380, 261] on div "Высокие лаковые сапоги на устойчивом каблуке Под заказ 3 470 ₴ Артикул: СК-1799…" at bounding box center [490, 259] width 374 height 163
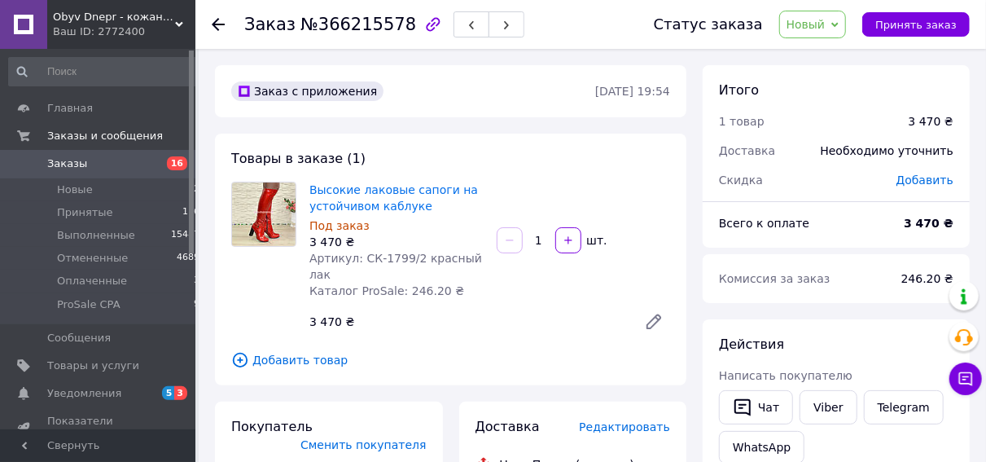
drag, startPoint x: 477, startPoint y: 295, endPoint x: 489, endPoint y: 276, distance: 22.4
click at [476, 294] on div "Высокие лаковые сапоги на устойчивом каблуке Под заказ 3 470 ₴ Артикул: СК-1799…" at bounding box center [490, 259] width 374 height 163
drag, startPoint x: 476, startPoint y: 259, endPoint x: 359, endPoint y: 259, distance: 117.2
click at [359, 259] on span "Артикул: СК-1799/2 красный лак" at bounding box center [395, 266] width 173 height 29
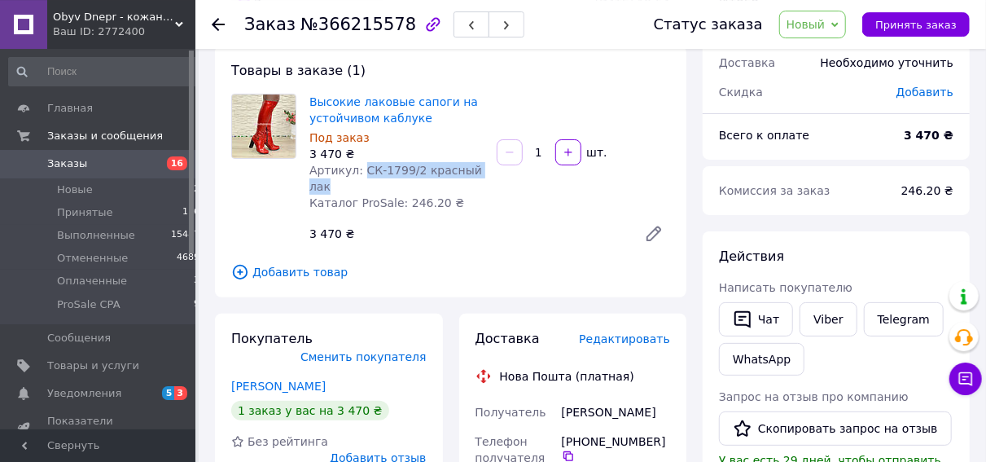
scroll to position [254, 0]
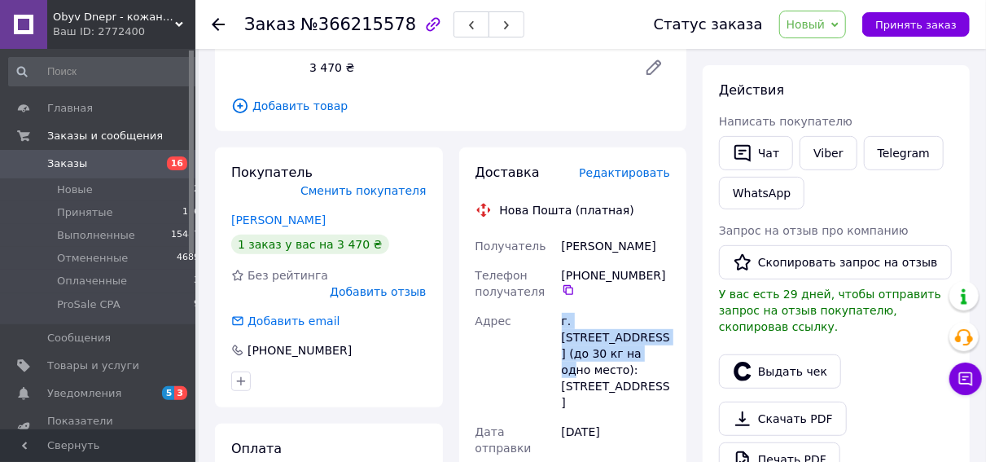
drag, startPoint x: 581, startPoint y: 333, endPoint x: 569, endPoint y: 308, distance: 27.7
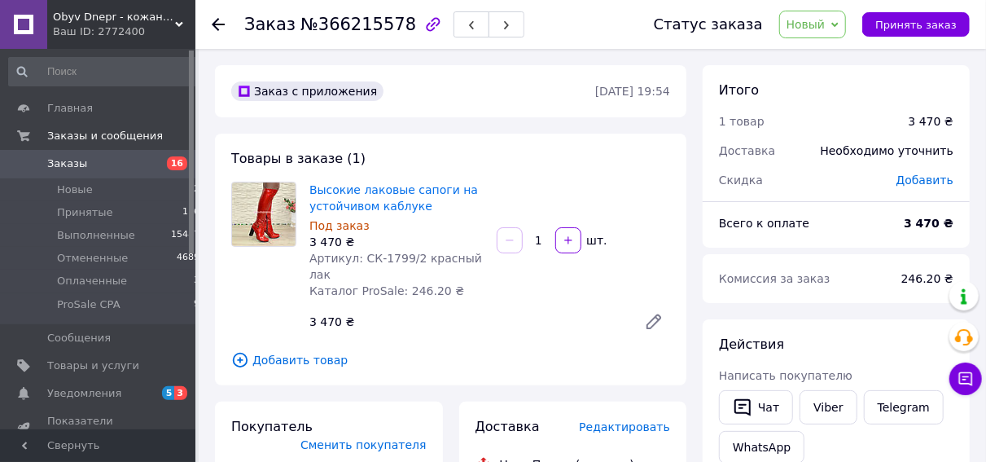
scroll to position [169, 0]
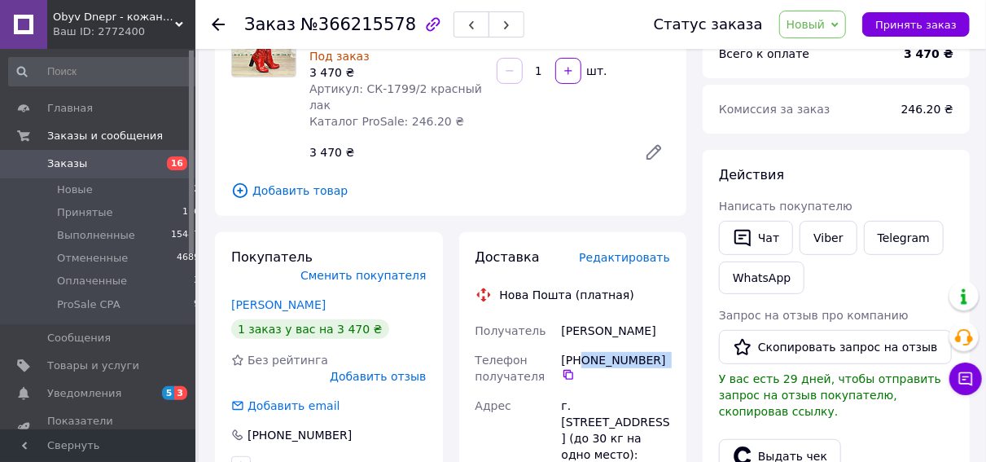
drag, startPoint x: 665, startPoint y: 343, endPoint x: 580, endPoint y: 343, distance: 85.5
click at [580, 352] on div "[PHONE_NUMBER]" at bounding box center [616, 366] width 108 height 29
click at [113, 193] on li "Новые 12" at bounding box center [104, 189] width 209 height 23
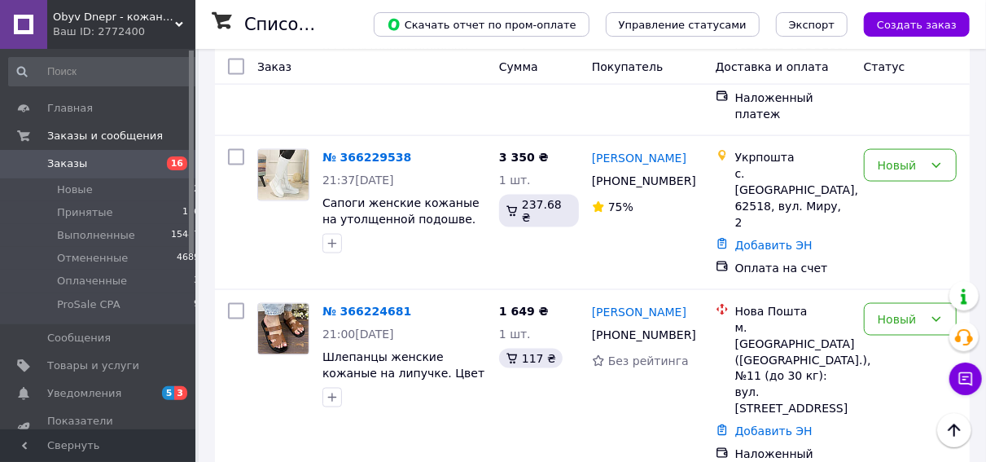
scroll to position [1355, 0]
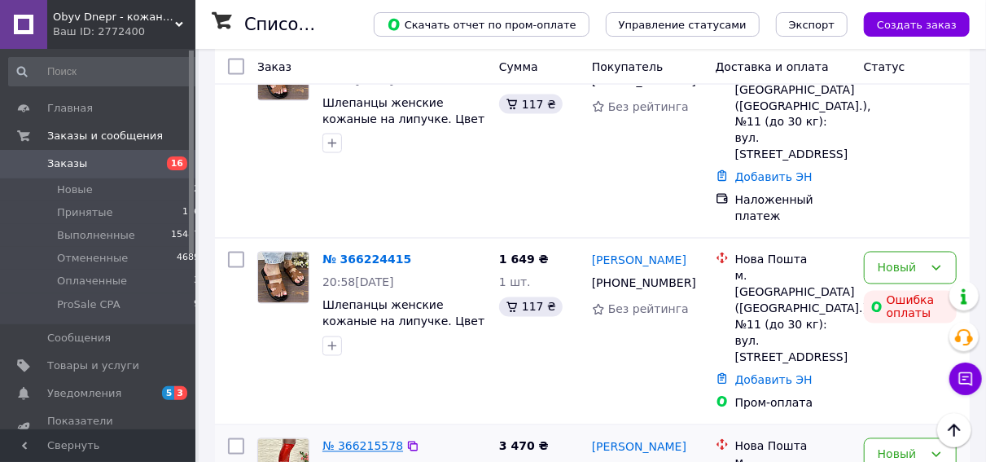
click at [365, 440] on link "№ 366215578" at bounding box center [362, 446] width 81 height 13
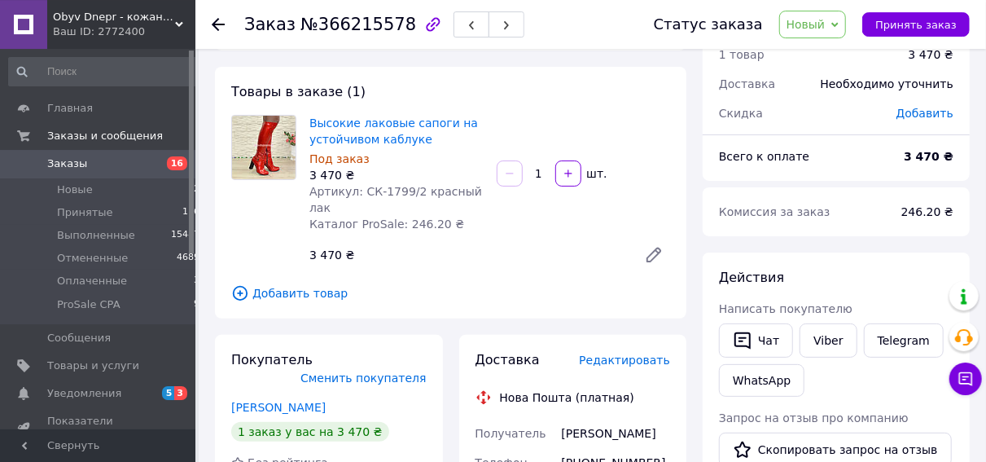
scroll to position [28, 0]
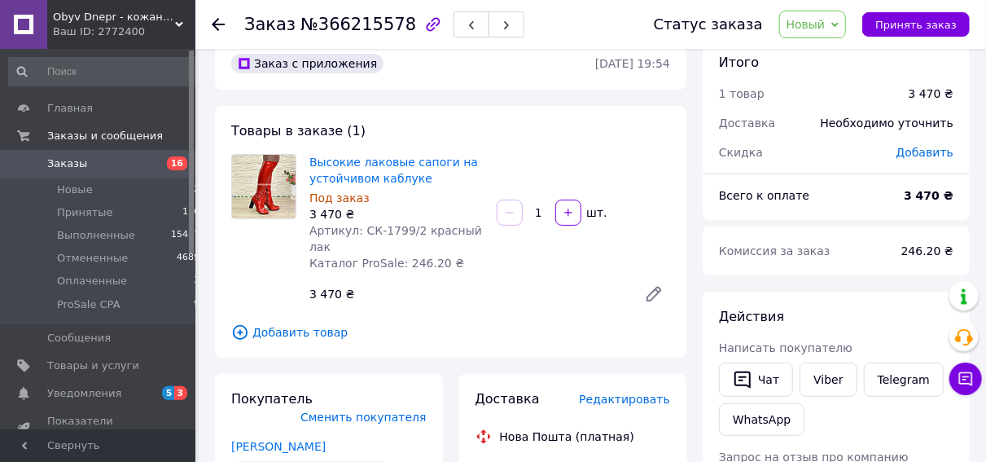
click at [221, 24] on icon at bounding box center [218, 24] width 13 height 13
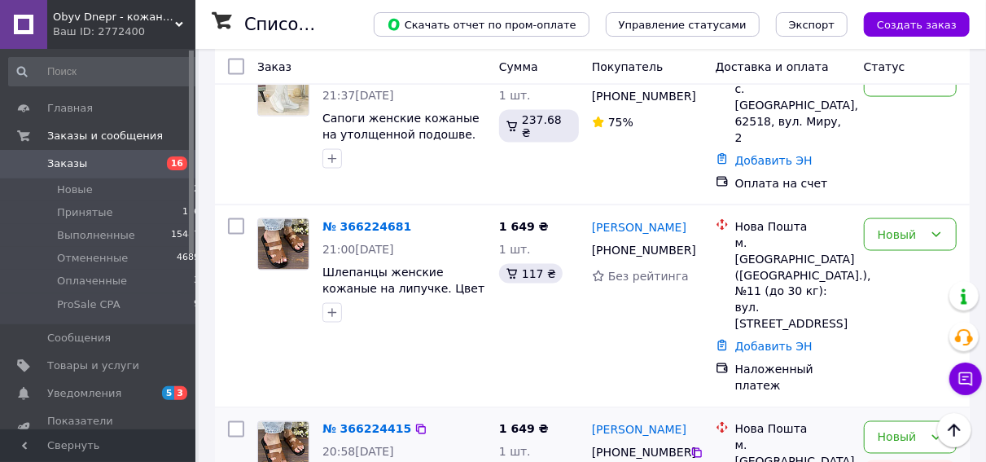
scroll to position [1101, 0]
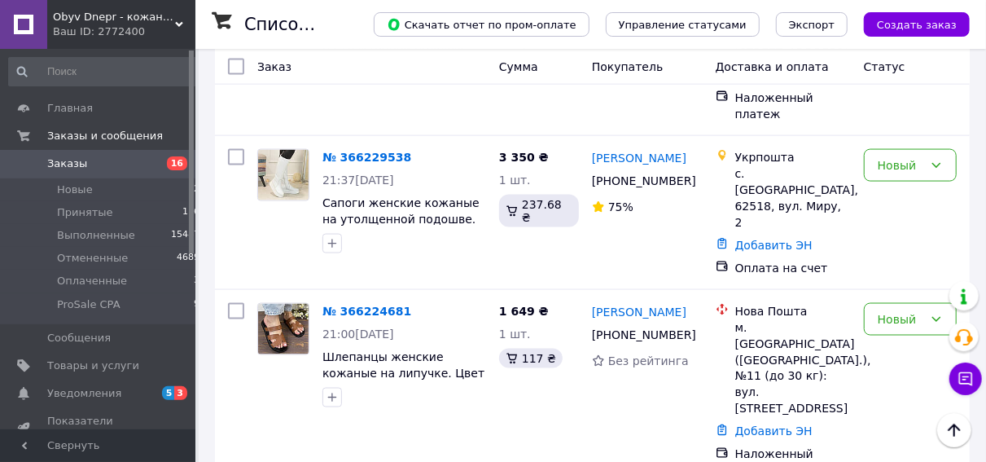
drag, startPoint x: 658, startPoint y: 316, endPoint x: 587, endPoint y: 309, distance: 71.1
drag, startPoint x: 698, startPoint y: 335, endPoint x: 467, endPoint y: 416, distance: 244.9
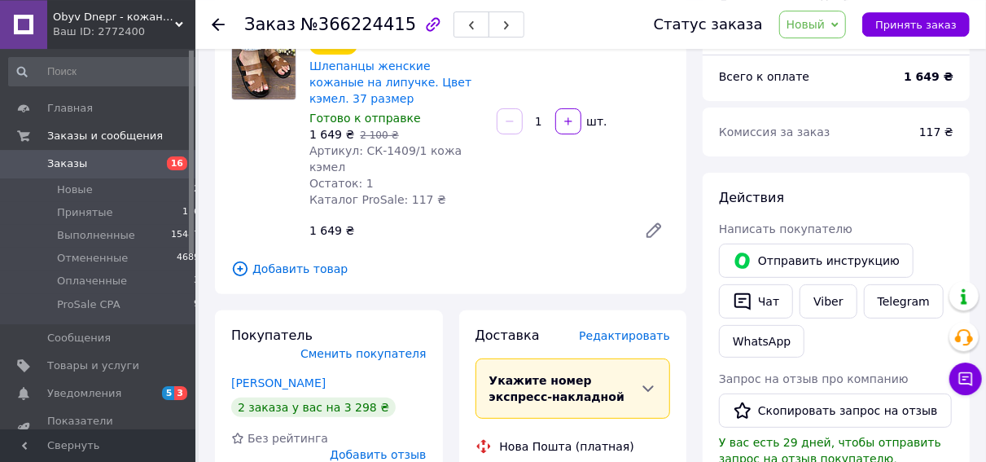
scroll to position [112, 0]
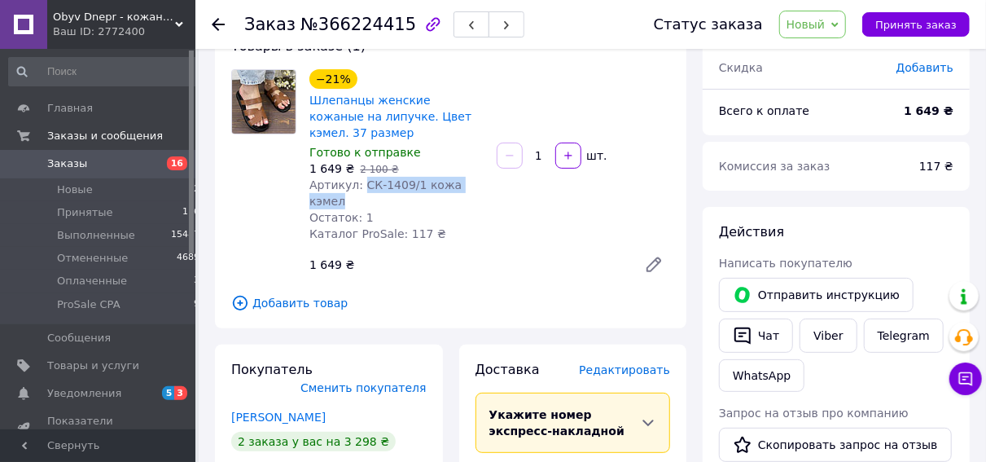
drag, startPoint x: 484, startPoint y: 166, endPoint x: 361, endPoint y: 170, distance: 123.8
click at [359, 169] on div "−21% Шлепанцы женские кожаные на липучке. Цвет кэмел. 37 размер Готово к отправ…" at bounding box center [396, 155] width 187 height 179
drag, startPoint x: 361, startPoint y: 171, endPoint x: 377, endPoint y: 181, distance: 18.3
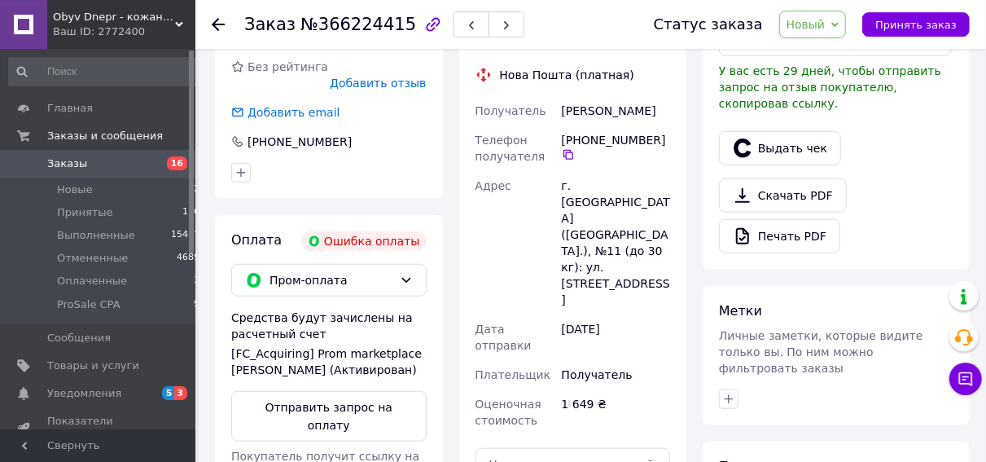
scroll to position [536, 0]
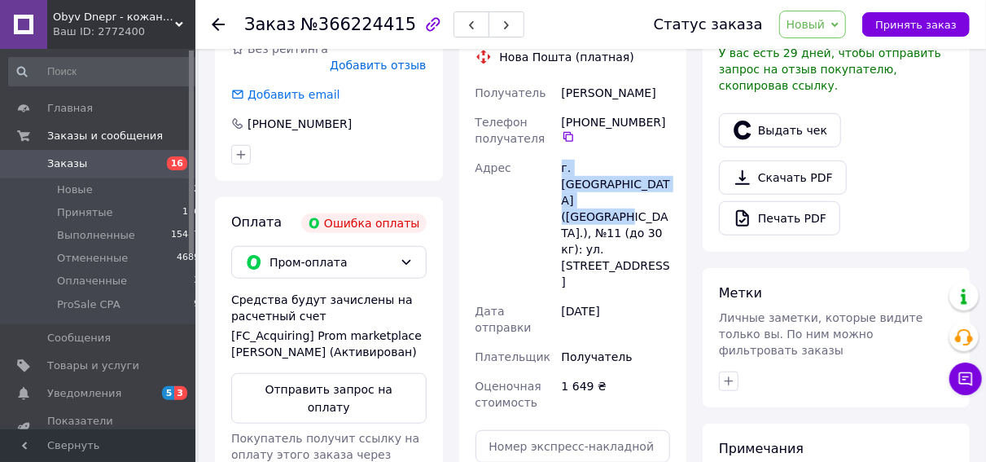
drag, startPoint x: 620, startPoint y: 146, endPoint x: 594, endPoint y: 143, distance: 25.4
click at [554, 133] on div "Получатель [PERSON_NAME] Телефон получателя [PHONE_NUMBER]   Адрес г. [GEOGRAPH…" at bounding box center [573, 247] width 202 height 339
click at [85, 189] on span "Новые" at bounding box center [75, 189] width 36 height 15
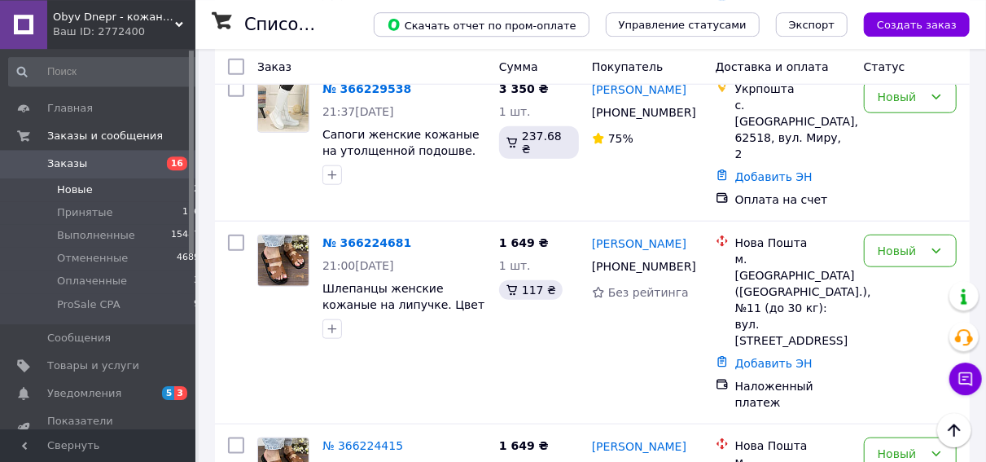
scroll to position [762, 0]
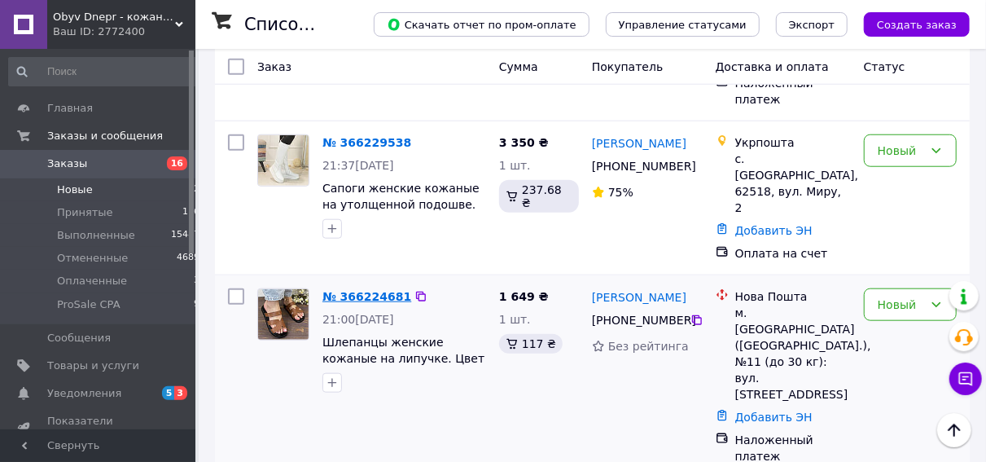
click at [346, 290] on link "№ 366224681" at bounding box center [366, 296] width 89 height 13
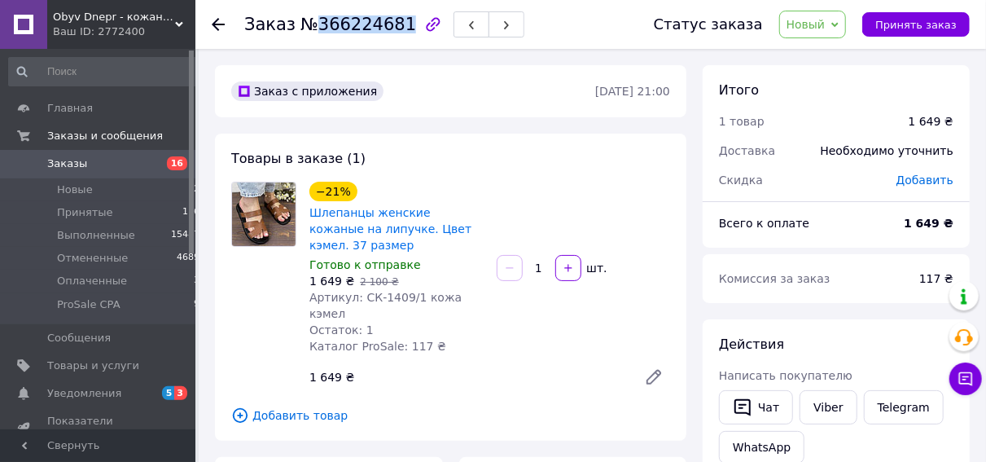
drag, startPoint x: 310, startPoint y: 24, endPoint x: 388, endPoint y: 27, distance: 78.2
click at [389, 28] on span "№366224681" at bounding box center [358, 25] width 116 height 20
drag, startPoint x: 357, startPoint y: 45, endPoint x: 346, endPoint y: 43, distance: 11.5
click at [355, 44] on div "Заказ №366224681" at bounding box center [432, 24] width 377 height 49
drag, startPoint x: 312, startPoint y: 24, endPoint x: 390, endPoint y: 28, distance: 78.3
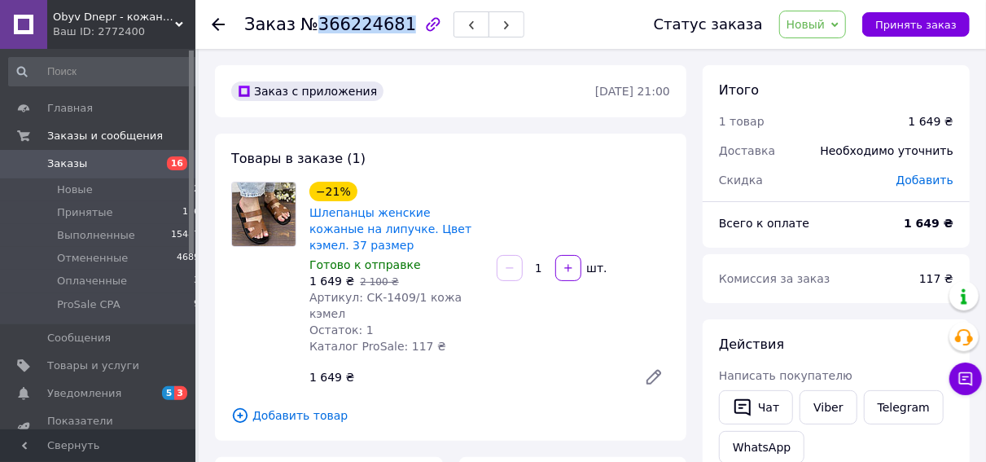
click at [390, 28] on span "№366224681" at bounding box center [358, 25] width 116 height 20
click at [118, 189] on li "Новые 12" at bounding box center [104, 189] width 209 height 23
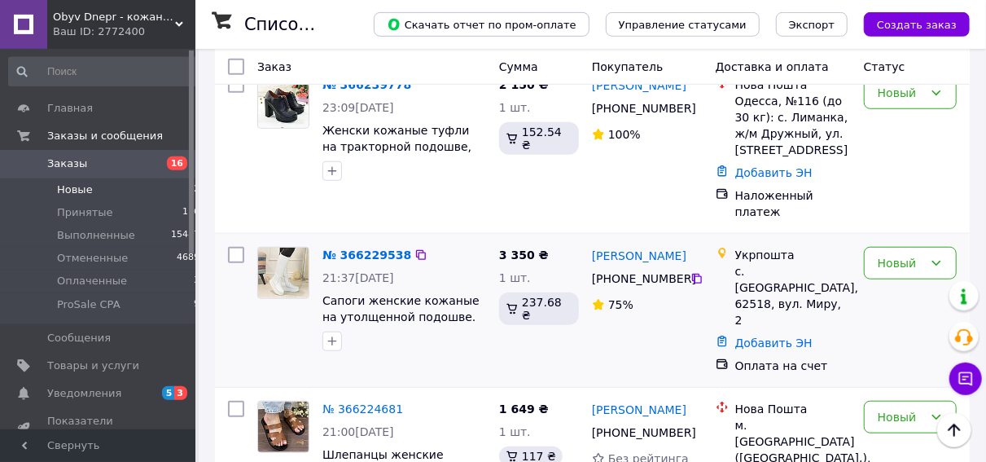
scroll to position [508, 0]
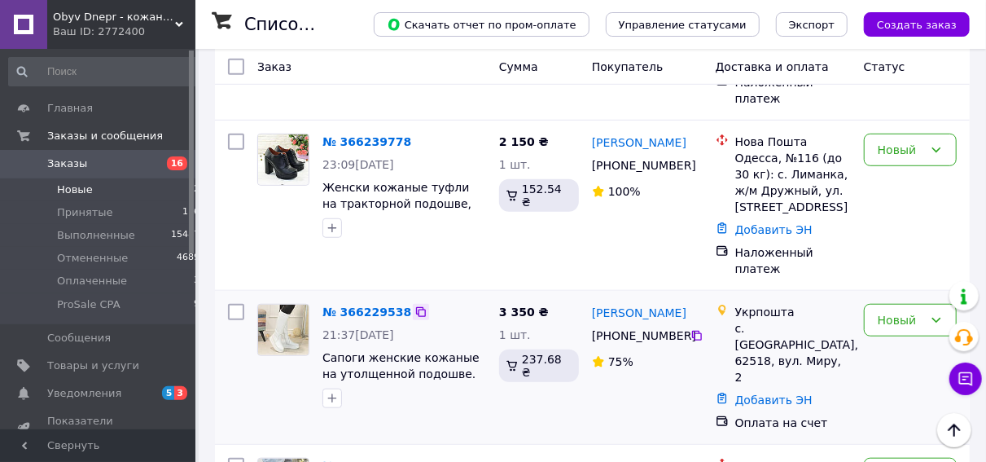
click at [416, 307] on icon at bounding box center [421, 312] width 10 height 10
drag, startPoint x: 652, startPoint y: 234, endPoint x: 590, endPoint y: 232, distance: 61.9
click at [590, 297] on div "[PERSON_NAME] [PHONE_NUMBER]%" at bounding box center [647, 367] width 124 height 140
drag, startPoint x: 697, startPoint y: 251, endPoint x: 540, endPoint y: 340, distance: 180.5
click at [689, 327] on div at bounding box center [696, 335] width 15 height 16
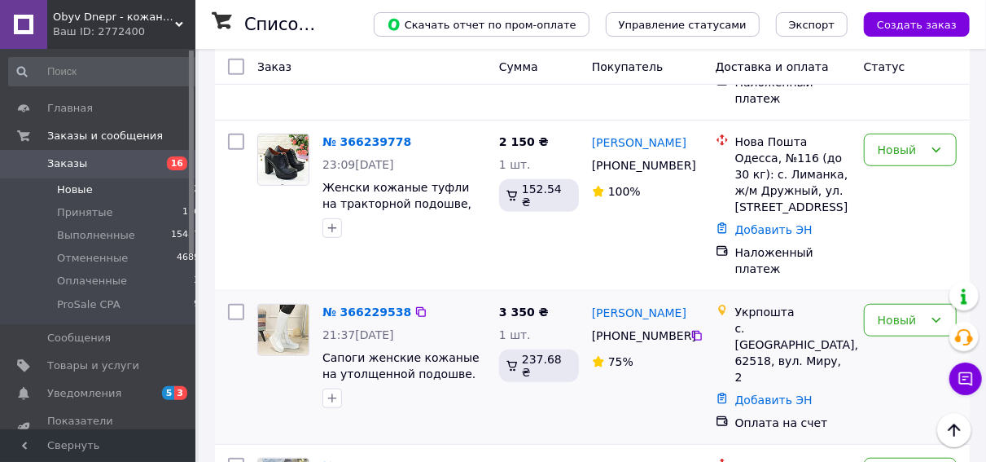
drag, startPoint x: 703, startPoint y: 252, endPoint x: 646, endPoint y: 287, distance: 67.3
click at [699, 327] on div at bounding box center [696, 335] width 15 height 16
click at [693, 329] on icon at bounding box center [696, 335] width 13 height 13
click at [367, 305] on link "№ 366229538" at bounding box center [366, 311] width 89 height 13
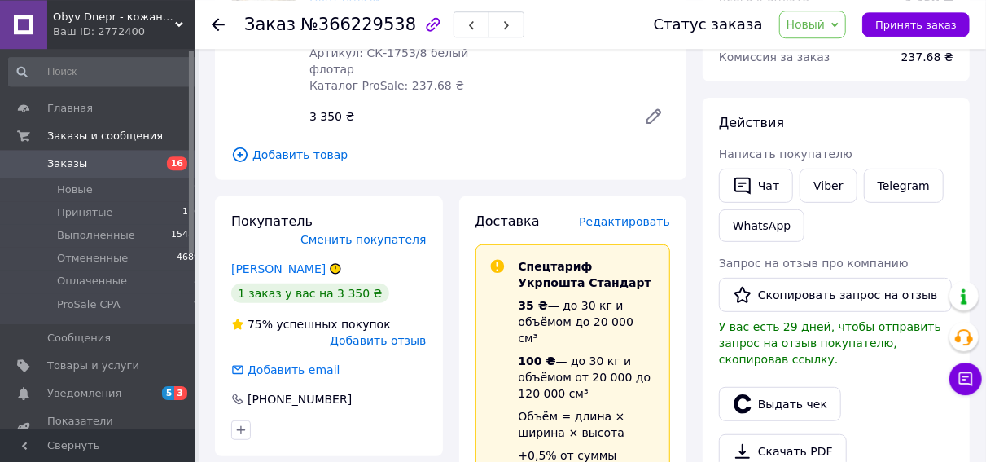
scroll to position [254, 0]
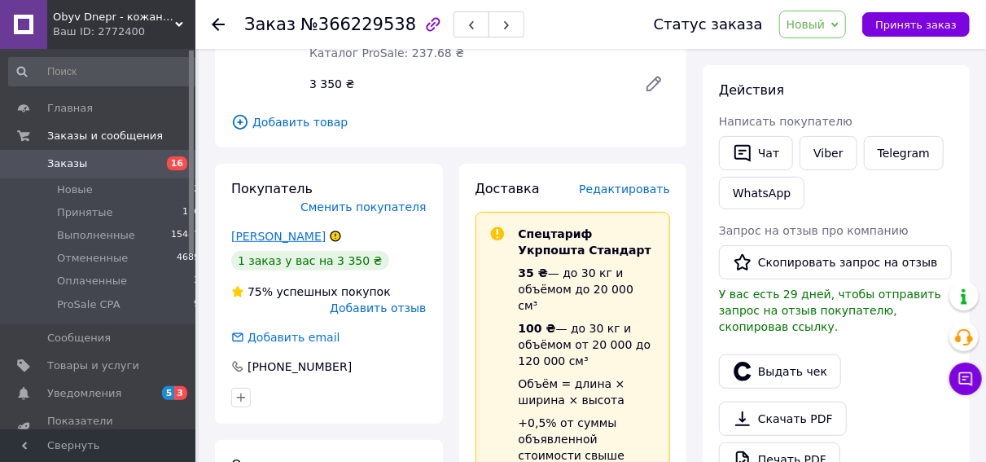
drag, startPoint x: 218, startPoint y: 221, endPoint x: 323, endPoint y: 221, distance: 105.0
click at [323, 223] on div "Покупатель Сменить покупателя [PERSON_NAME] 1 заказ у вас на 3 350 ₴ 75% успешн…" at bounding box center [329, 294] width 228 height 260
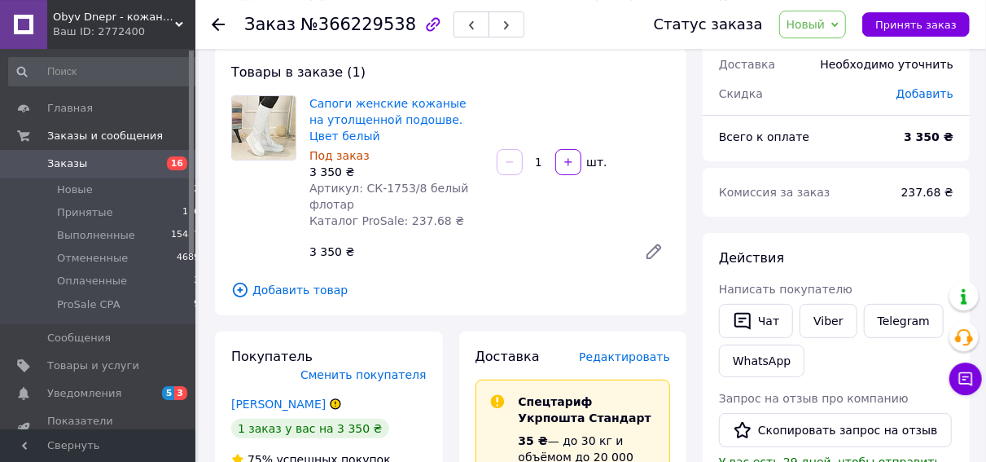
scroll to position [85, 0]
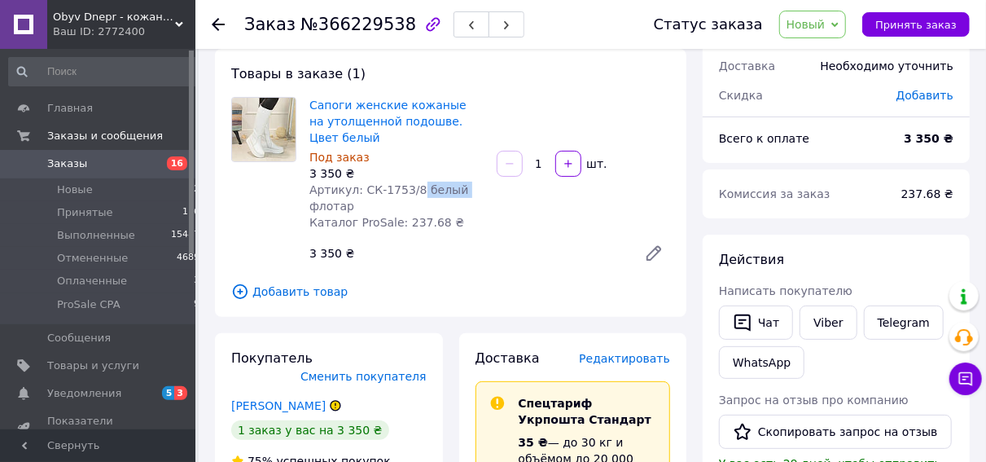
drag, startPoint x: 455, startPoint y: 191, endPoint x: 409, endPoint y: 191, distance: 46.4
click at [409, 191] on div "Артикул: СК-1753/8 белый флотар" at bounding box center [396, 198] width 174 height 33
drag, startPoint x: 370, startPoint y: 204, endPoint x: 361, endPoint y: 192, distance: 14.5
click at [361, 192] on div "Артикул: СК-1753/8 белый флотар" at bounding box center [396, 198] width 174 height 33
click at [388, 297] on span "Добавить товар" at bounding box center [450, 292] width 439 height 18
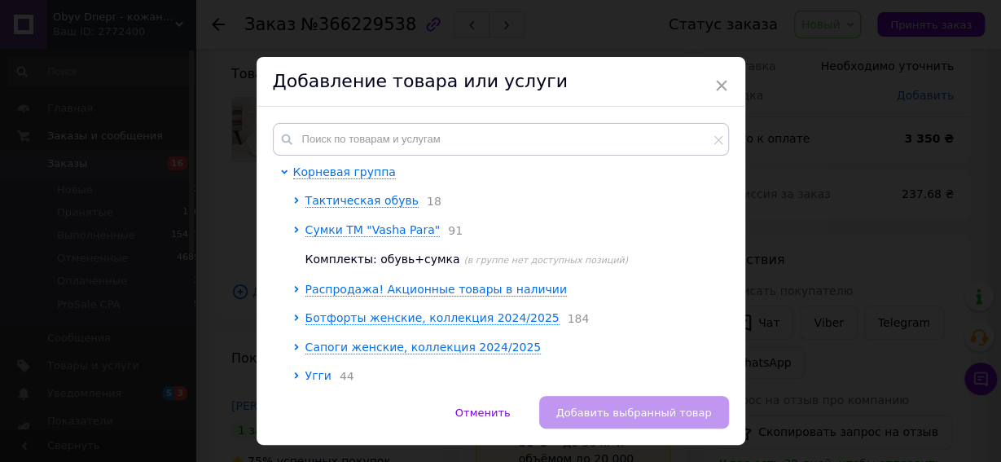
drag, startPoint x: 718, startPoint y: 87, endPoint x: 691, endPoint y: 98, distance: 28.9
click at [719, 87] on span "×" at bounding box center [721, 86] width 15 height 28
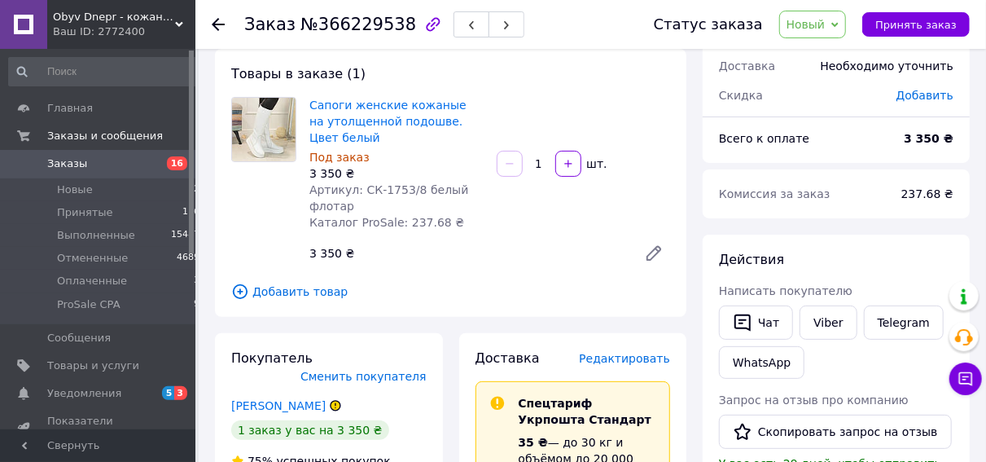
drag, startPoint x: 467, startPoint y: 243, endPoint x: 462, endPoint y: 229, distance: 15.4
click at [462, 229] on div "Сапоги женские кожаные на утолщенной подошве. Цвет белый Под заказ 3 350 ₴ Арти…" at bounding box center [490, 183] width 374 height 179
click at [398, 154] on div "Под заказ" at bounding box center [396, 157] width 174 height 16
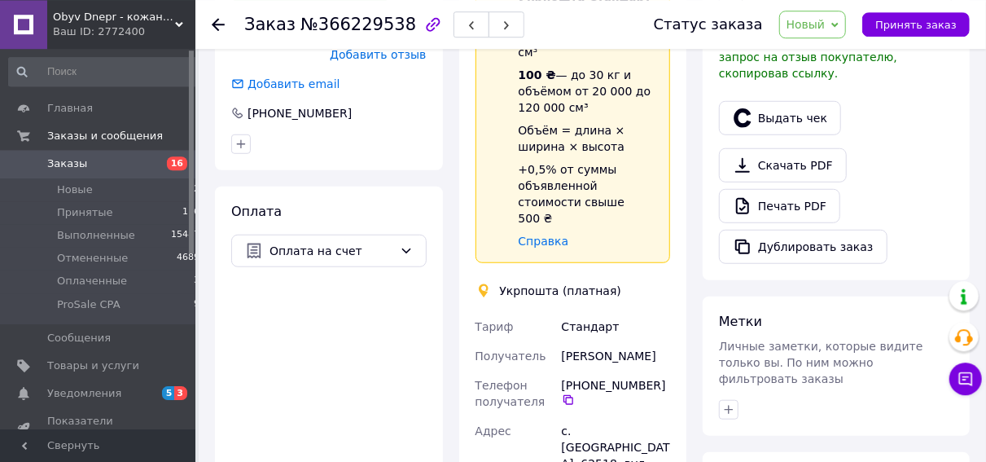
scroll to position [593, 0]
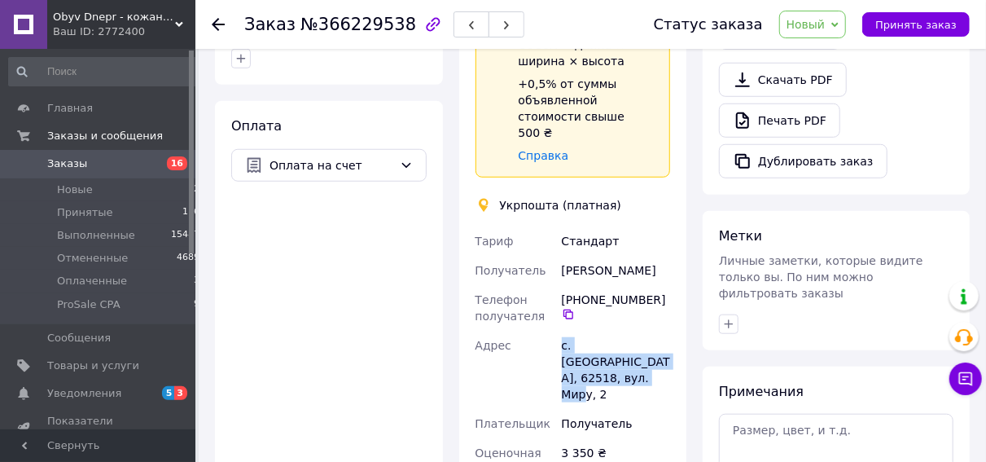
drag, startPoint x: 642, startPoint y: 331, endPoint x: 561, endPoint y: 313, distance: 83.2
click at [561, 331] on div "с. [GEOGRAPHIC_DATA], 62518, вул. Миру, 2" at bounding box center [616, 370] width 115 height 78
drag, startPoint x: 84, startPoint y: 197, endPoint x: 179, endPoint y: 187, distance: 95.8
click at [85, 196] on li "Новые 12" at bounding box center [104, 189] width 209 height 23
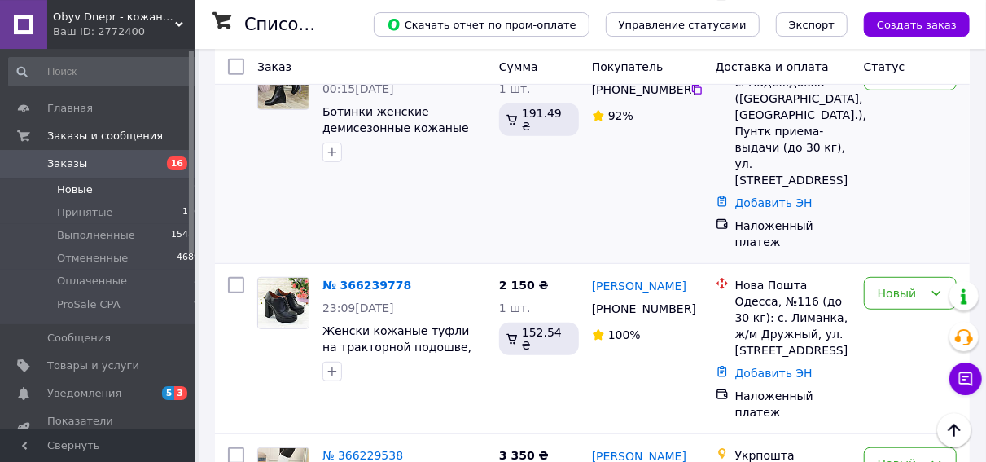
scroll to position [339, 0]
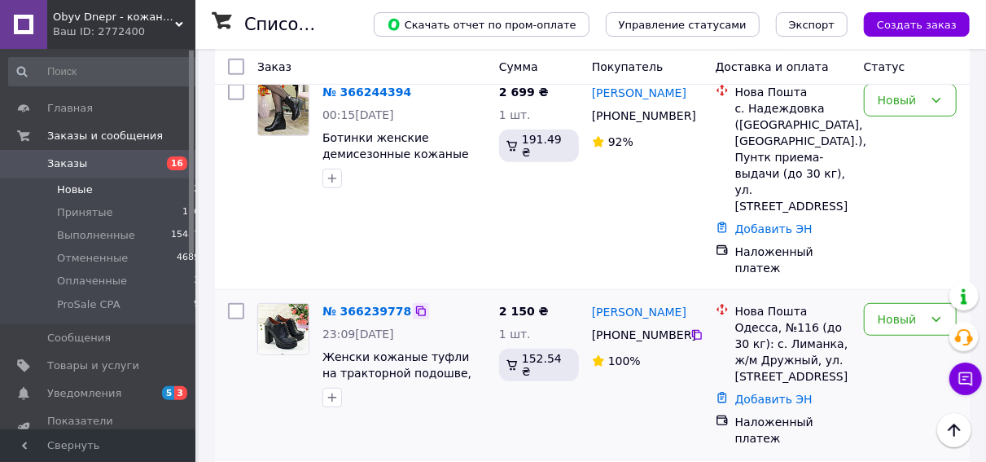
click at [416, 306] on icon at bounding box center [421, 311] width 10 height 10
click at [349, 305] on link "№ 366239778" at bounding box center [366, 311] width 89 height 13
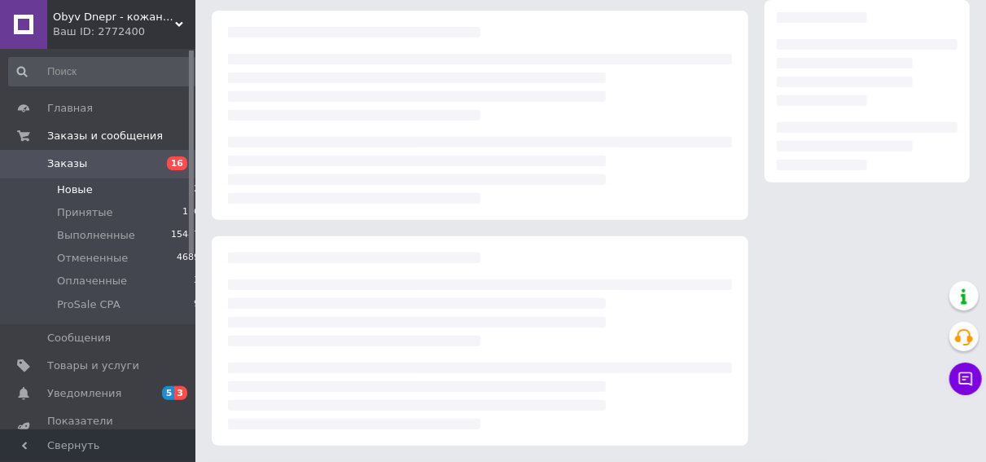
scroll to position [282, 0]
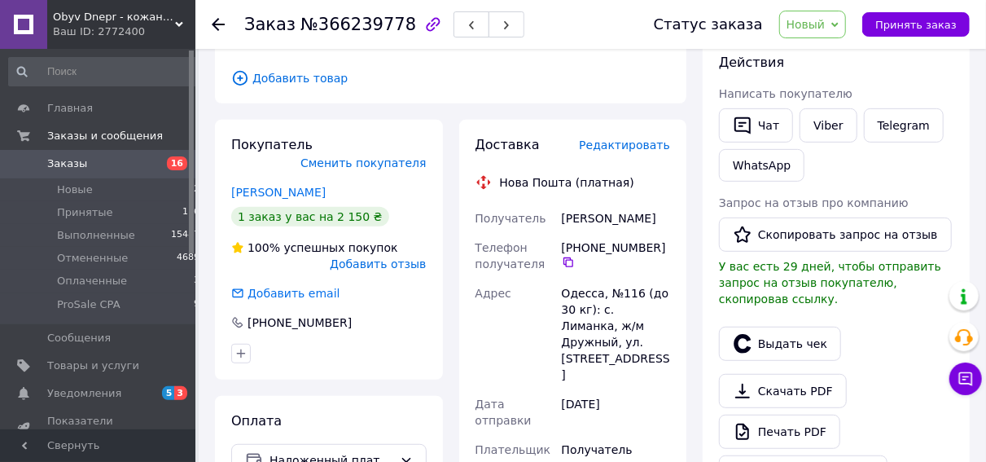
drag, startPoint x: 359, startPoint y: 175, endPoint x: 220, endPoint y: 173, distance: 139.2
click at [220, 173] on div "Покупатель Сменить покупателя [PERSON_NAME] 1 заказ у вас на 2 150 ₴ 100% успеш…" at bounding box center [329, 250] width 228 height 260
click at [567, 269] on icon at bounding box center [568, 262] width 13 height 13
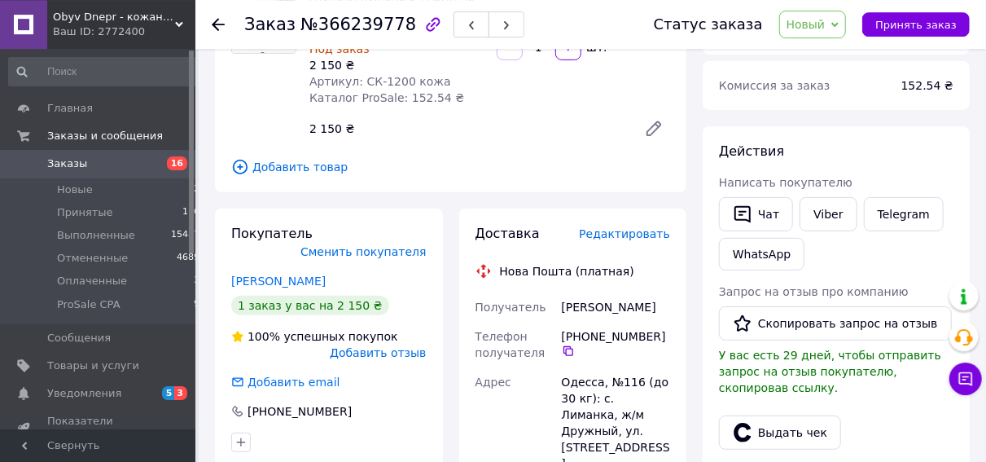
scroll to position [112, 0]
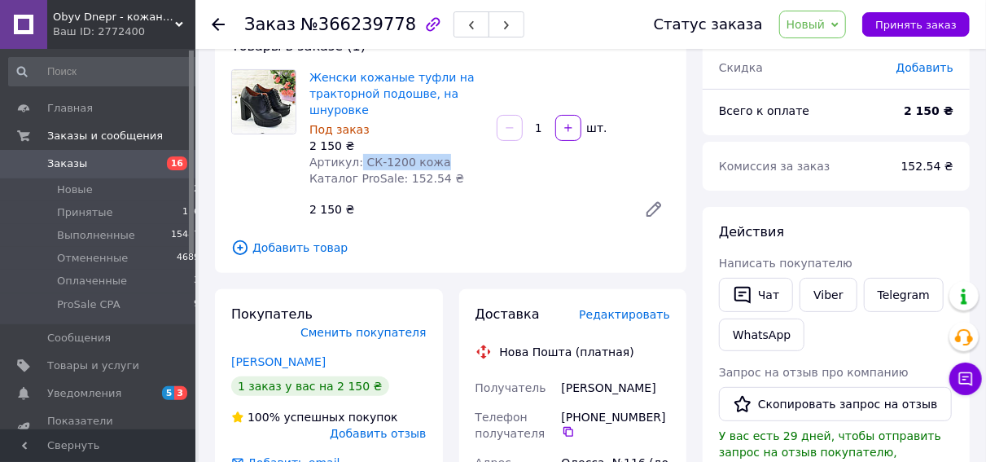
drag, startPoint x: 440, startPoint y: 162, endPoint x: 356, endPoint y: 160, distance: 83.9
click at [356, 160] on div "Артикул: СК-1200 кожа" at bounding box center [396, 162] width 174 height 16
drag, startPoint x: 357, startPoint y: 162, endPoint x: 377, endPoint y: 174, distance: 23.7
click at [402, 203] on div "2 150 ₴" at bounding box center [467, 209] width 328 height 23
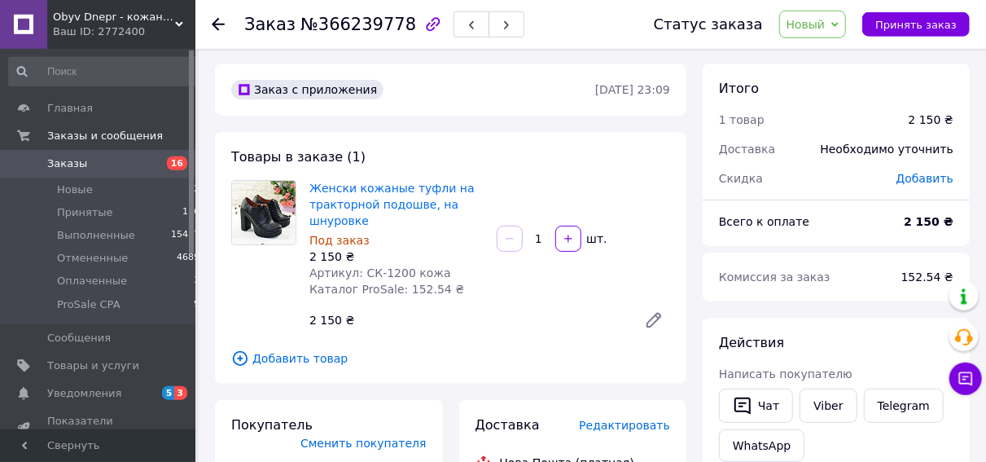
scroll to position [0, 0]
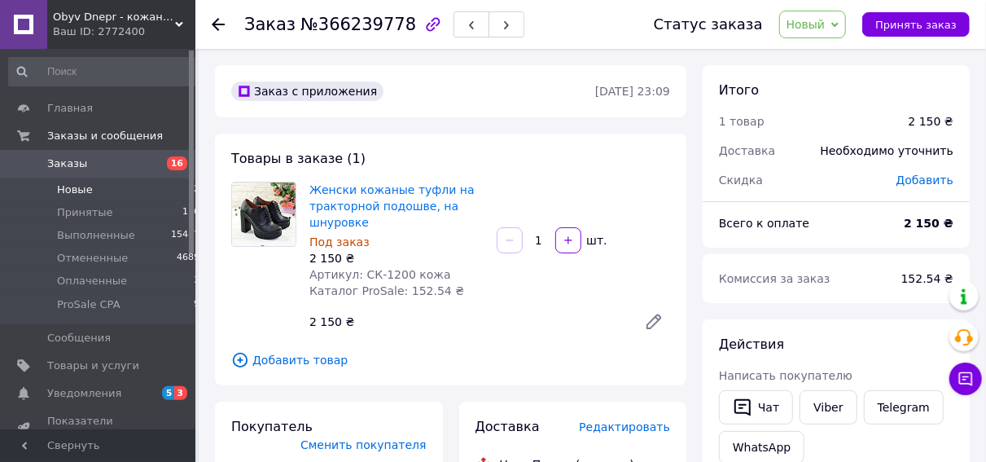
click at [87, 192] on span "Новые" at bounding box center [75, 189] width 36 height 15
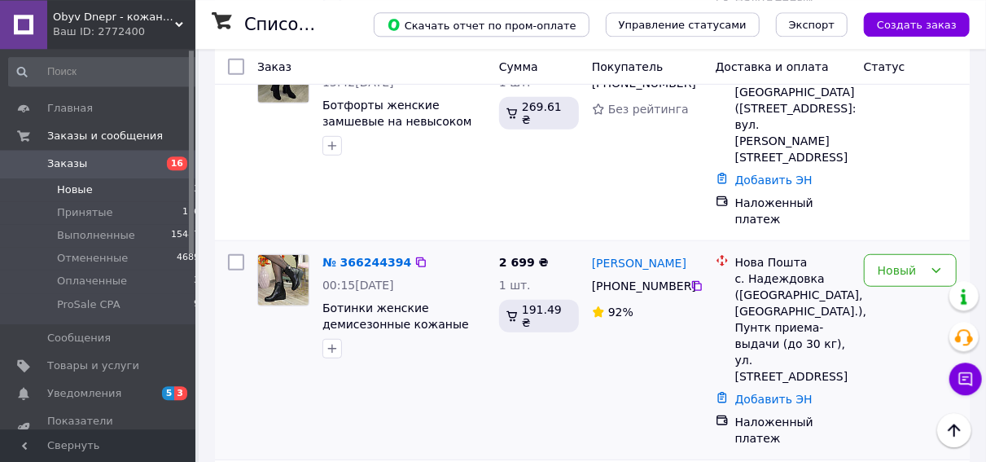
scroll to position [423, 0]
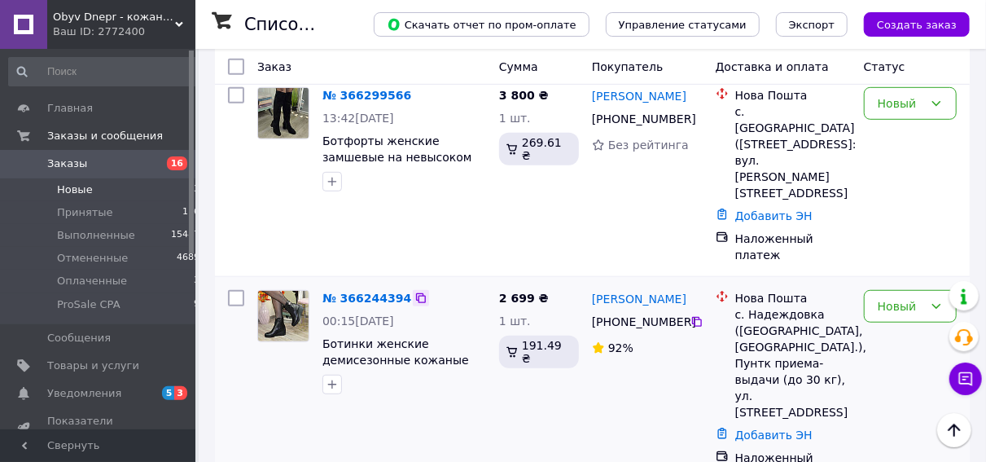
click at [414, 291] on icon at bounding box center [420, 297] width 13 height 13
drag, startPoint x: 704, startPoint y: 253, endPoint x: 608, endPoint y: 250, distance: 96.1
click at [592, 288] on div "[PERSON_NAME]" at bounding box center [647, 298] width 114 height 20
click at [698, 315] on icon at bounding box center [696, 321] width 13 height 13
click at [372, 291] on link "№ 366244394" at bounding box center [366, 297] width 89 height 13
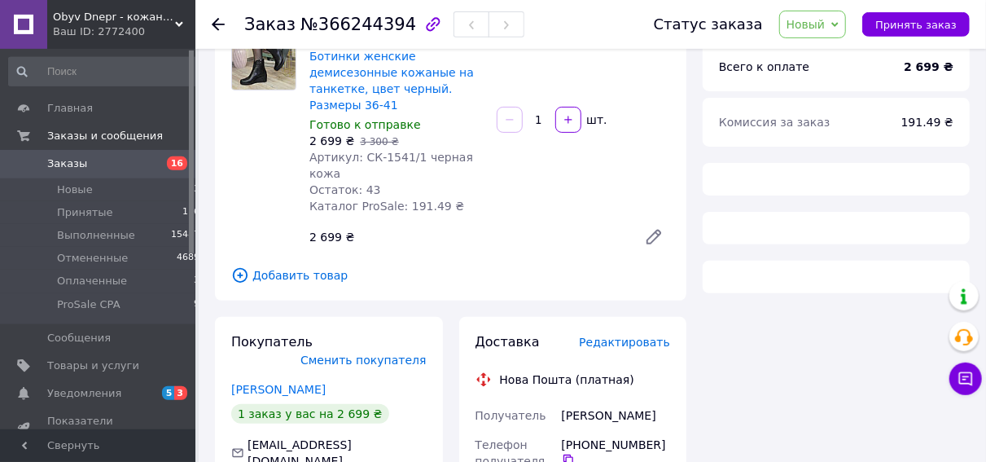
scroll to position [112, 0]
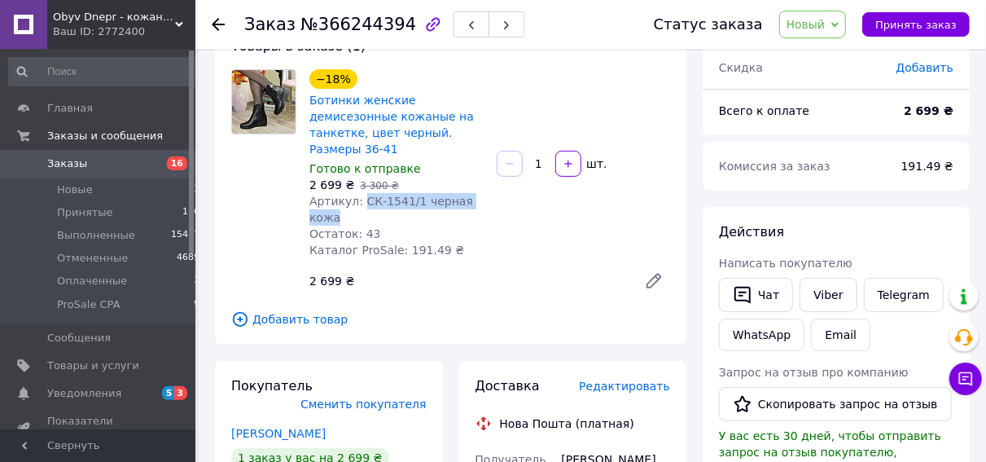
drag, startPoint x: 483, startPoint y: 185, endPoint x: 359, endPoint y: 185, distance: 123.8
click at [359, 185] on div "−18% Ботинки женские демисезонные кожаные на танкетке, цвет черный. Размеры 36-…" at bounding box center [396, 163] width 187 height 195
click at [96, 186] on li "Новые 13" at bounding box center [104, 189] width 209 height 23
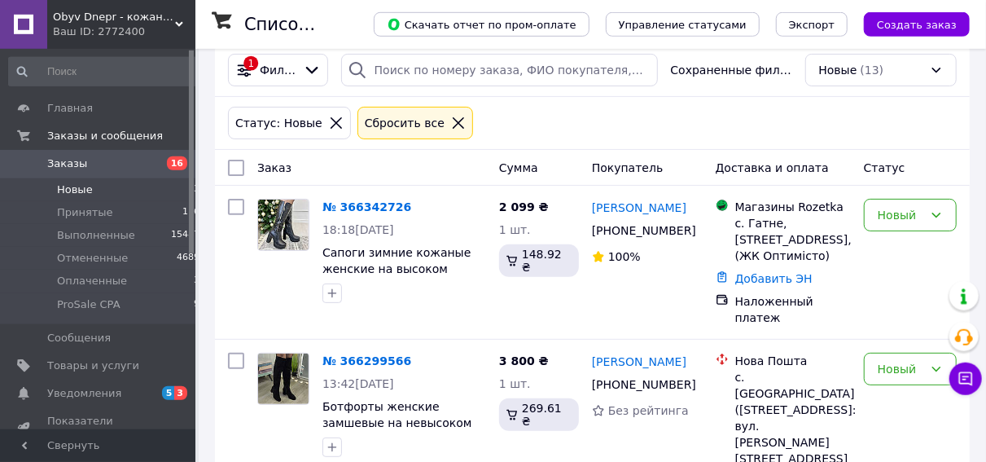
scroll to position [169, 0]
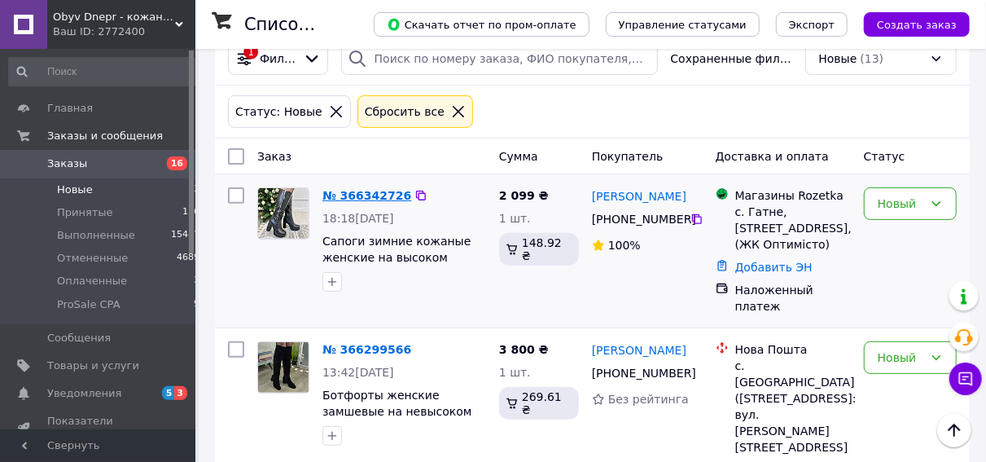
click at [360, 199] on link "№ 366342726" at bounding box center [366, 195] width 89 height 13
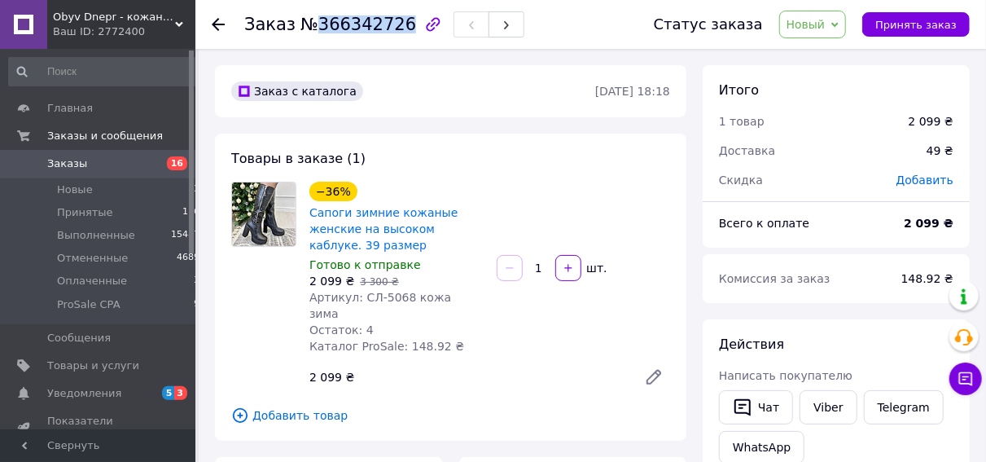
drag, startPoint x: 312, startPoint y: 24, endPoint x: 388, endPoint y: 32, distance: 76.9
click at [389, 33] on span "№366342726" at bounding box center [358, 25] width 116 height 20
drag, startPoint x: 312, startPoint y: 25, endPoint x: 386, endPoint y: 27, distance: 74.1
click at [389, 28] on span "№366342726" at bounding box center [358, 25] width 116 height 20
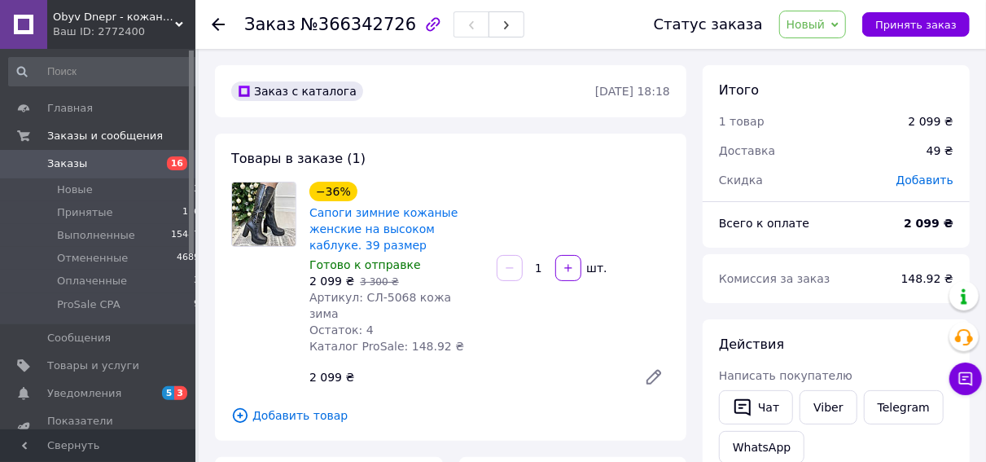
drag, startPoint x: 361, startPoint y: 46, endPoint x: 326, endPoint y: 37, distance: 35.6
click at [354, 45] on div "Заказ №366342726" at bounding box center [432, 24] width 377 height 49
drag, startPoint x: 314, startPoint y: 25, endPoint x: 390, endPoint y: 26, distance: 75.7
click at [390, 26] on span "№366342726" at bounding box center [358, 25] width 116 height 20
drag, startPoint x: 374, startPoint y: 27, endPoint x: 383, endPoint y: 34, distance: 11.6
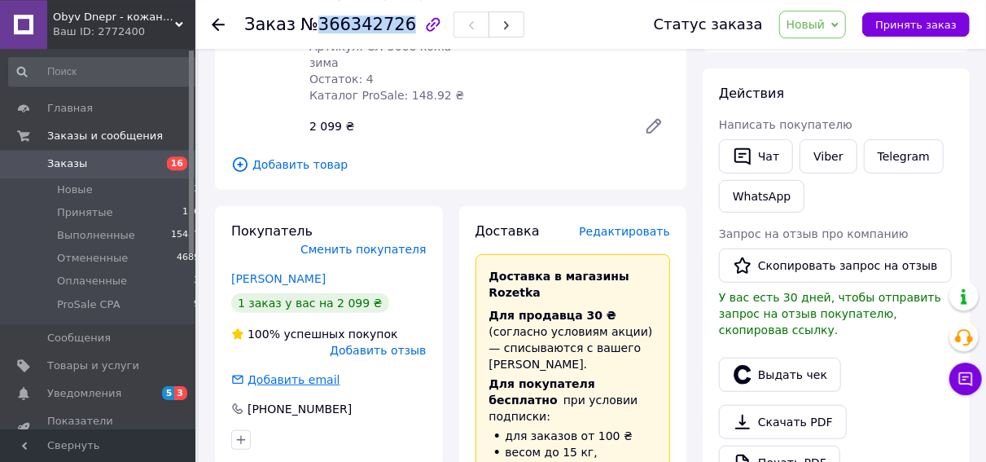
scroll to position [254, 0]
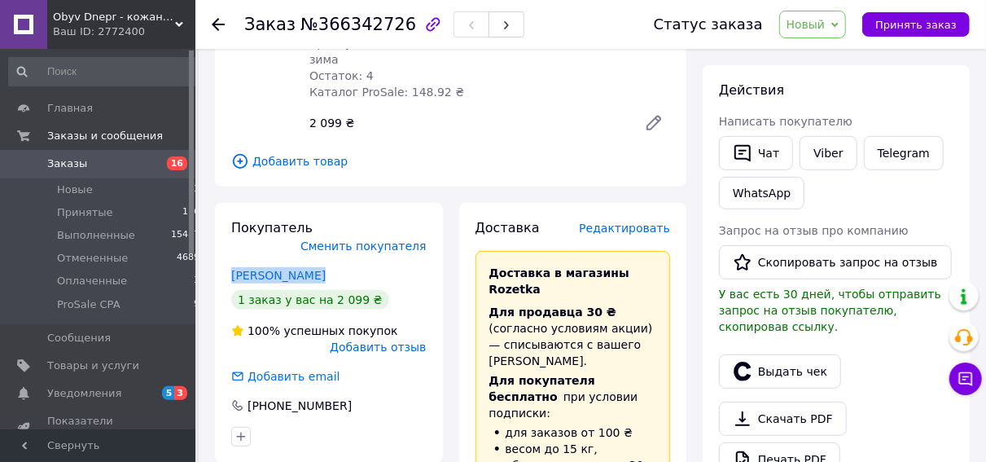
drag, startPoint x: 316, startPoint y: 247, endPoint x: 221, endPoint y: 236, distance: 95.8
click at [221, 236] on div "Покупатель Сменить покупателя [PERSON_NAME] 1 заказ у вас на 2 099 ₴ 100% успеш…" at bounding box center [329, 333] width 228 height 260
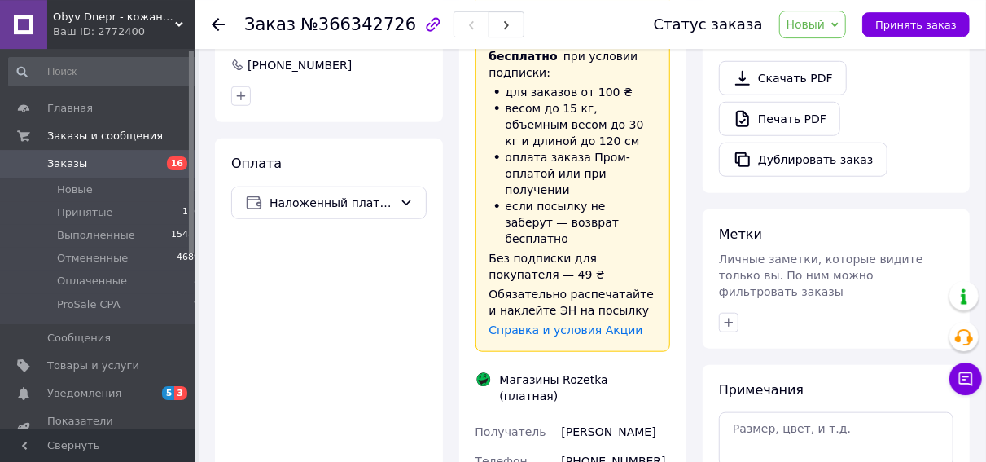
scroll to position [677, 0]
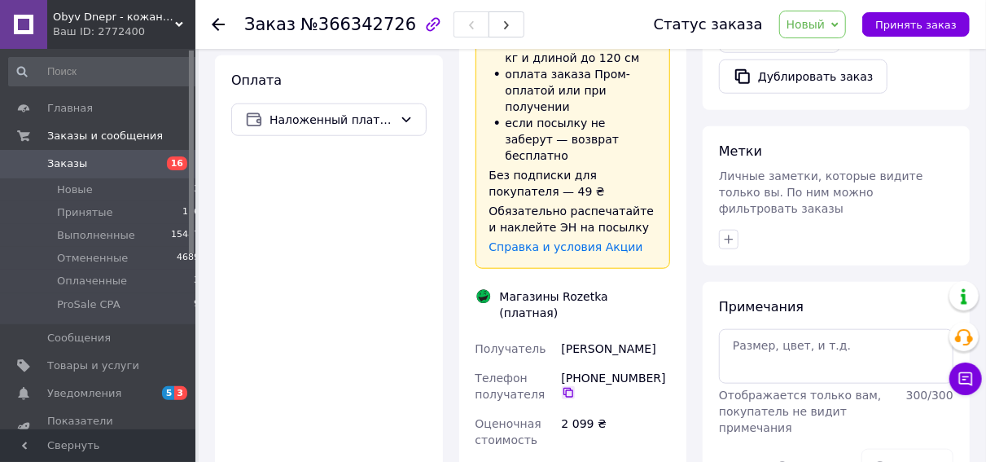
click at [571, 388] on icon at bounding box center [568, 393] width 10 height 10
click at [326, 295] on div "Оплата Наложенный платеж" at bounding box center [329, 458] width 228 height 807
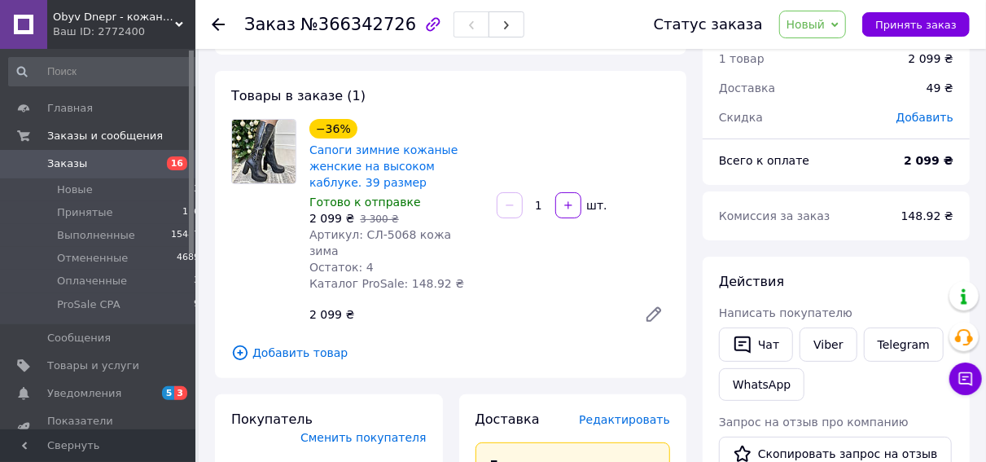
scroll to position [0, 0]
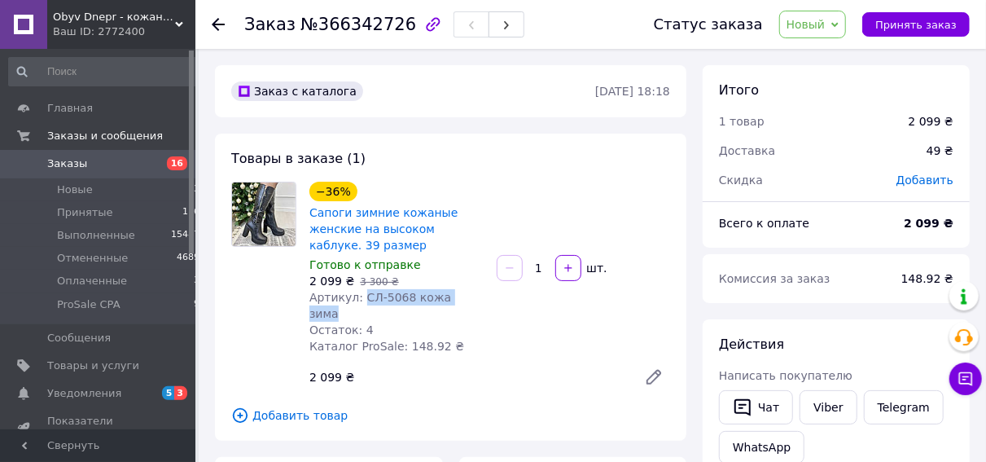
drag, startPoint x: 460, startPoint y: 302, endPoint x: 359, endPoint y: 299, distance: 101.0
click at [359, 299] on span "Артикул: СЛ-5068 кожа зима" at bounding box center [380, 305] width 142 height 29
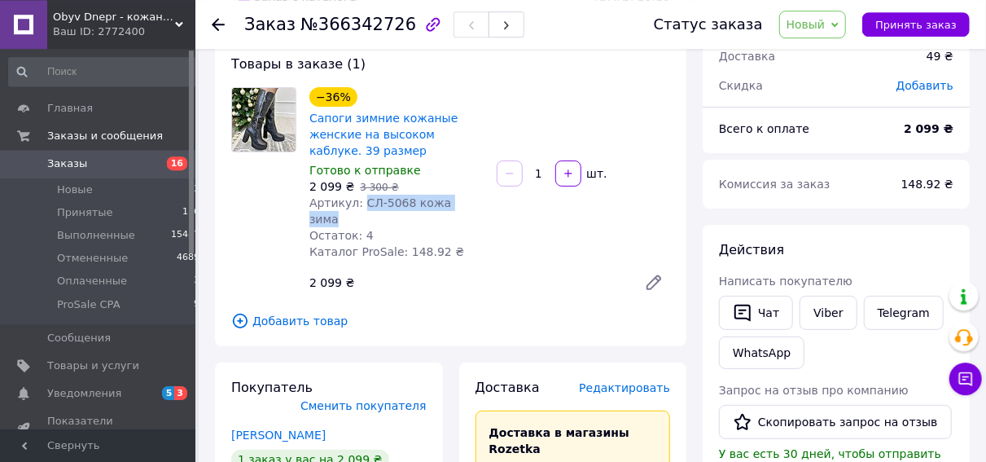
scroll to position [85, 0]
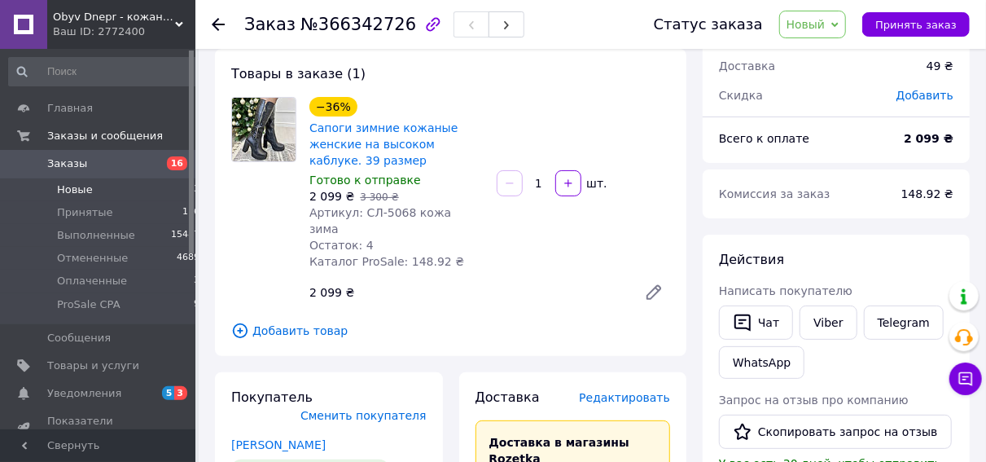
click at [84, 191] on span "Новые" at bounding box center [75, 189] width 36 height 15
